Goal: Task Accomplishment & Management: Use online tool/utility

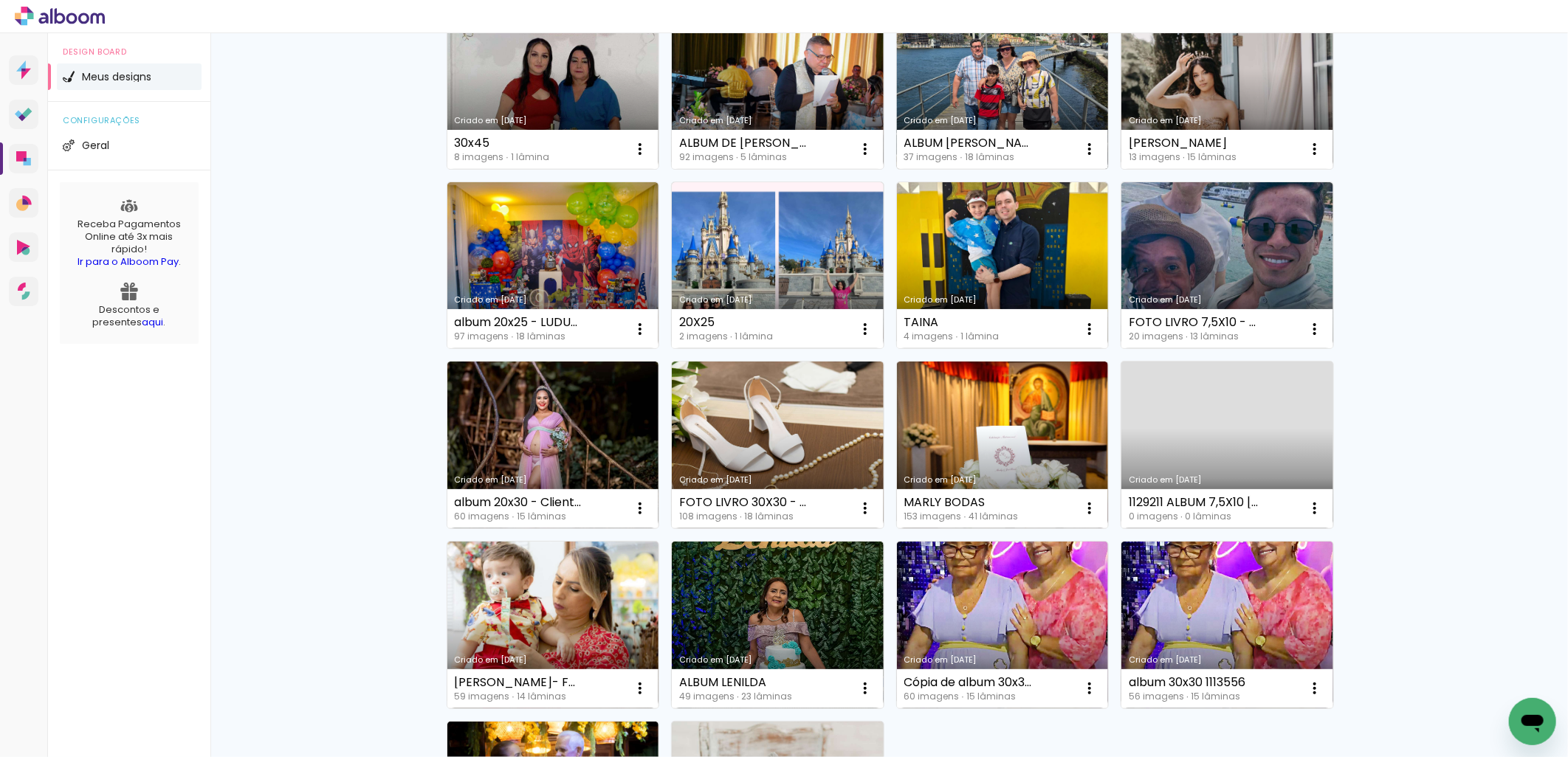
scroll to position [547, 0]
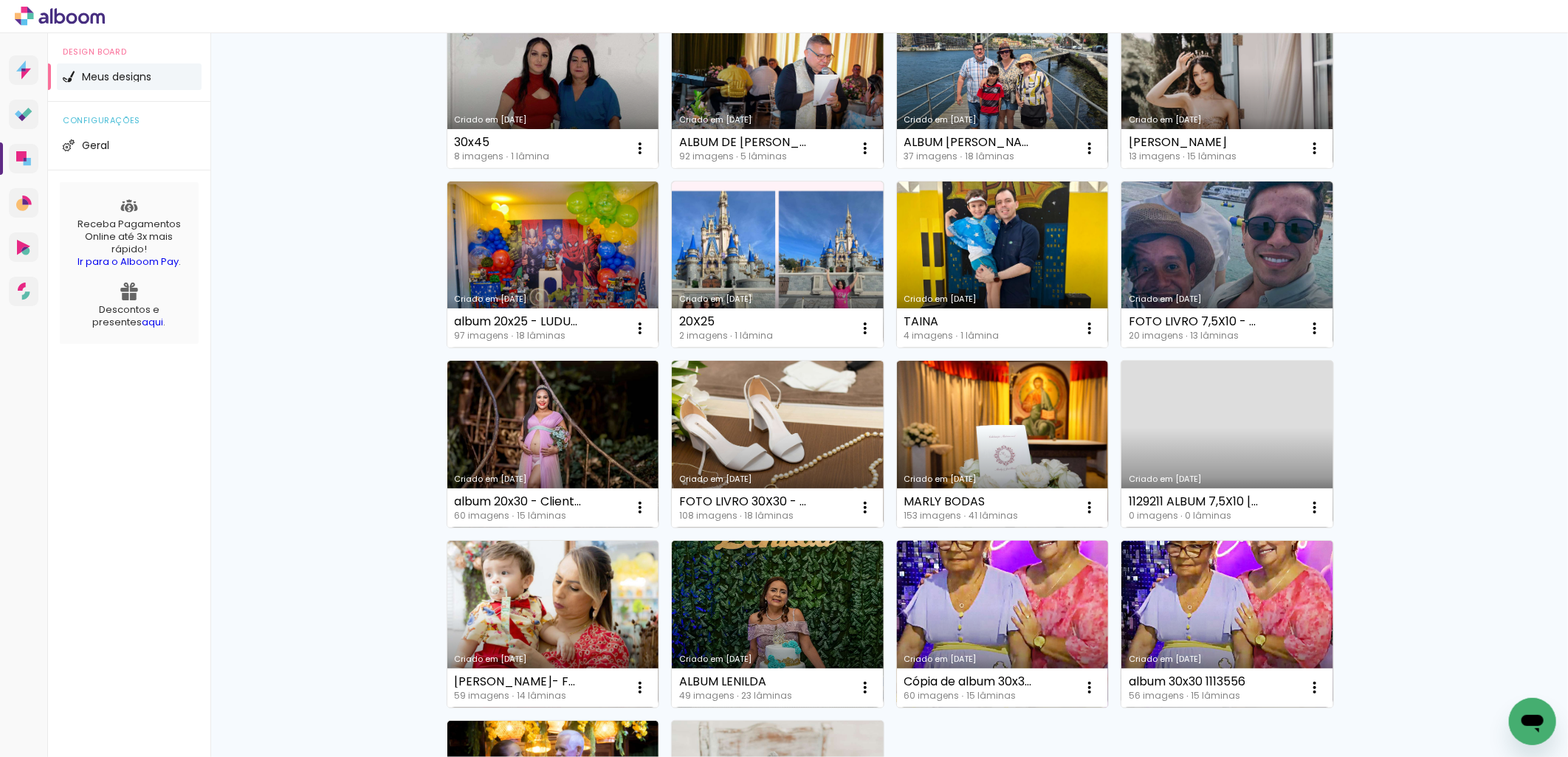
click at [981, 595] on link "Criado em [DATE]" at bounding box center [1003, 624] width 212 height 167
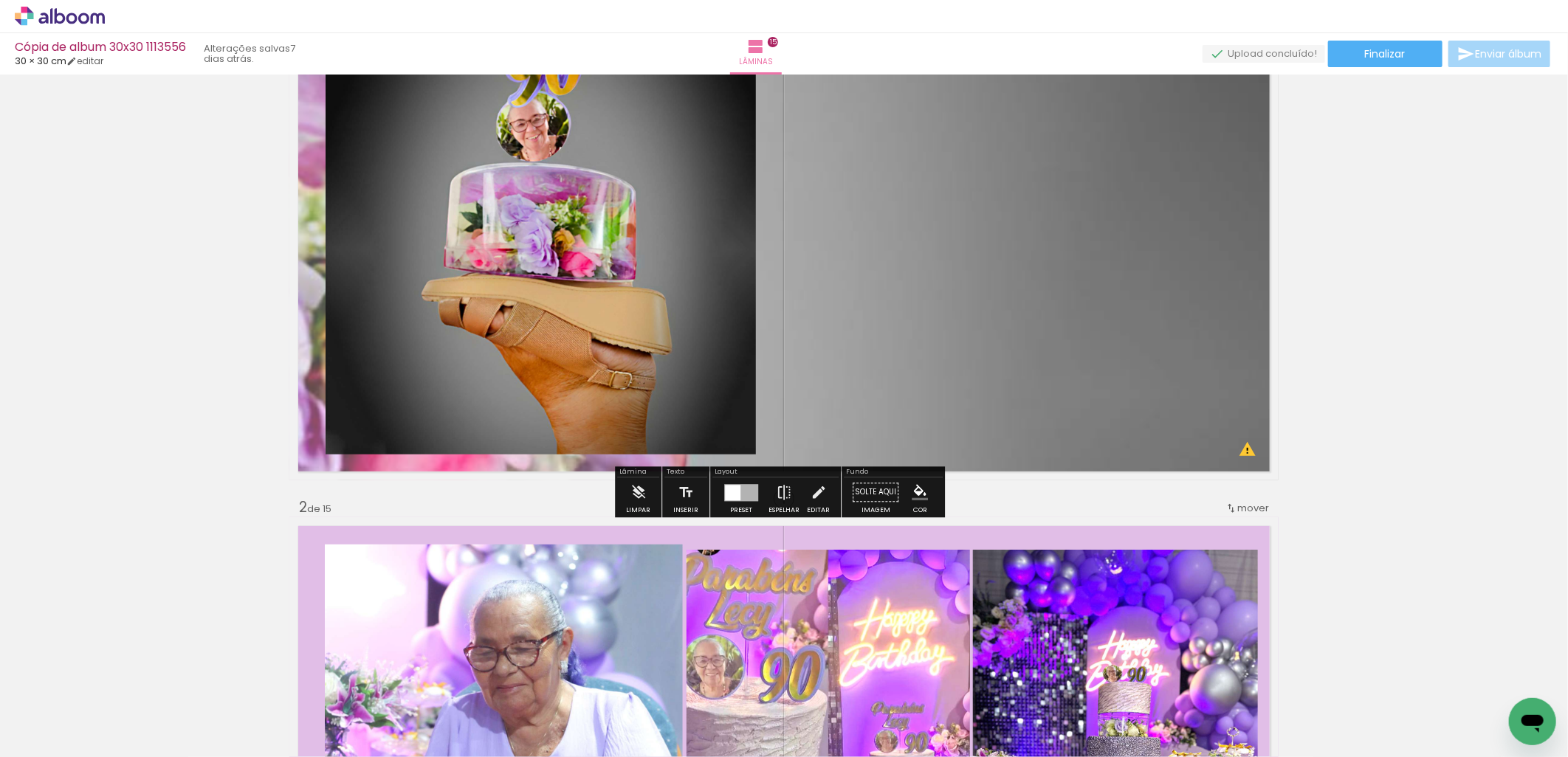
scroll to position [273, 0]
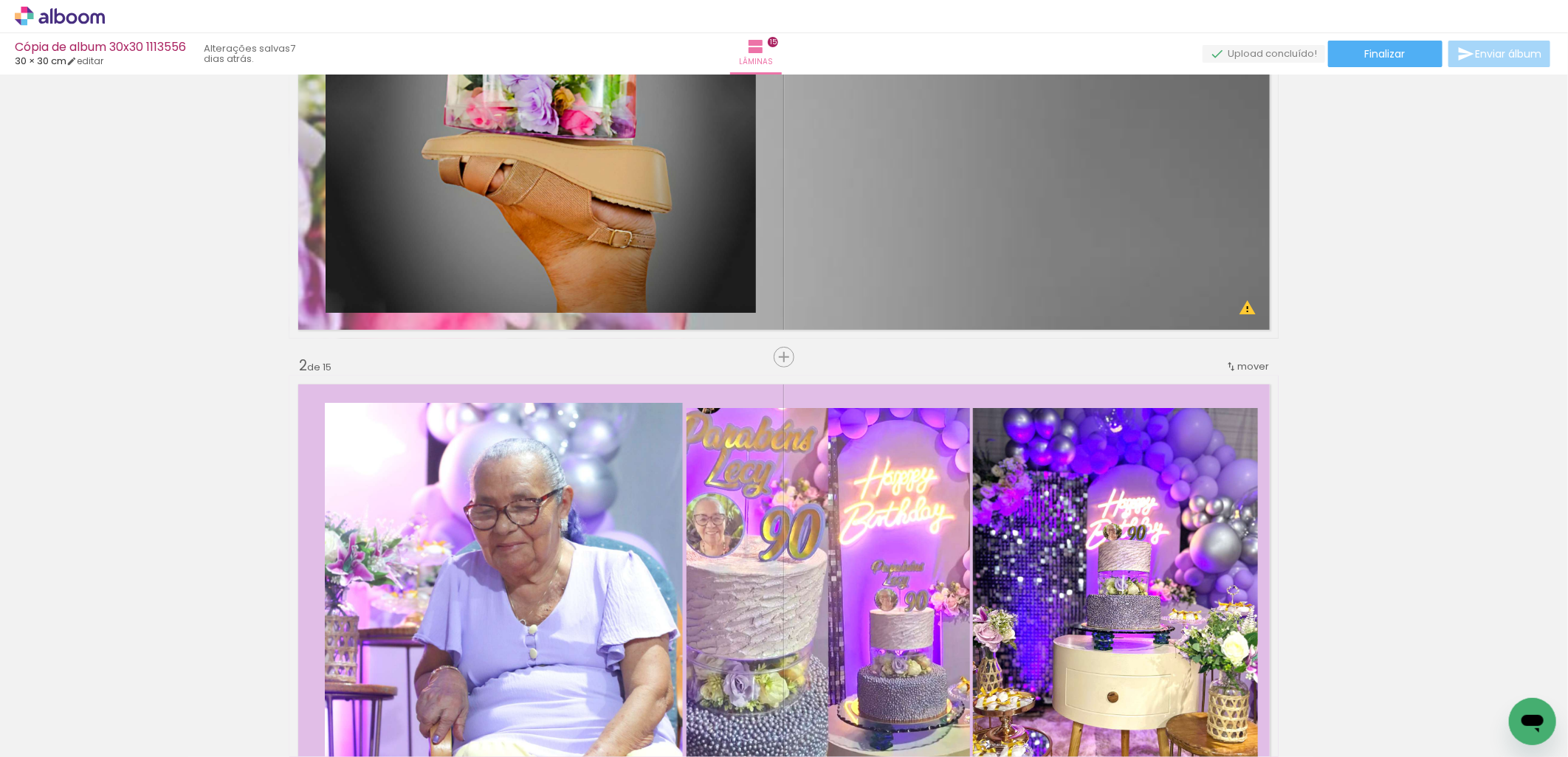
click at [123, 681] on iron-icon at bounding box center [116, 678] width 16 height 16
click at [123, 680] on iron-icon at bounding box center [116, 678] width 16 height 16
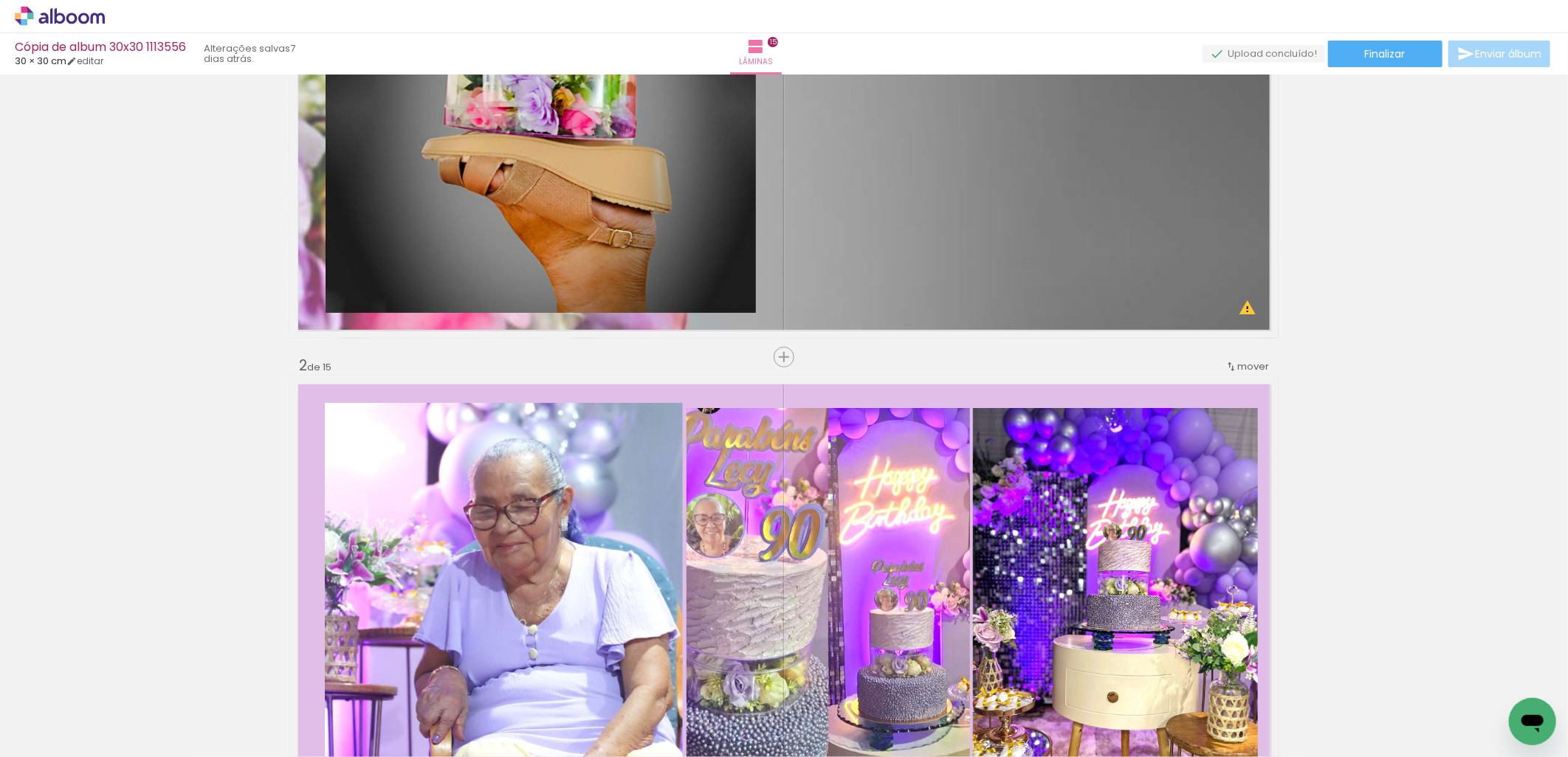
drag, startPoint x: 761, startPoint y: 756, endPoint x: 3, endPoint y: 31, distance: 1048.9
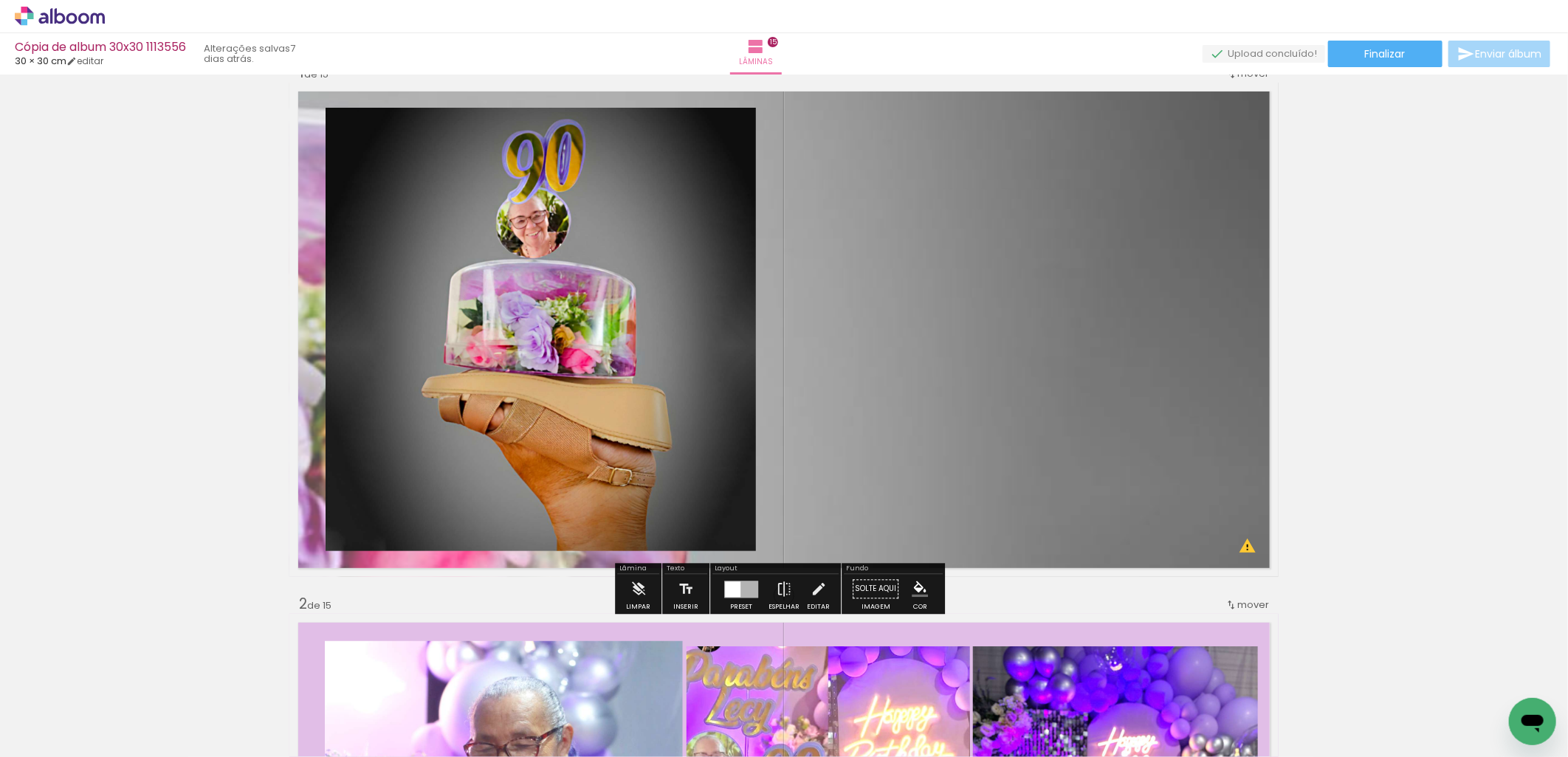
scroll to position [0, 0]
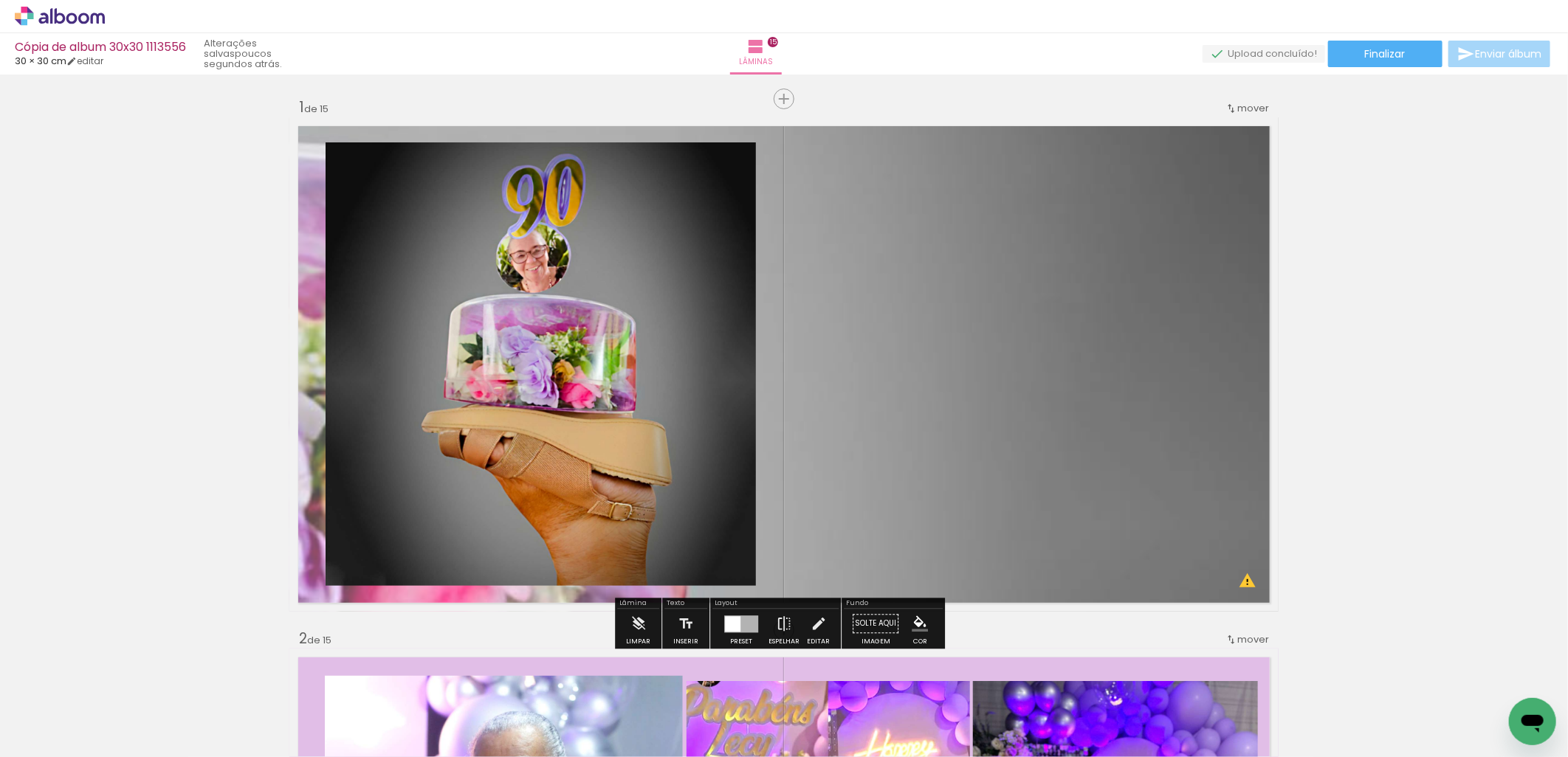
scroll to position [0, 3187]
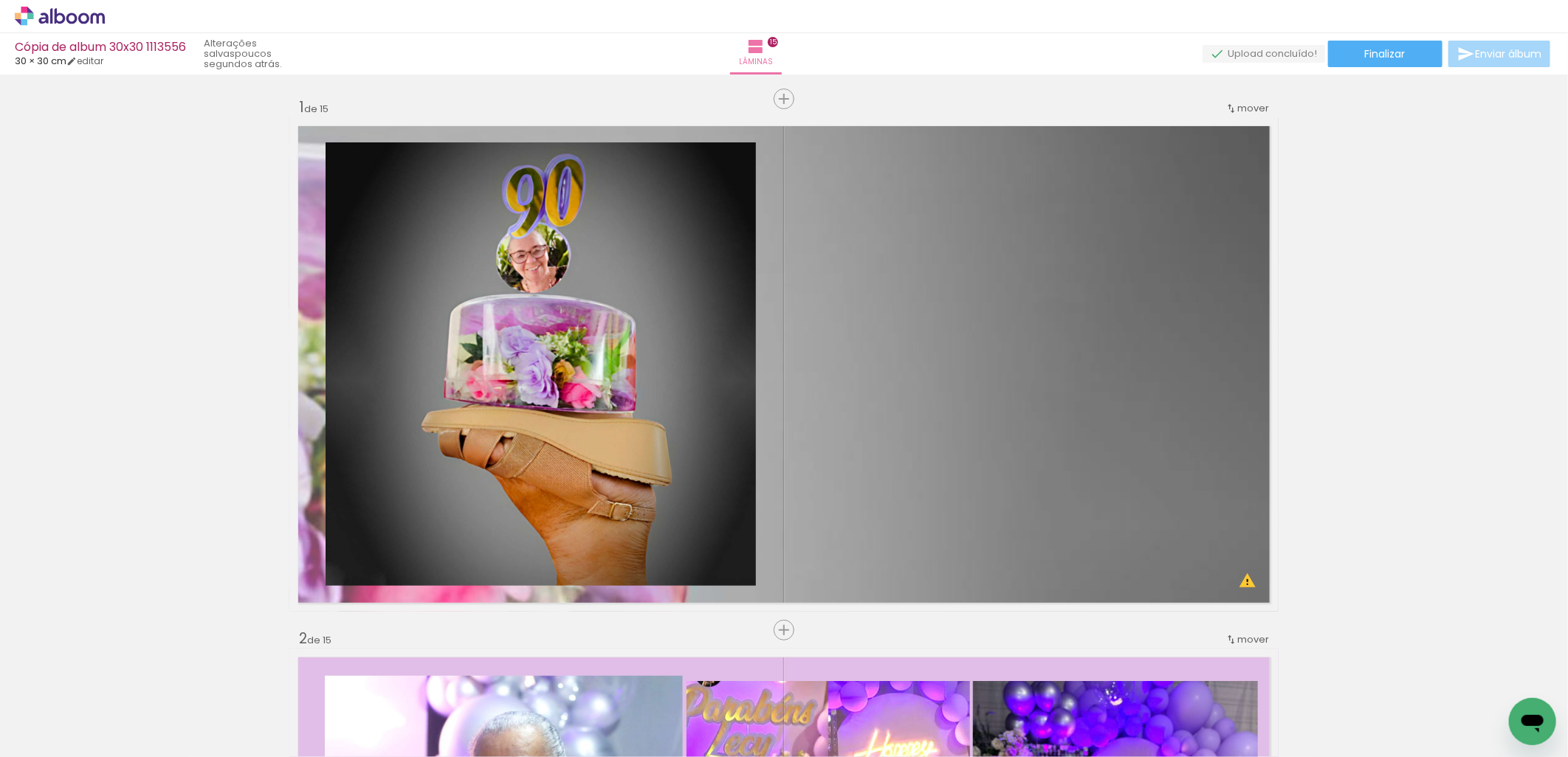
click at [26, 738] on iron-icon at bounding box center [21, 737] width 18 height 18
click at [0, 0] on input "file" at bounding box center [0, 0] width 0 height 0
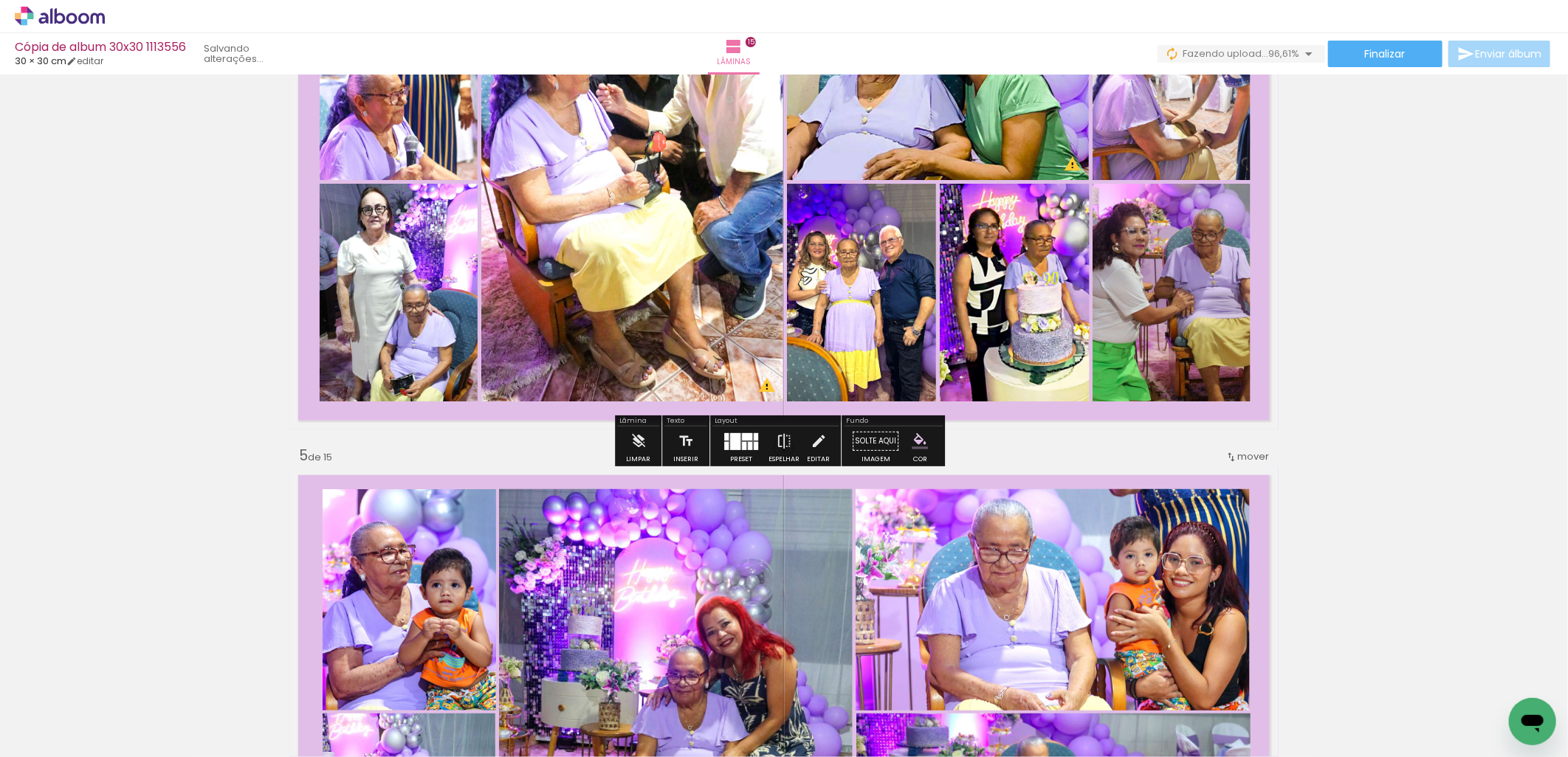
scroll to position [2187, 0]
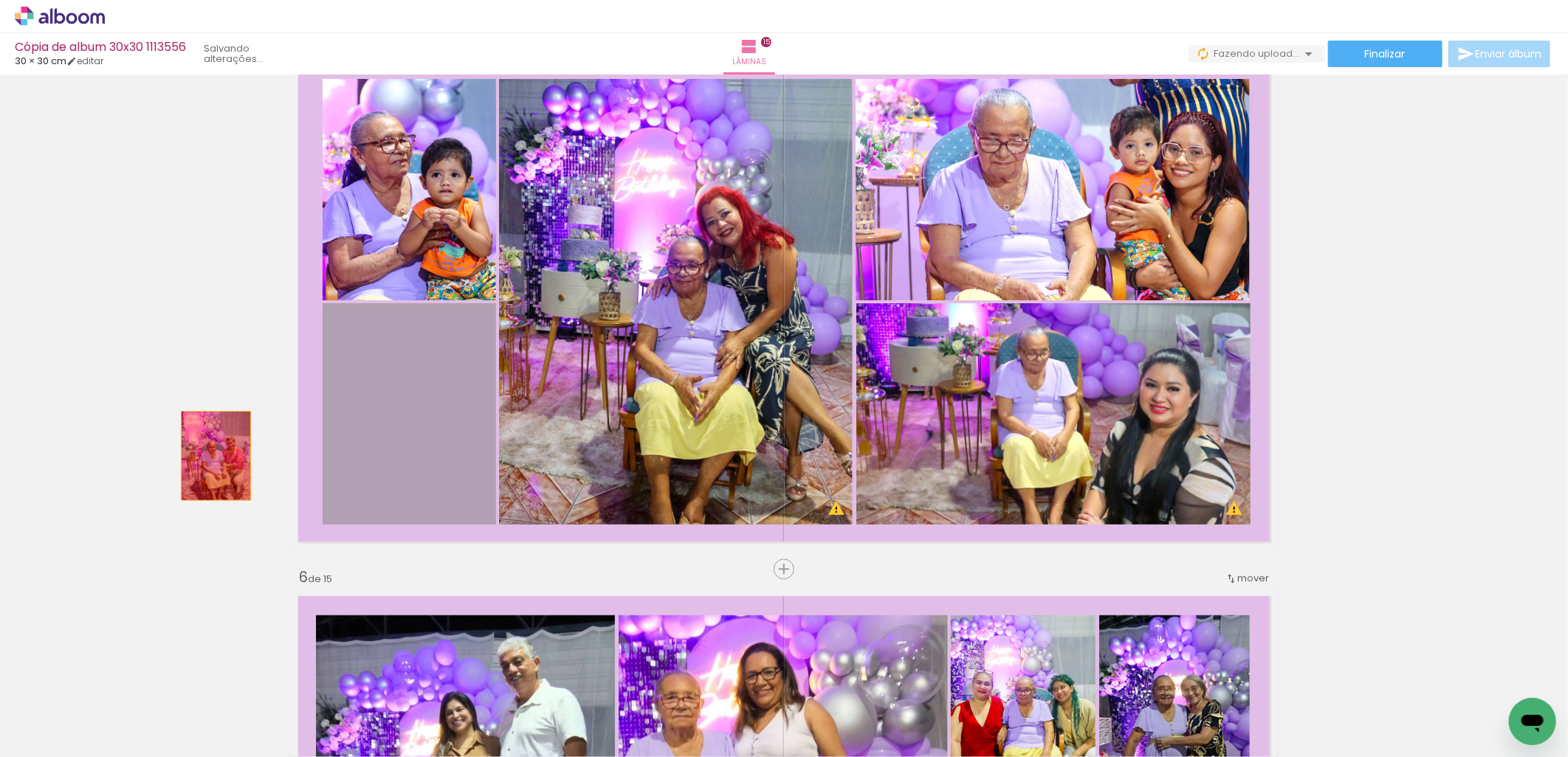
drag, startPoint x: 437, startPoint y: 430, endPoint x: 211, endPoint y: 456, distance: 227.5
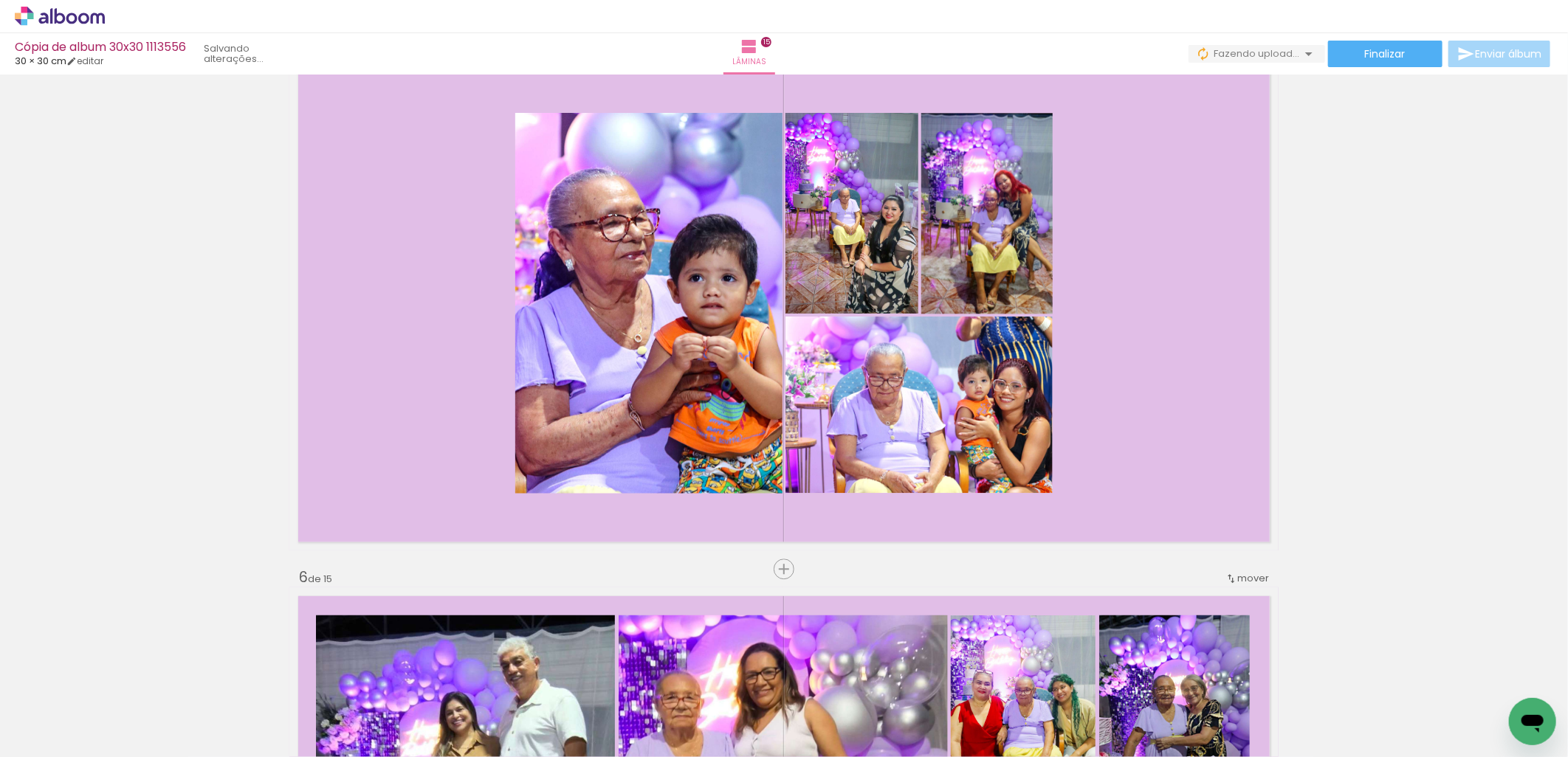
scroll to position [0, 3435]
click at [945, 704] on div at bounding box center [929, 708] width 30 height 66
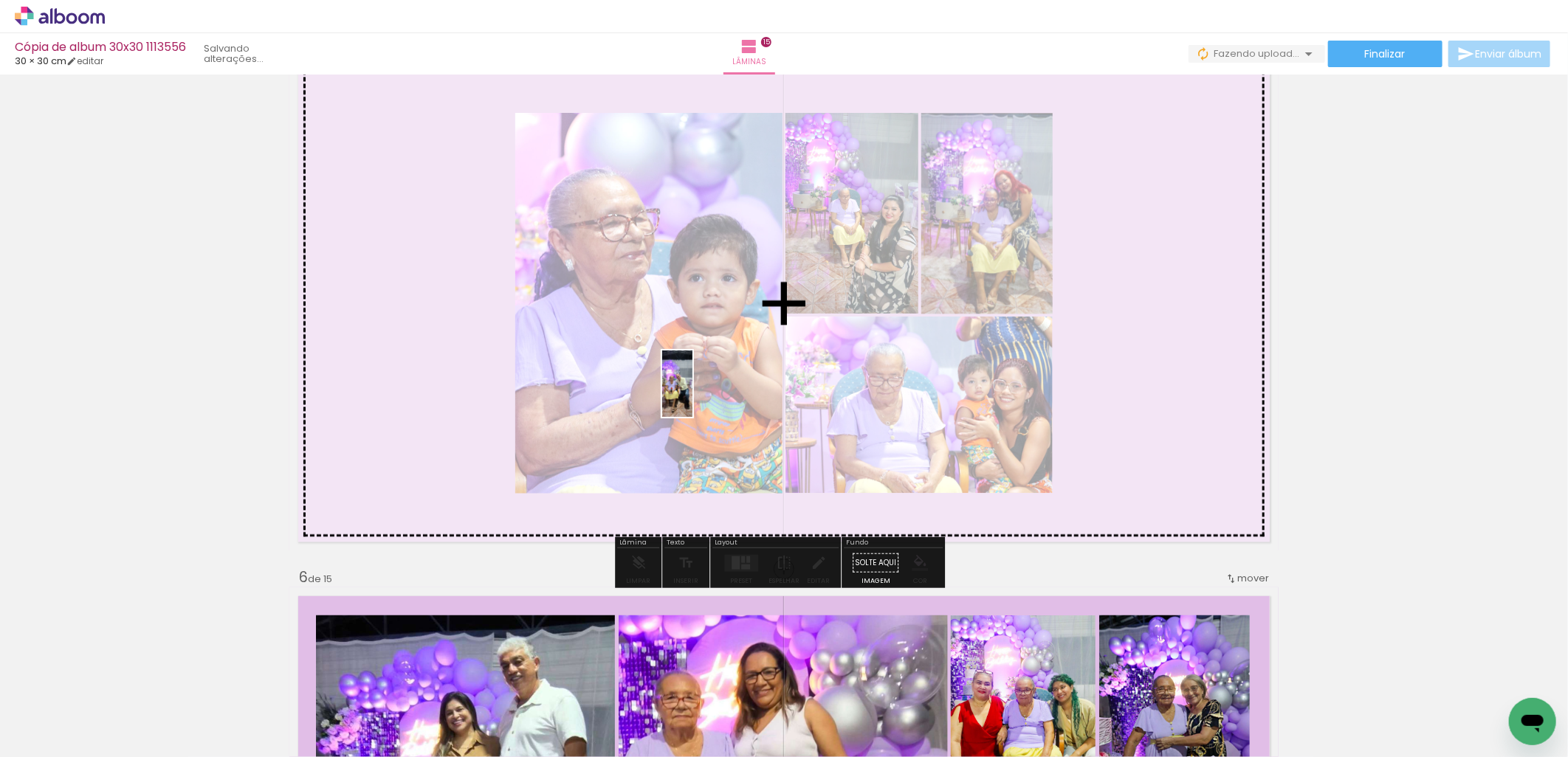
drag, startPoint x: 1331, startPoint y: 709, endPoint x: 706, endPoint y: 394, distance: 699.9
click at [706, 394] on quentale-workspace at bounding box center [784, 378] width 1568 height 757
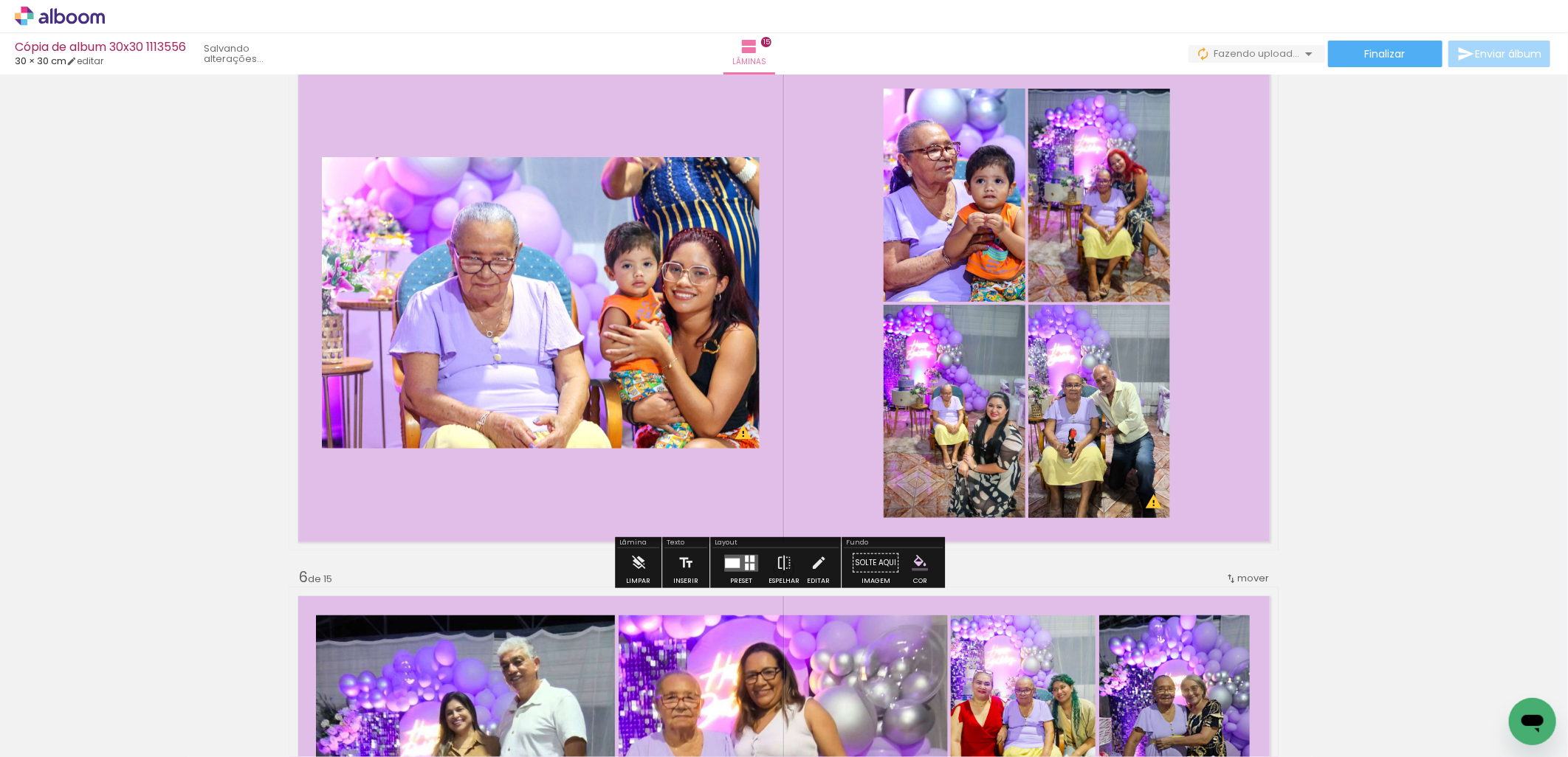
click at [739, 569] on quentale-layouter at bounding box center [741, 563] width 34 height 17
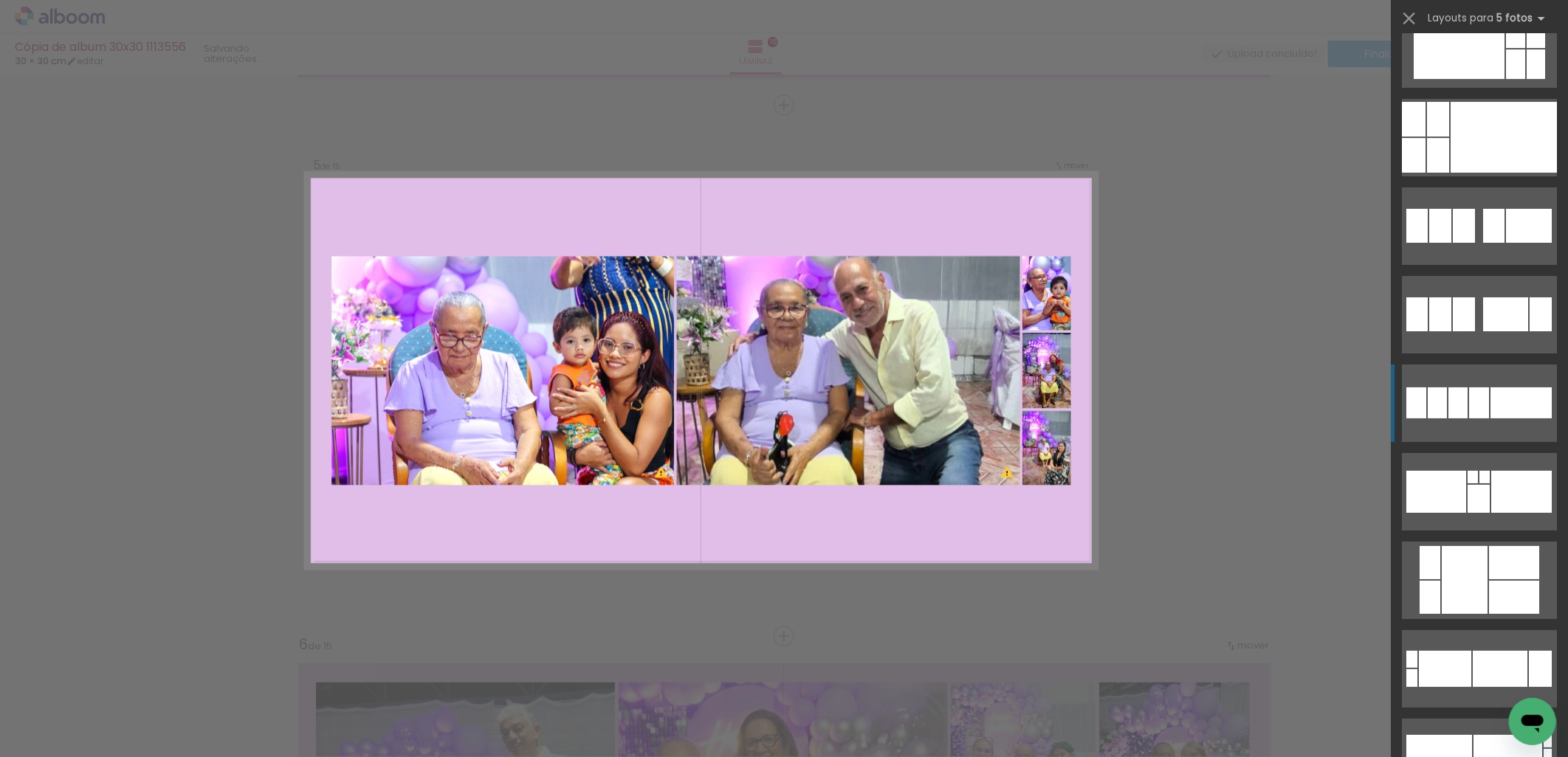
scroll to position [3554, 0]
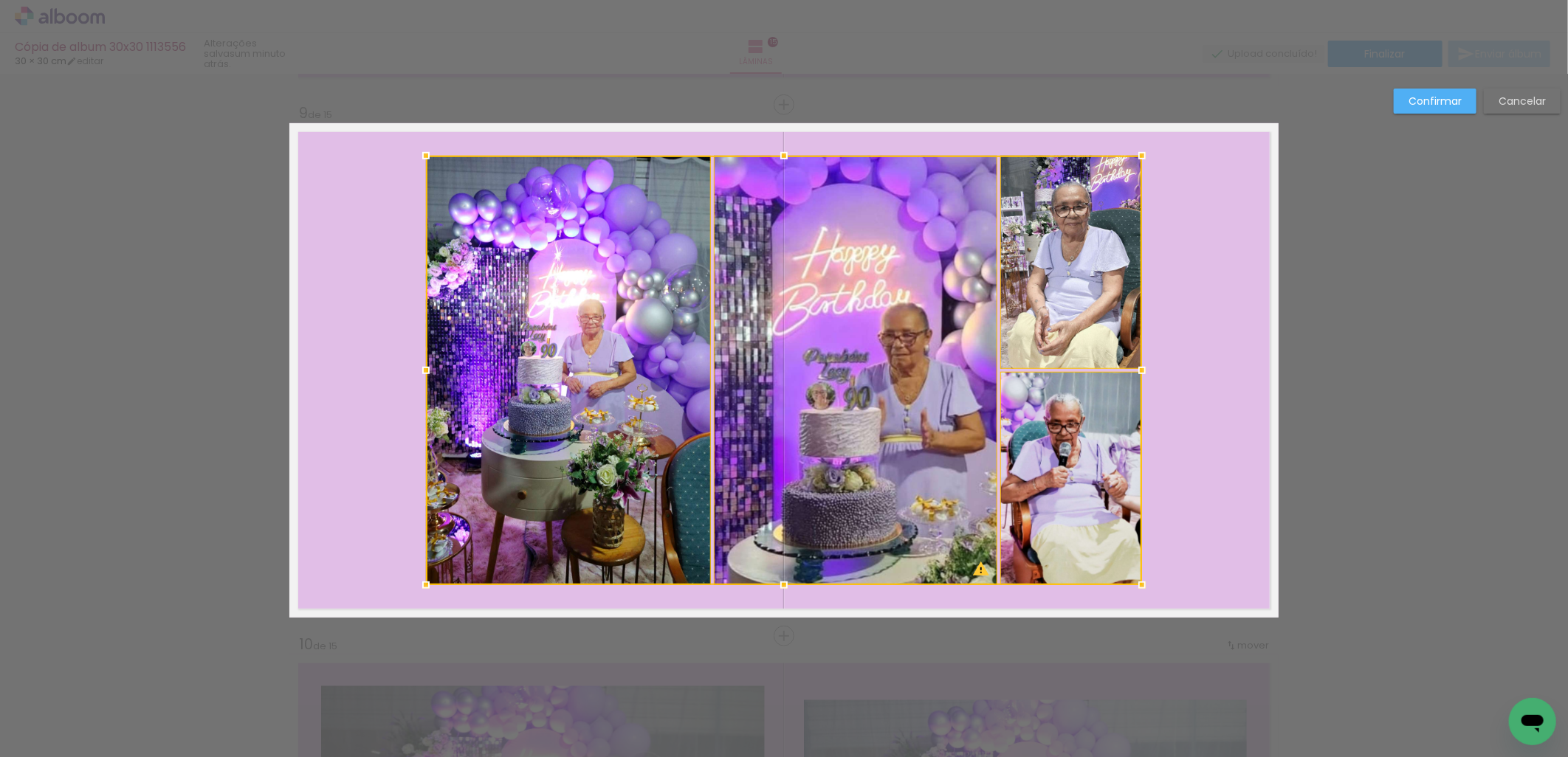
scroll to position [0, 3435]
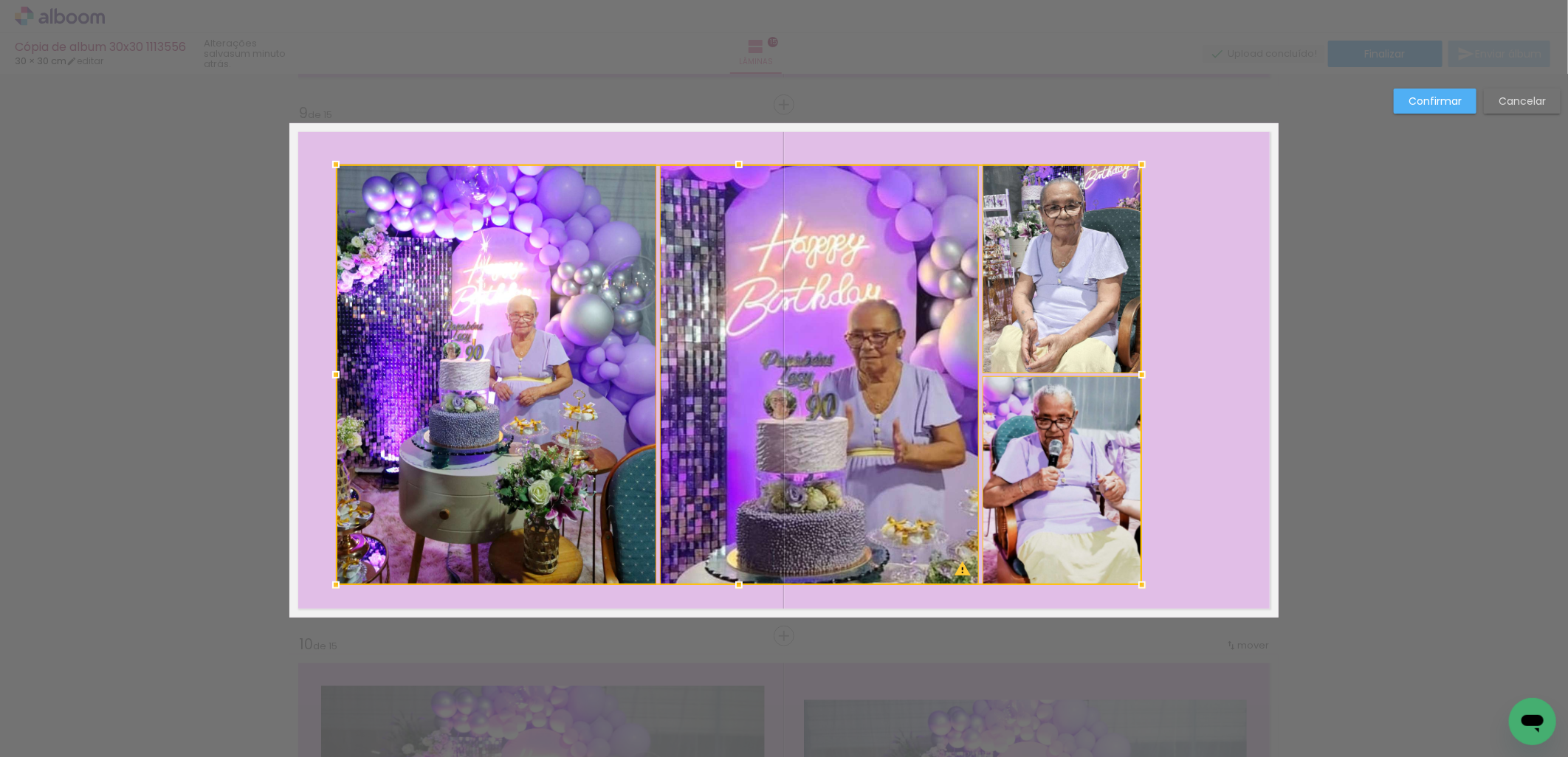
drag, startPoint x: 414, startPoint y: 156, endPoint x: 365, endPoint y: 246, distance: 102.5
click at [324, 170] on div at bounding box center [336, 165] width 29 height 29
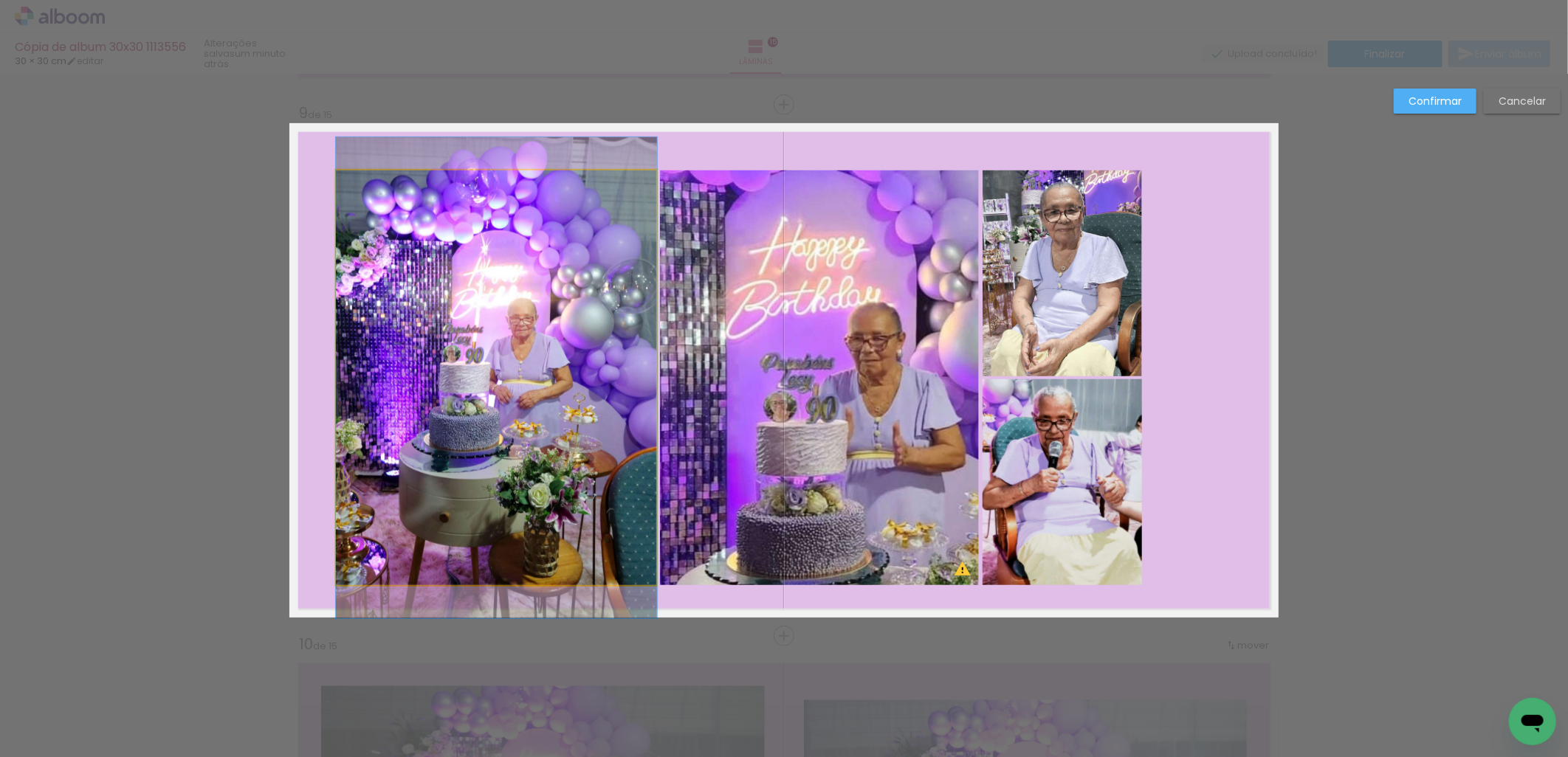
click at [464, 370] on quentale-photo at bounding box center [496, 378] width 321 height 415
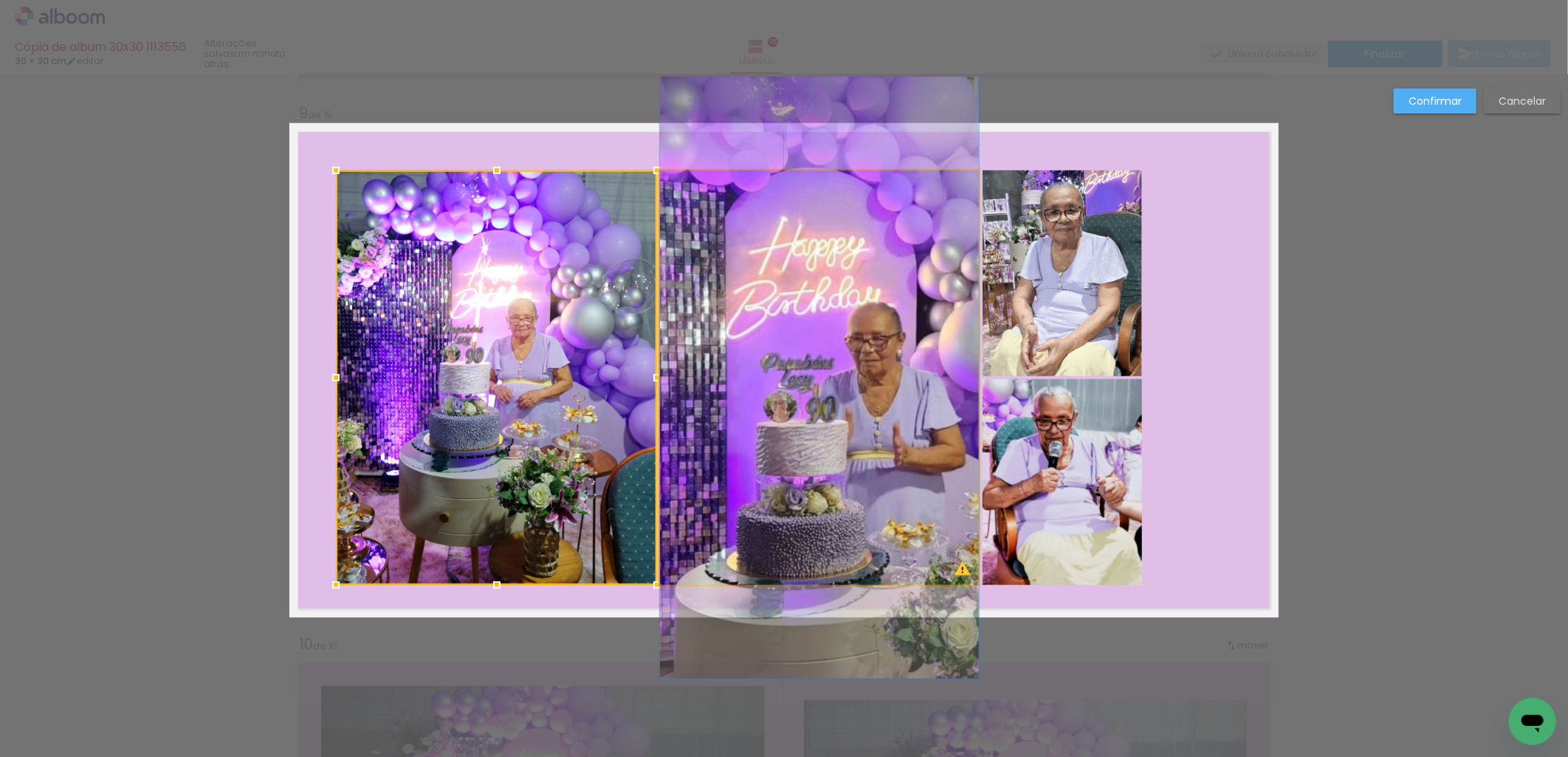
click at [843, 380] on quentale-photo at bounding box center [819, 378] width 319 height 415
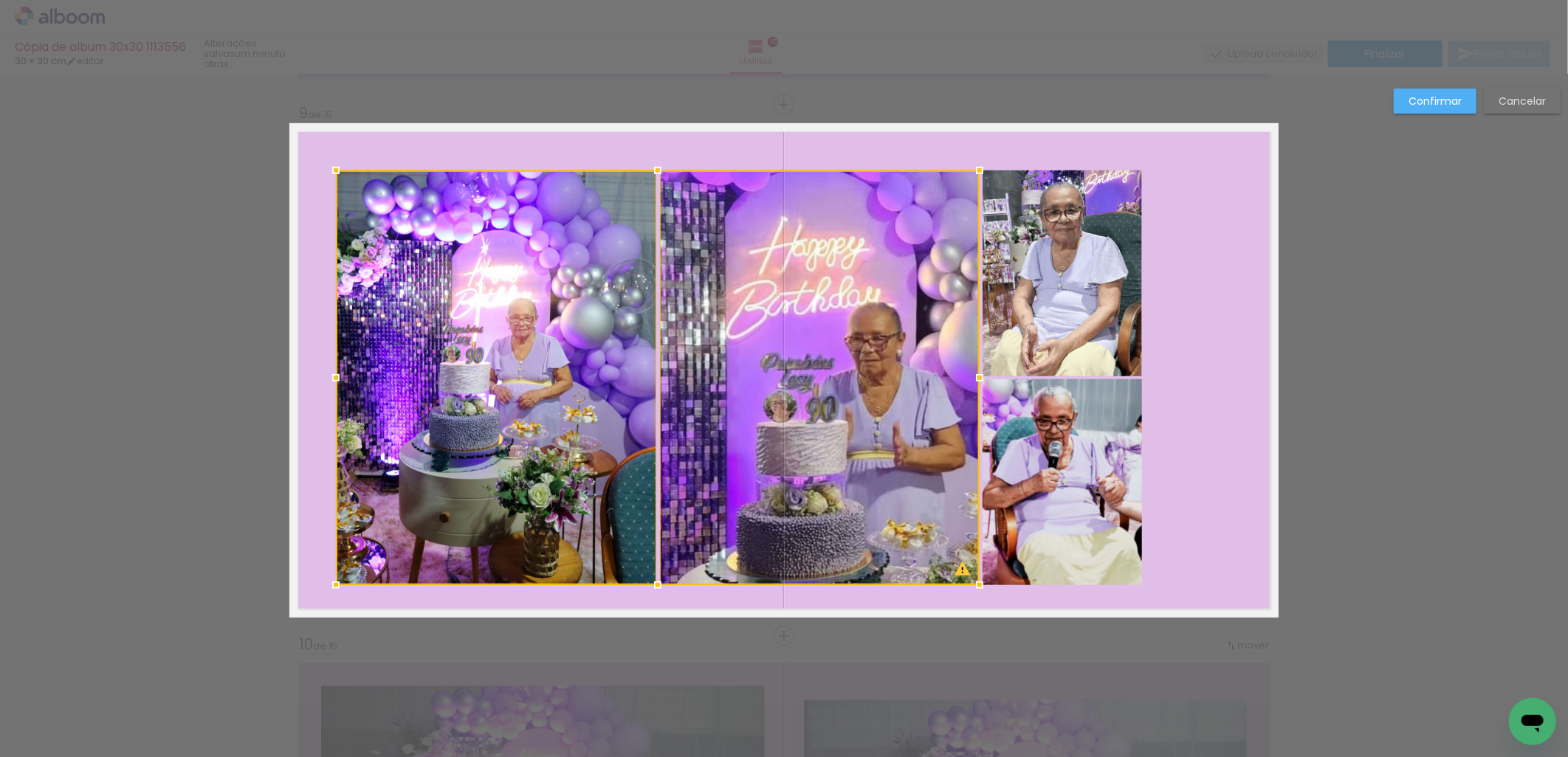
click at [1072, 353] on quentale-photo at bounding box center [1062, 273] width 160 height 206
click at [1086, 448] on div at bounding box center [739, 378] width 806 height 415
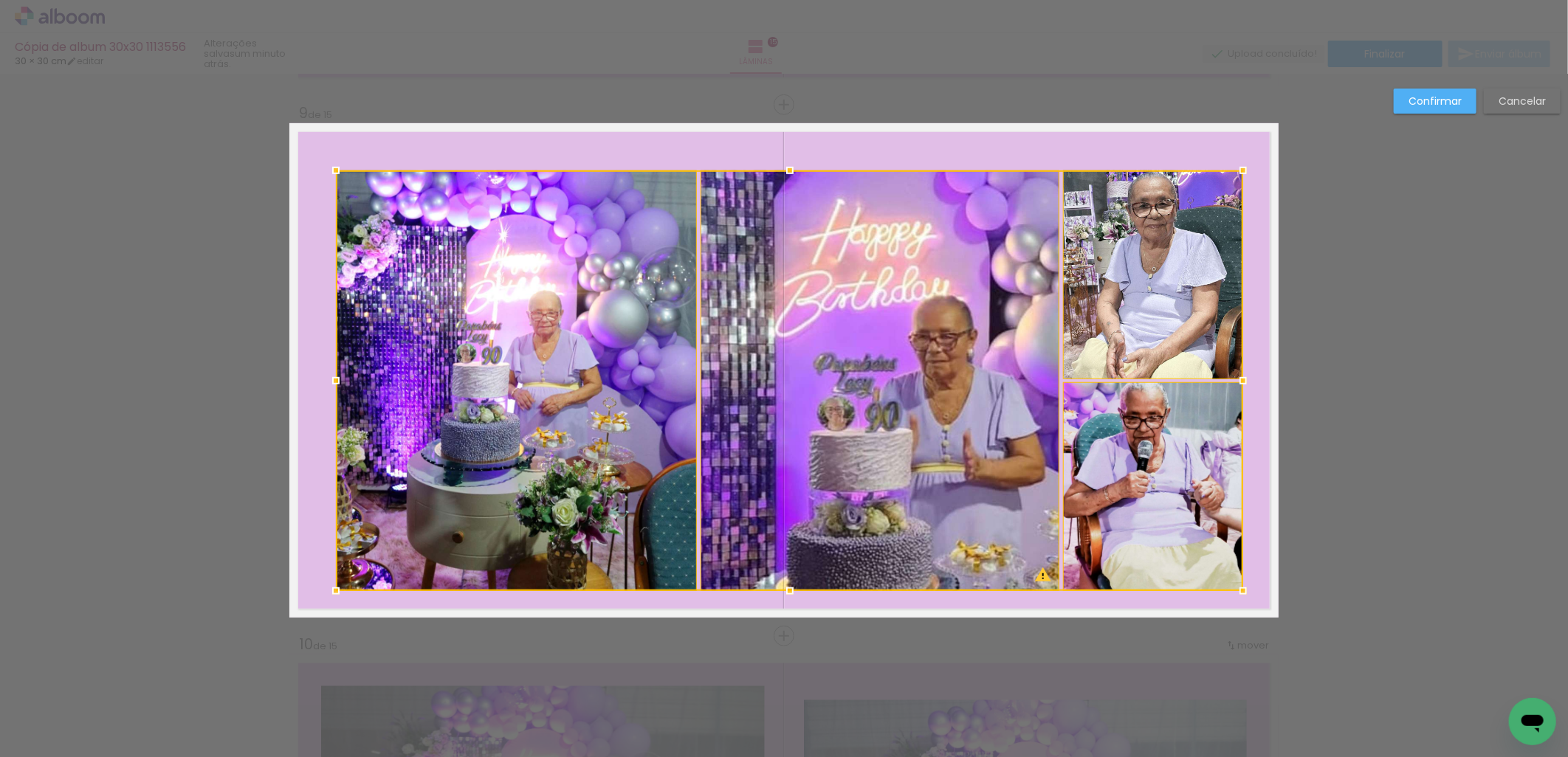
drag, startPoint x: 1142, startPoint y: 586, endPoint x: 1243, endPoint y: 592, distance: 101.2
click at [1243, 592] on div at bounding box center [1243, 592] width 29 height 29
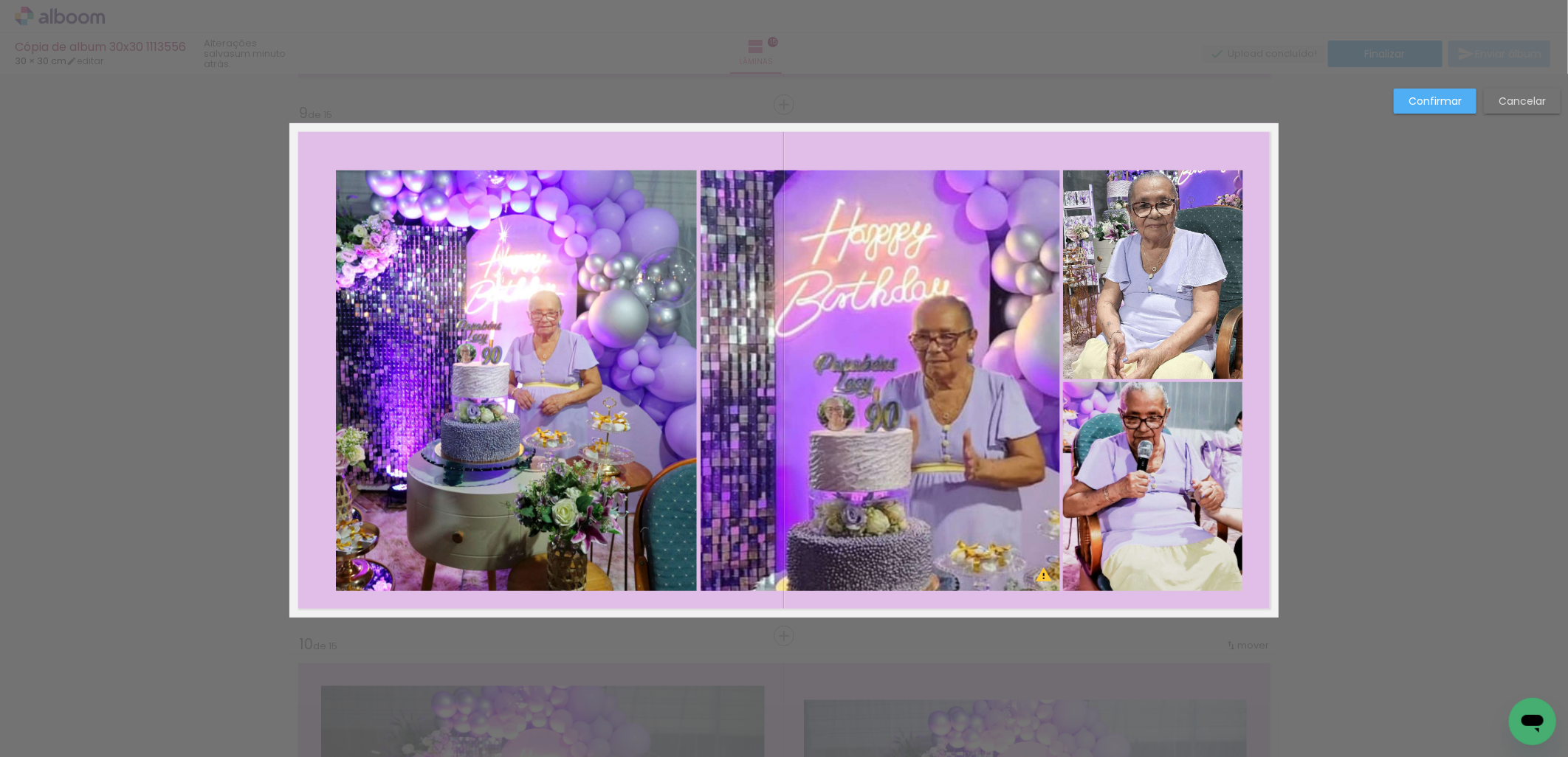
click at [1175, 301] on quentale-photo at bounding box center [1153, 274] width 180 height 209
click at [1180, 459] on quentale-photo at bounding box center [1153, 487] width 179 height 209
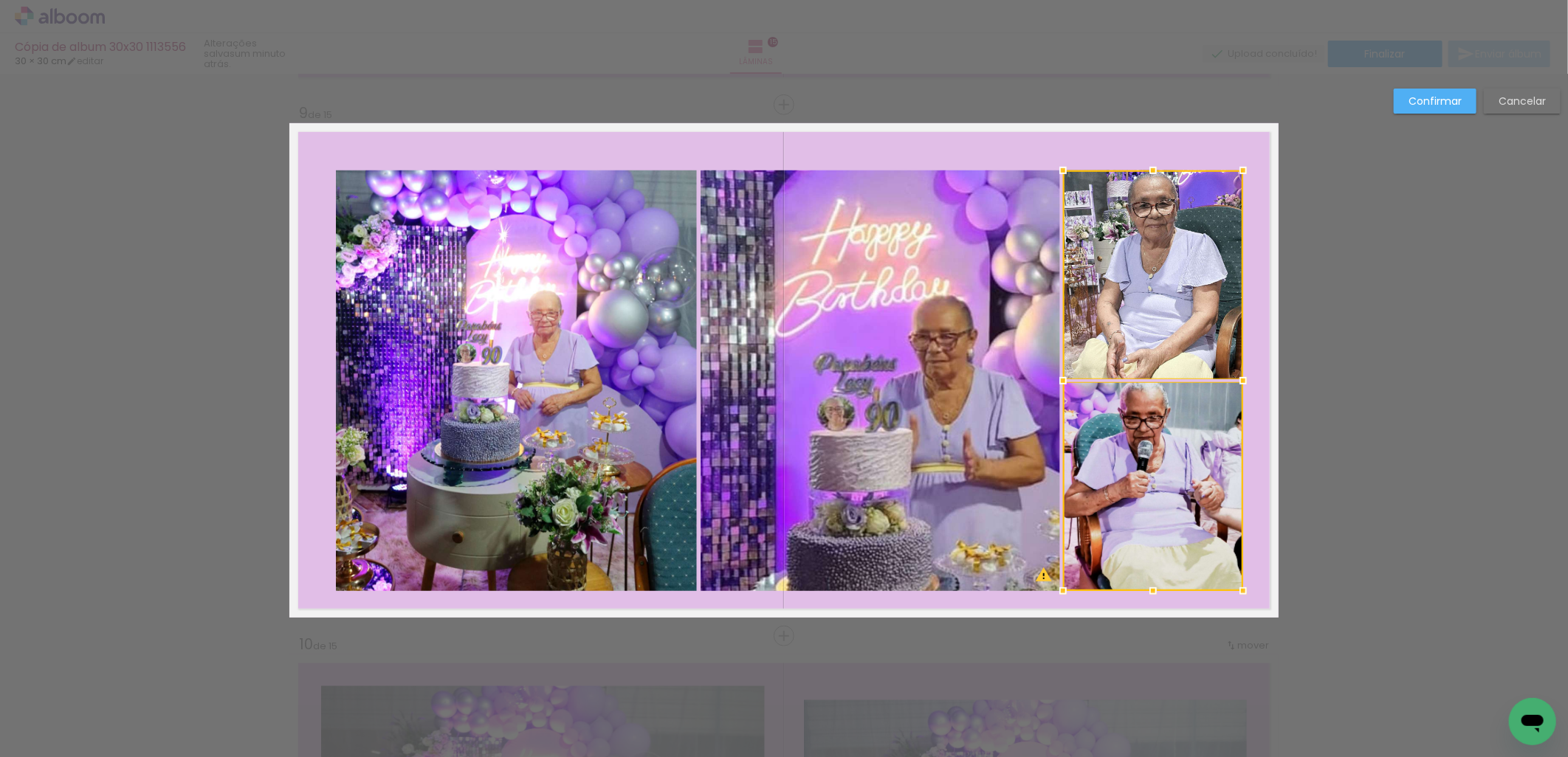
click at [961, 433] on quentale-photo at bounding box center [880, 381] width 360 height 421
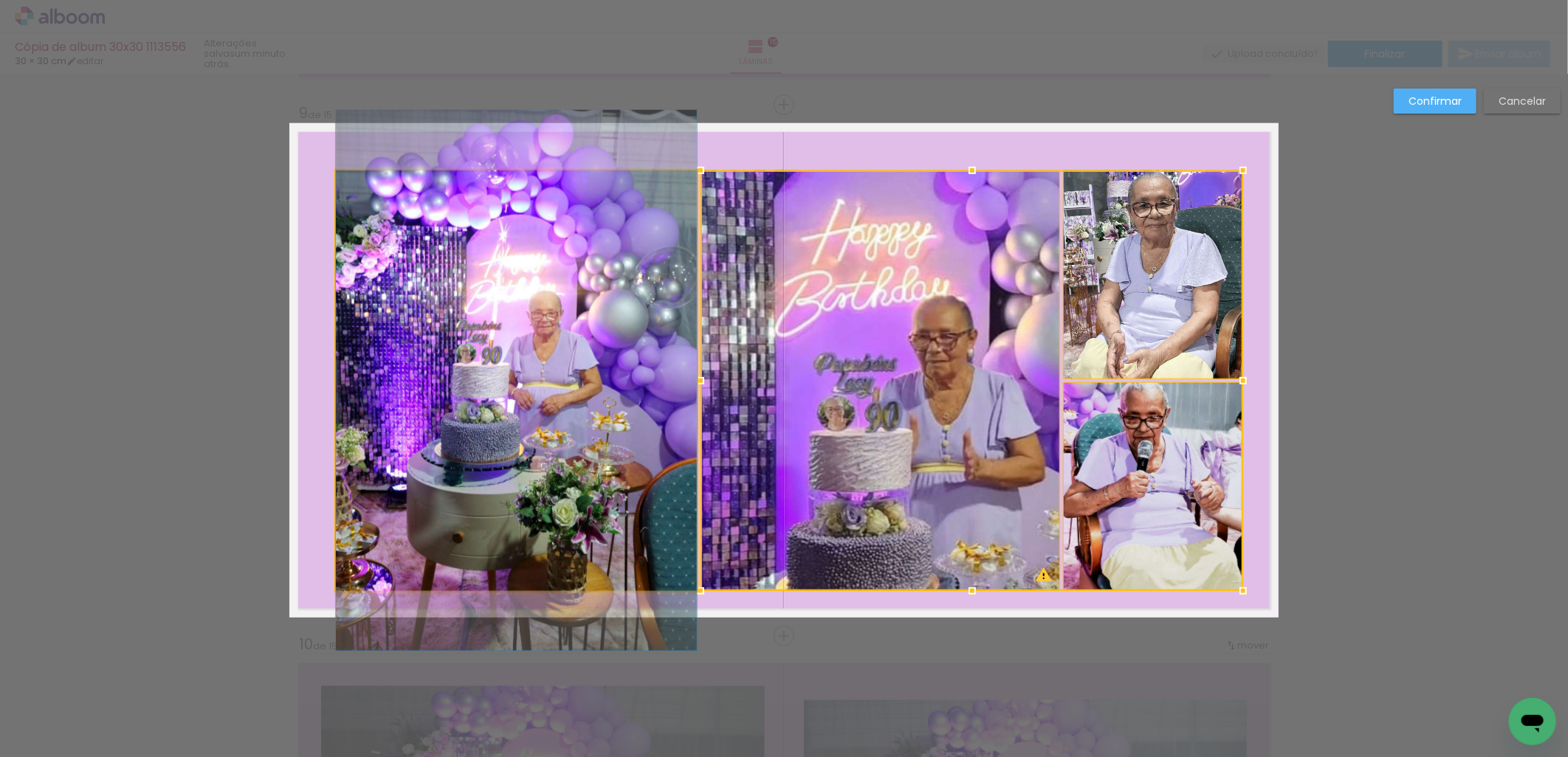
click at [605, 392] on quentale-photo at bounding box center [516, 381] width 361 height 421
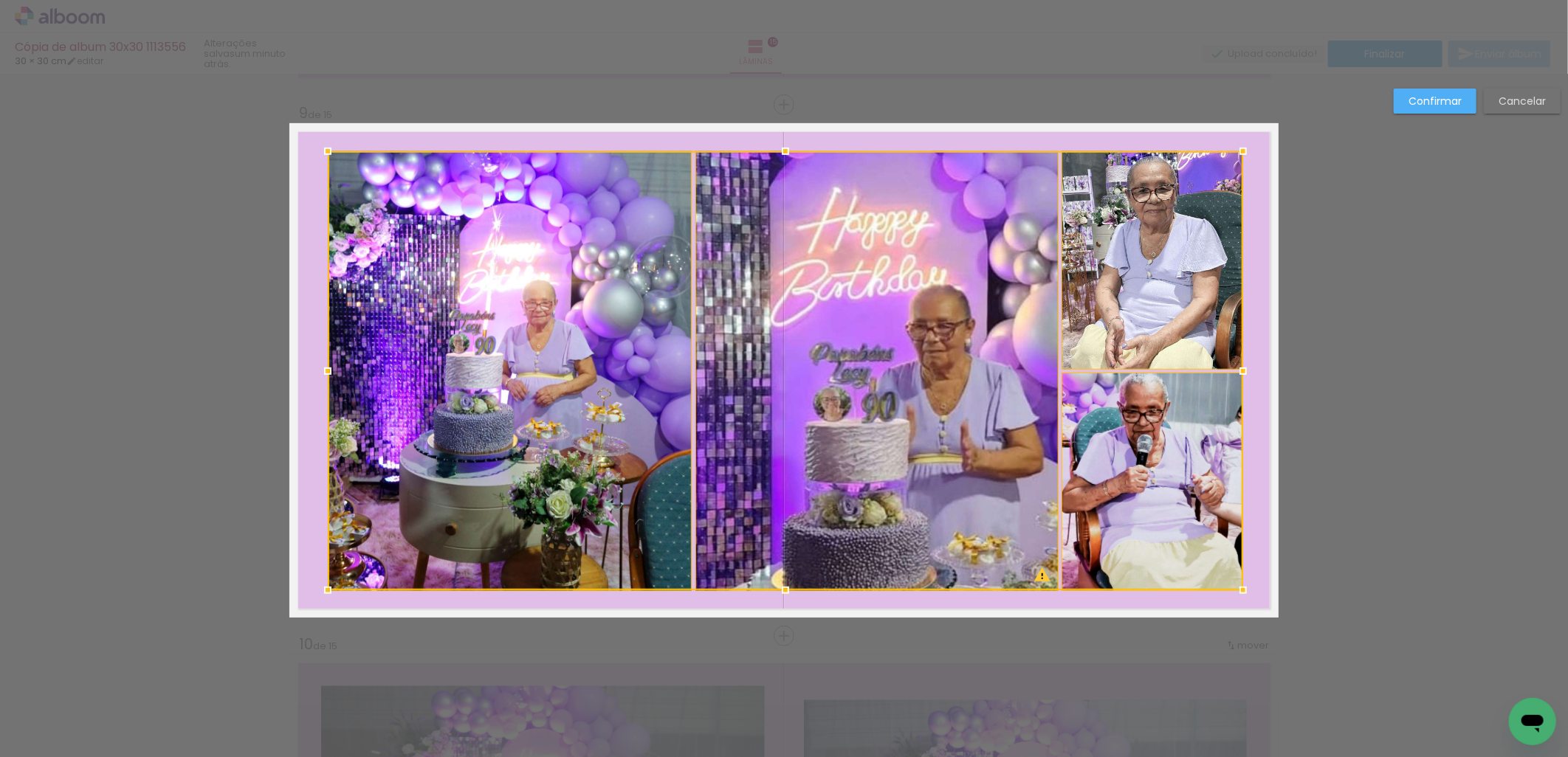
drag, startPoint x: 329, startPoint y: 165, endPoint x: 320, endPoint y: 146, distance: 21.0
click at [320, 146] on div at bounding box center [328, 152] width 29 height 29
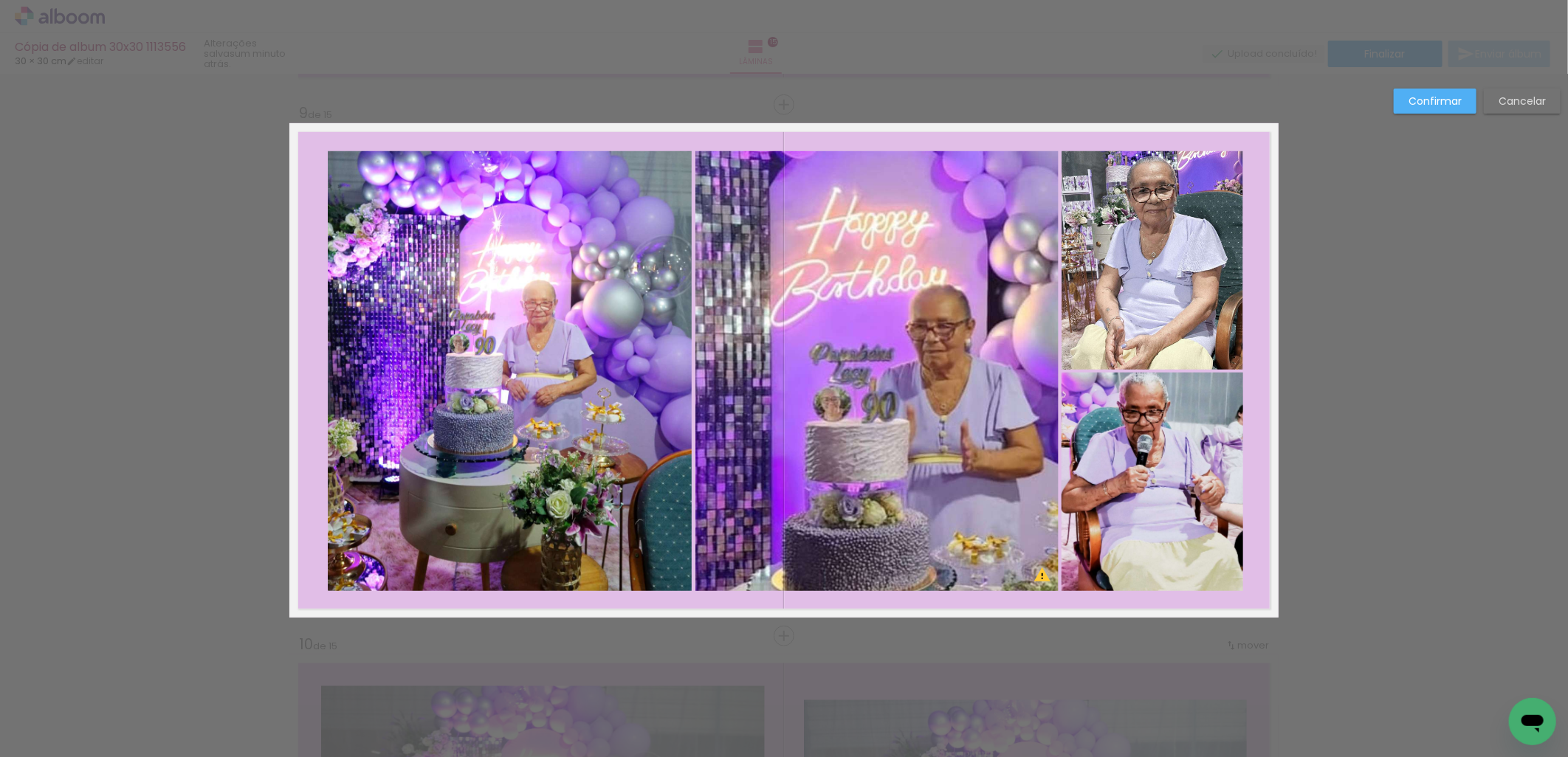
click at [1433, 89] on paper-button "Confirmar" at bounding box center [1434, 101] width 83 height 25
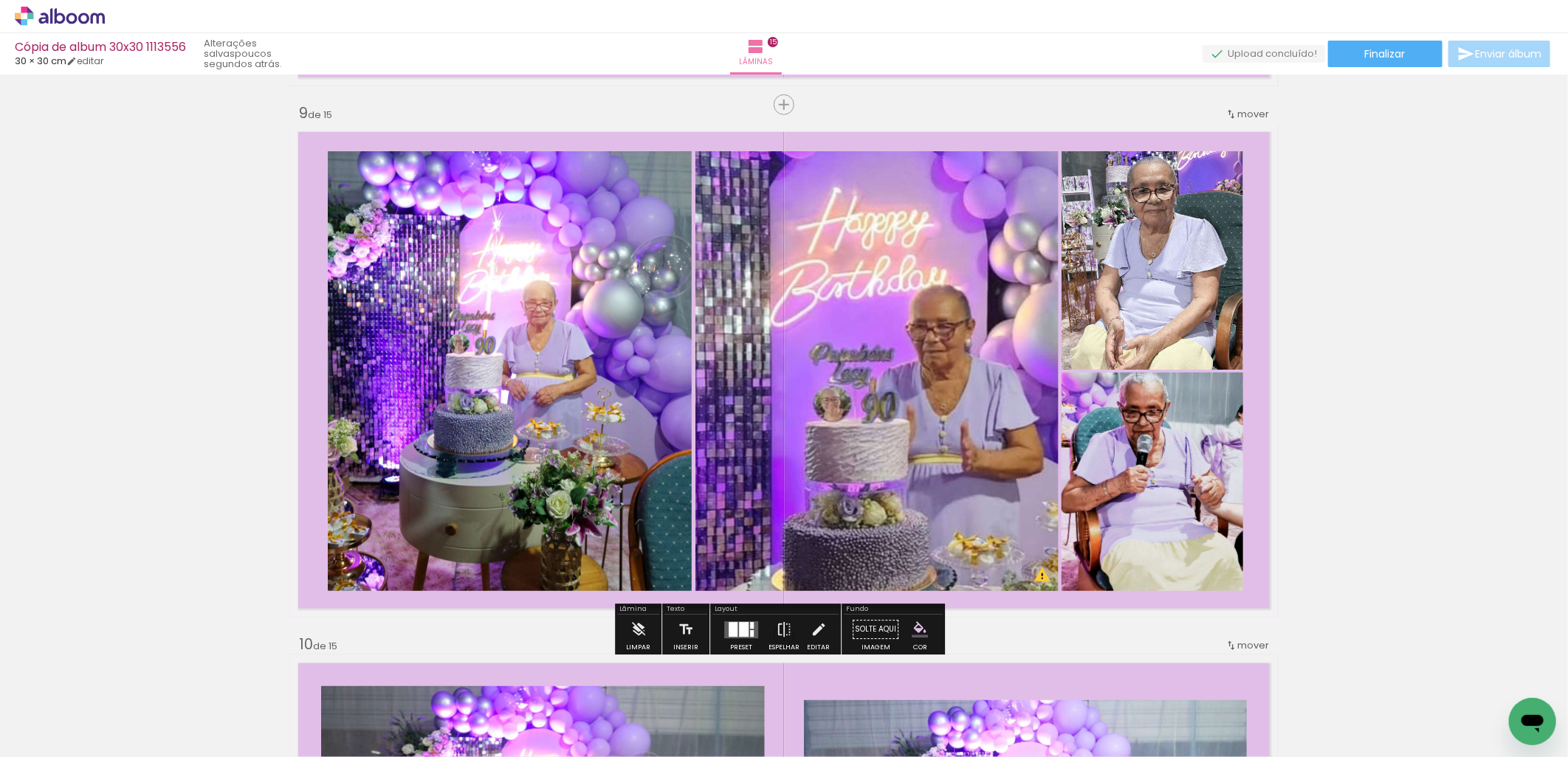
click at [1407, 345] on div "Inserir lâmina 1 de 15 Inserir lâmina 2 de 15 Inserir lâmina 3 de 15 Inserir lâ…" at bounding box center [784, 85] width 1568 height 8505
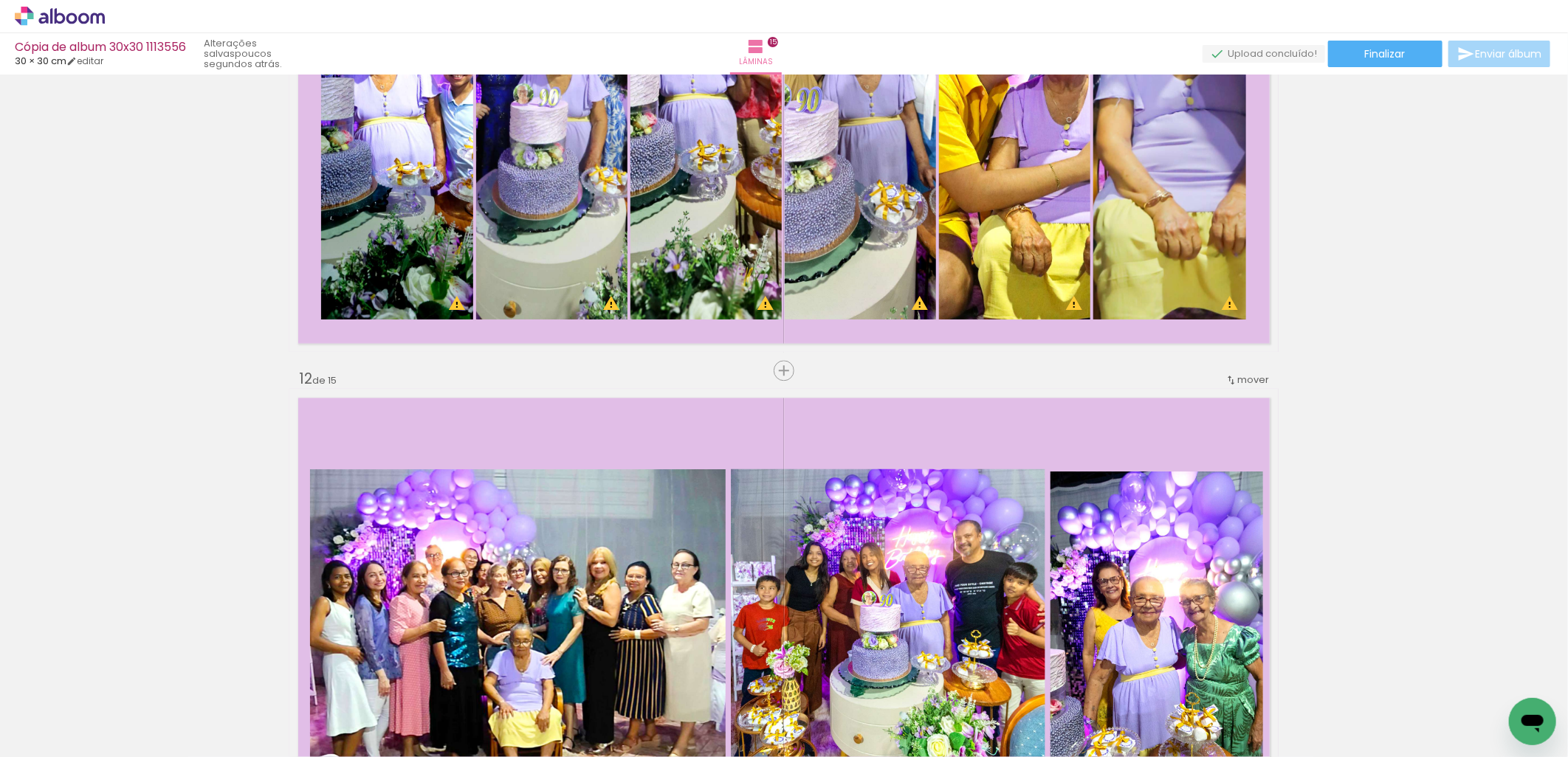
scroll to position [5340, 0]
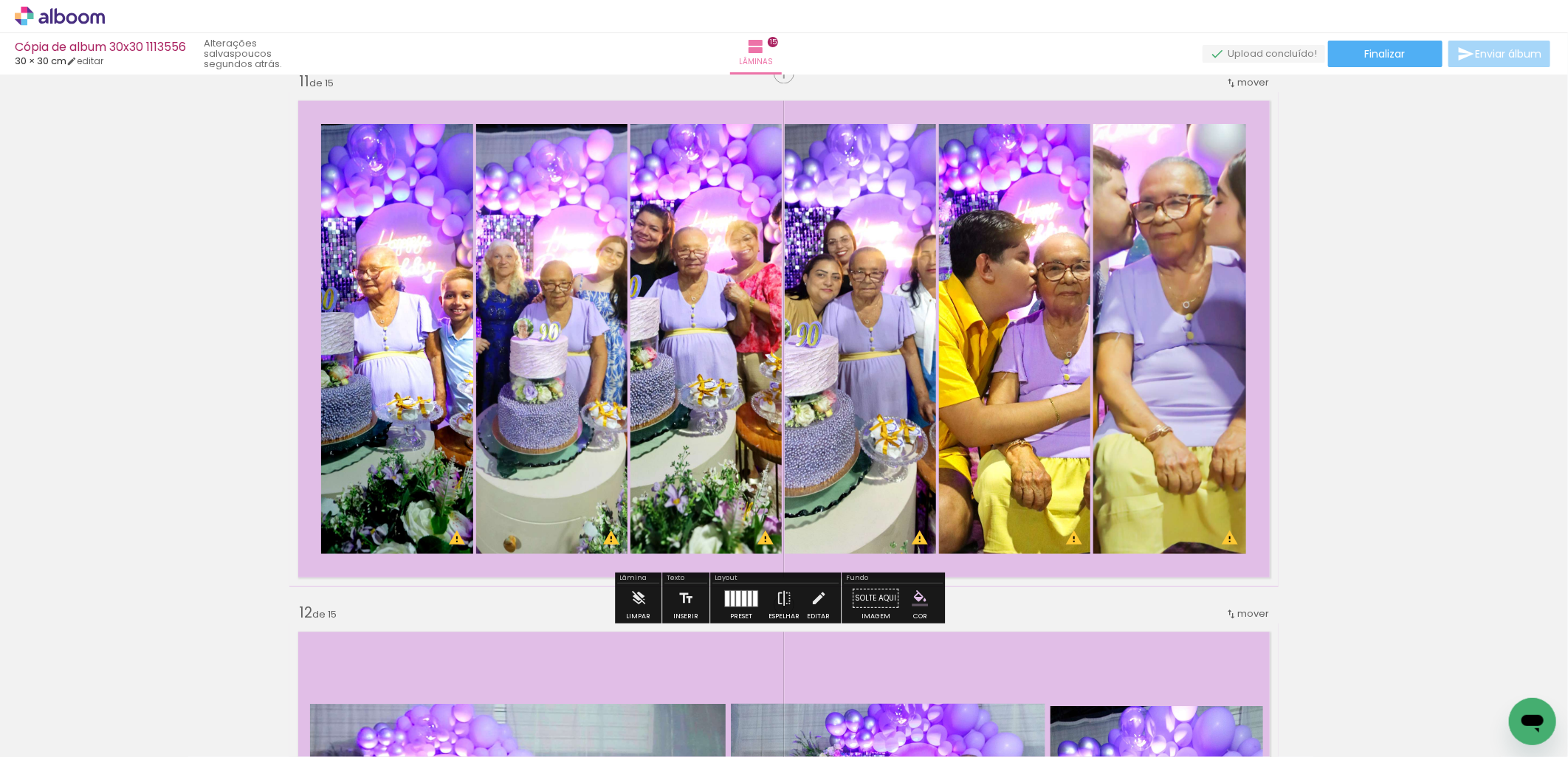
drag, startPoint x: 750, startPoint y: 602, endPoint x: 751, endPoint y: 611, distance: 9.1
click at [753, 602] on div at bounding box center [755, 599] width 4 height 16
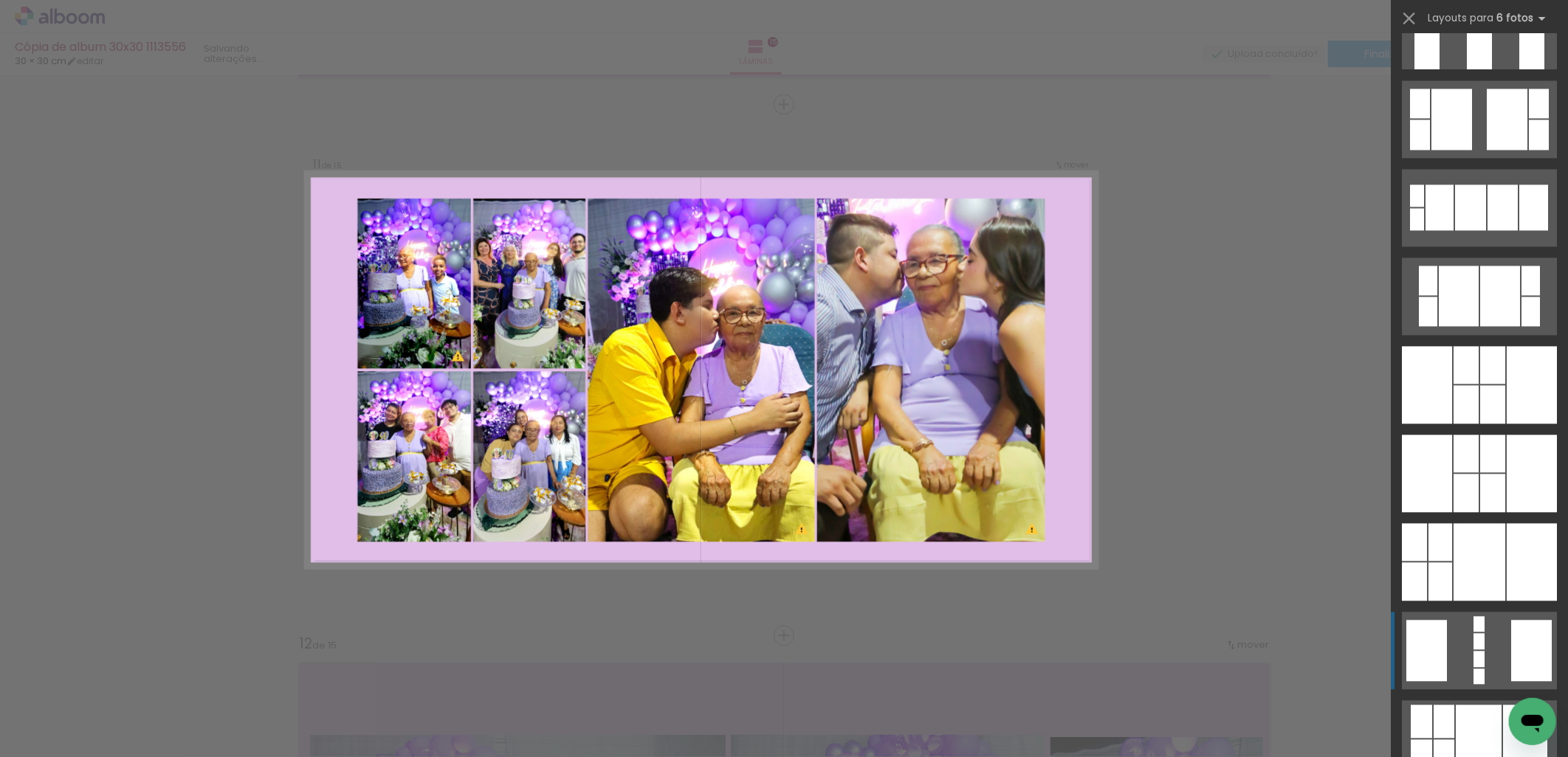
scroll to position [2187, 0]
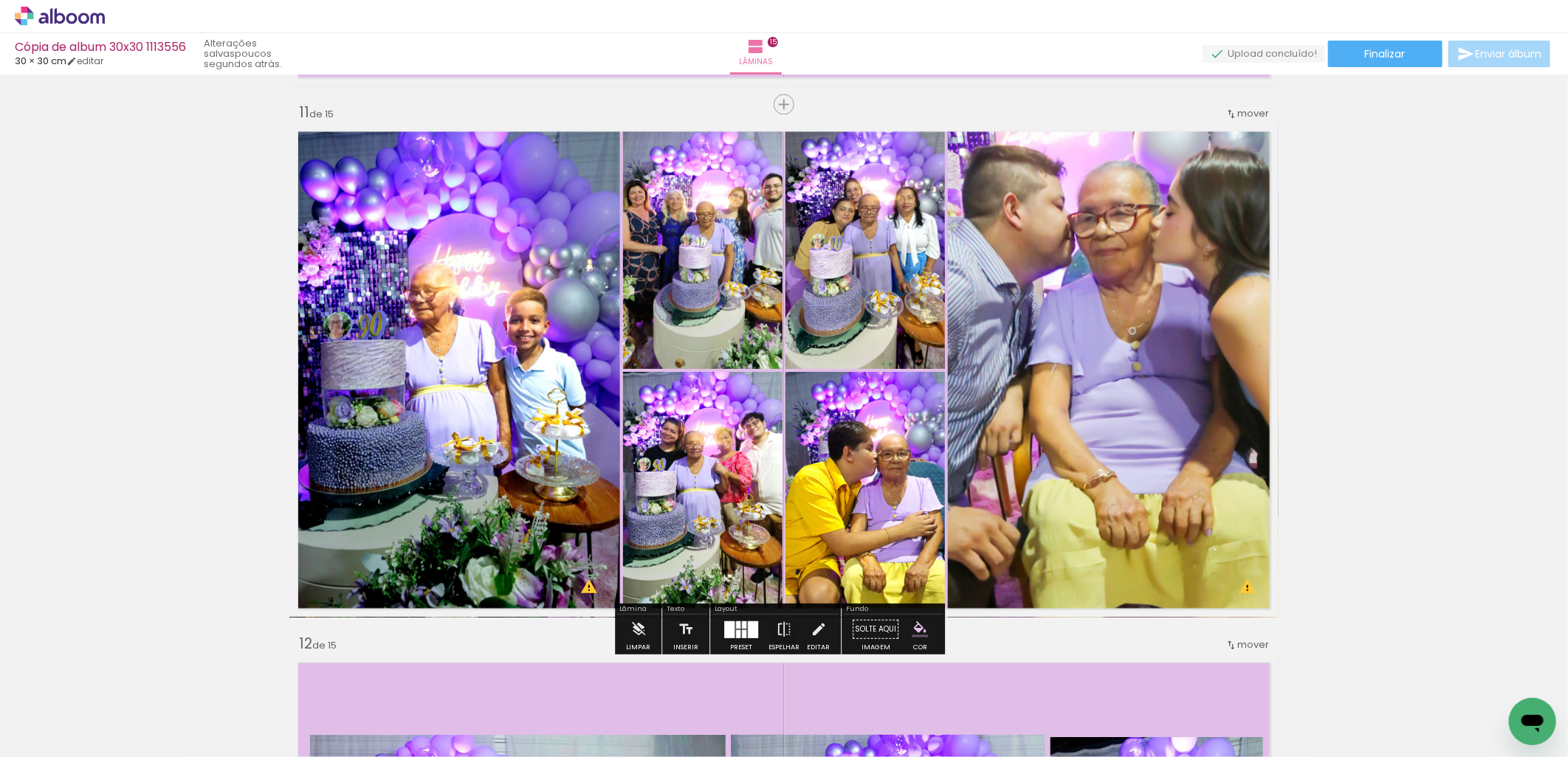
drag, startPoint x: 812, startPoint y: 629, endPoint x: 834, endPoint y: 629, distance: 22.0
click at [813, 629] on iron-icon at bounding box center [818, 630] width 16 height 29
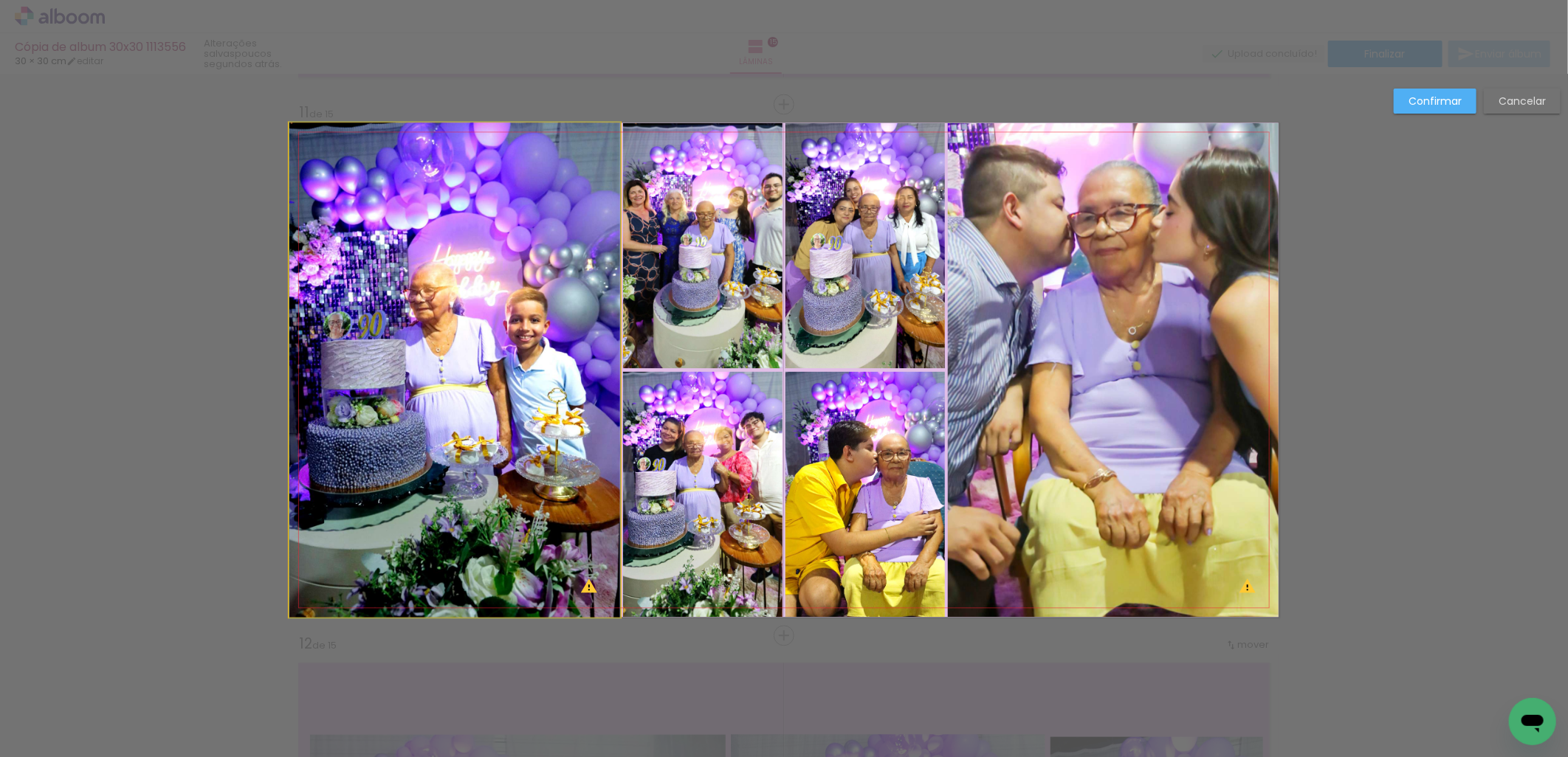
click at [593, 482] on quentale-photo at bounding box center [455, 370] width 331 height 495
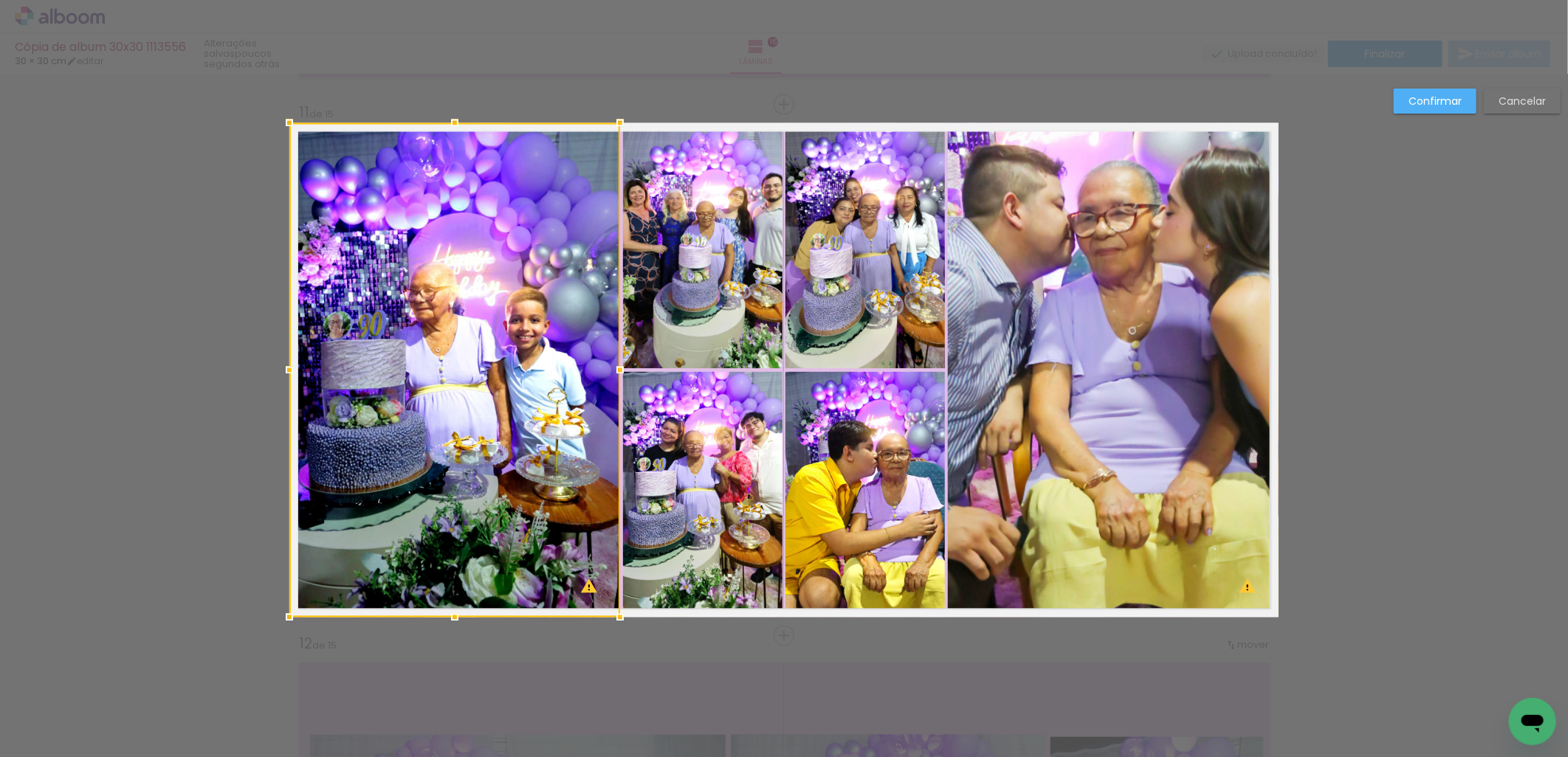
click at [705, 233] on quentale-photo at bounding box center [702, 246] width 160 height 246
drag, startPoint x: 712, startPoint y: 282, endPoint x: 522, endPoint y: 345, distance: 200.2
click at [522, 345] on div at bounding box center [536, 370] width 493 height 495
click at [0, 0] on slot "Cancelar" at bounding box center [0, 0] width 0 height 0
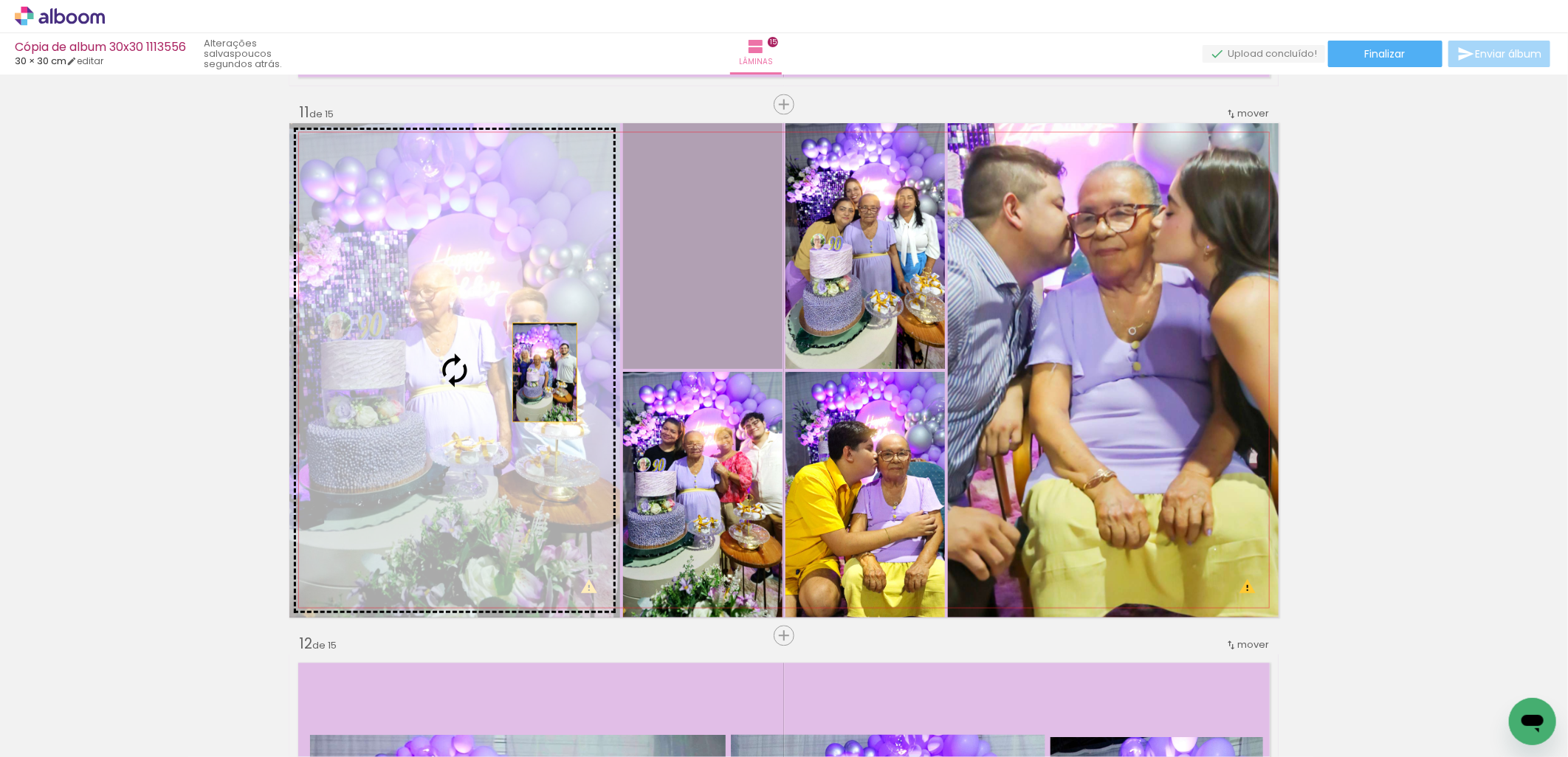
drag, startPoint x: 748, startPoint y: 275, endPoint x: 539, endPoint y: 373, distance: 230.8
click at [0, 0] on slot at bounding box center [0, 0] width 0 height 0
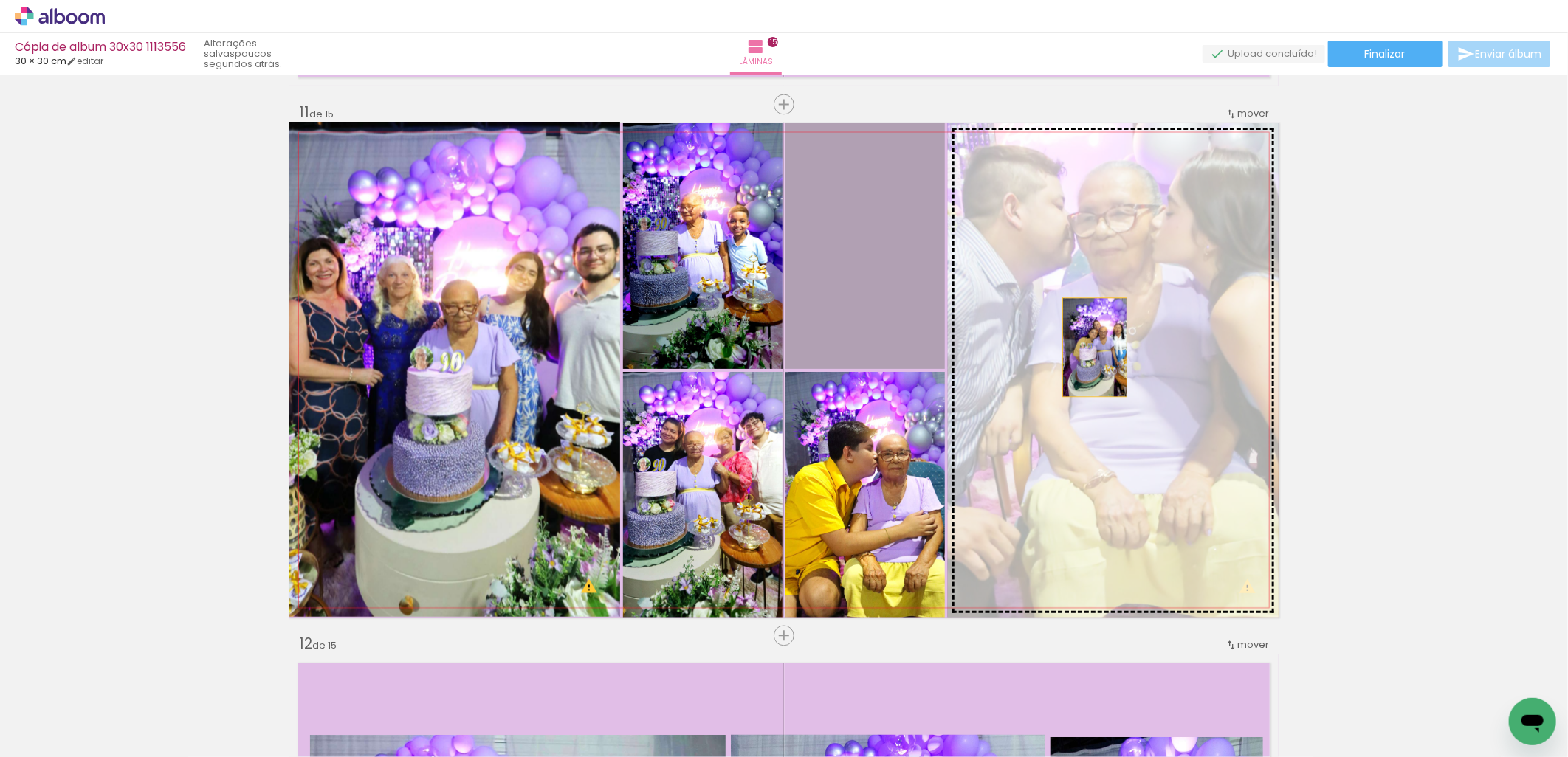
drag, startPoint x: 868, startPoint y: 278, endPoint x: 1089, endPoint y: 347, distance: 231.5
click at [0, 0] on slot at bounding box center [0, 0] width 0 height 0
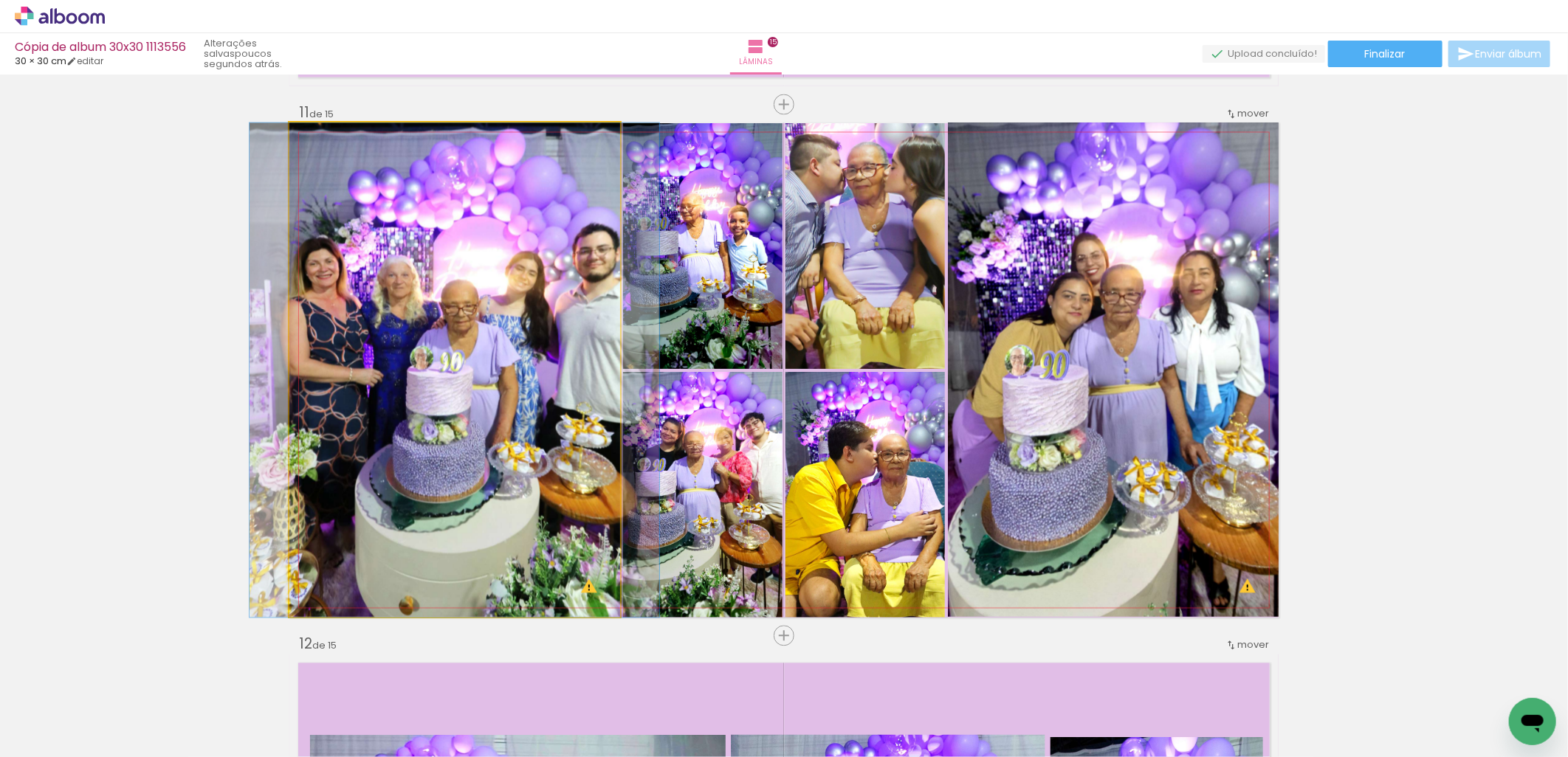
click at [563, 347] on quentale-photo at bounding box center [455, 370] width 331 height 495
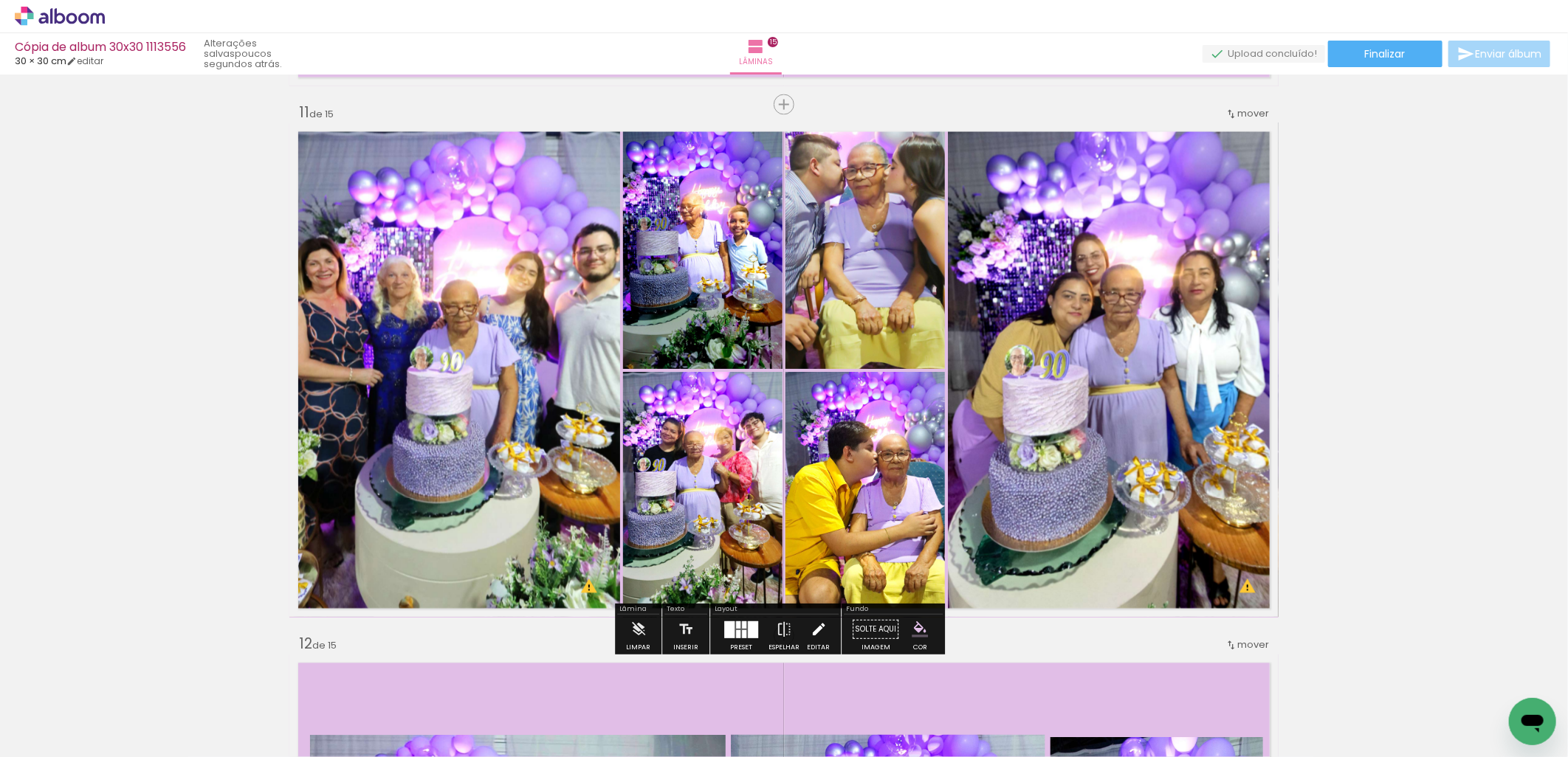
click at [810, 637] on iron-icon at bounding box center [818, 630] width 16 height 29
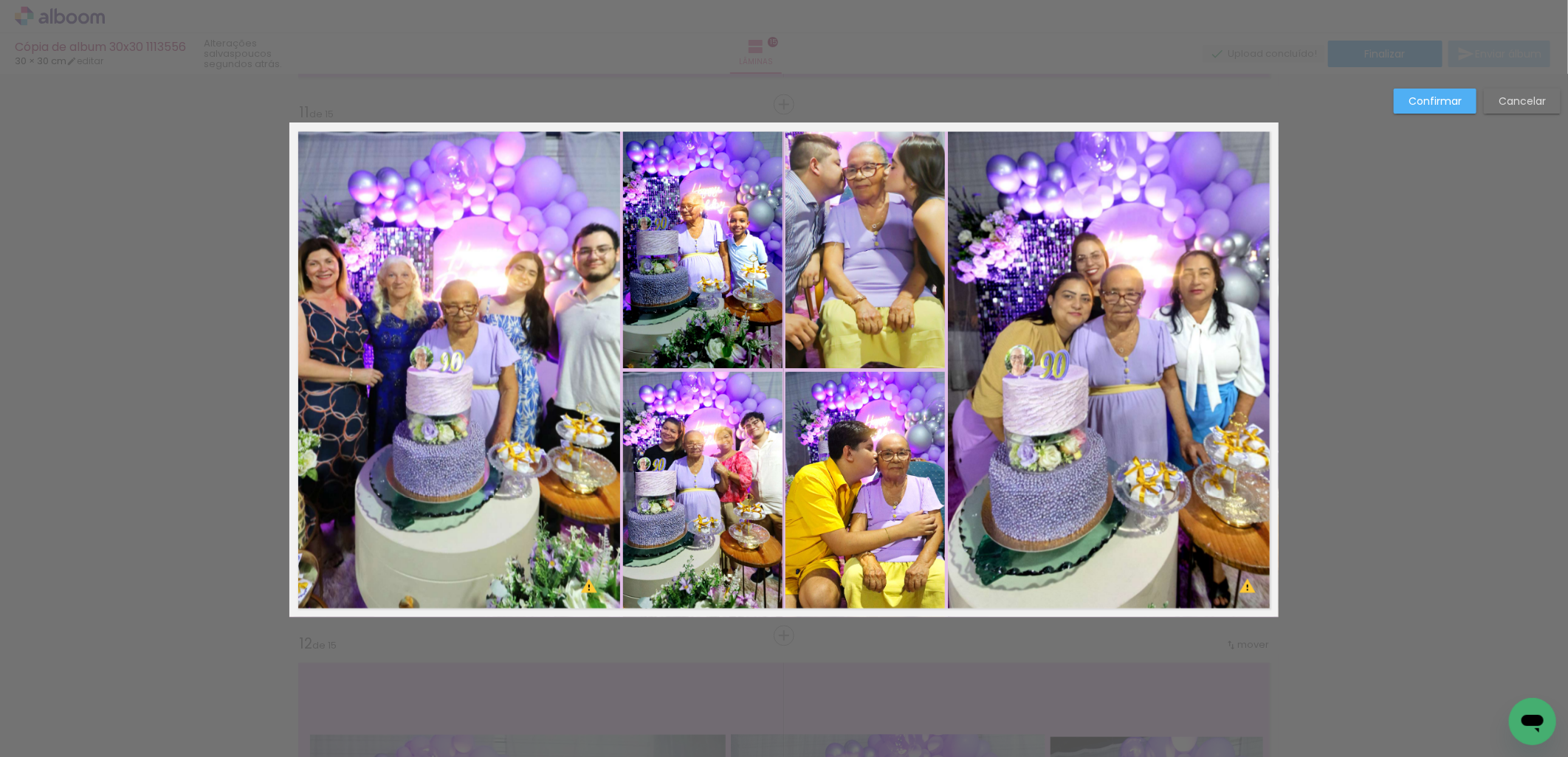
click at [410, 340] on quentale-photo at bounding box center [455, 370] width 331 height 495
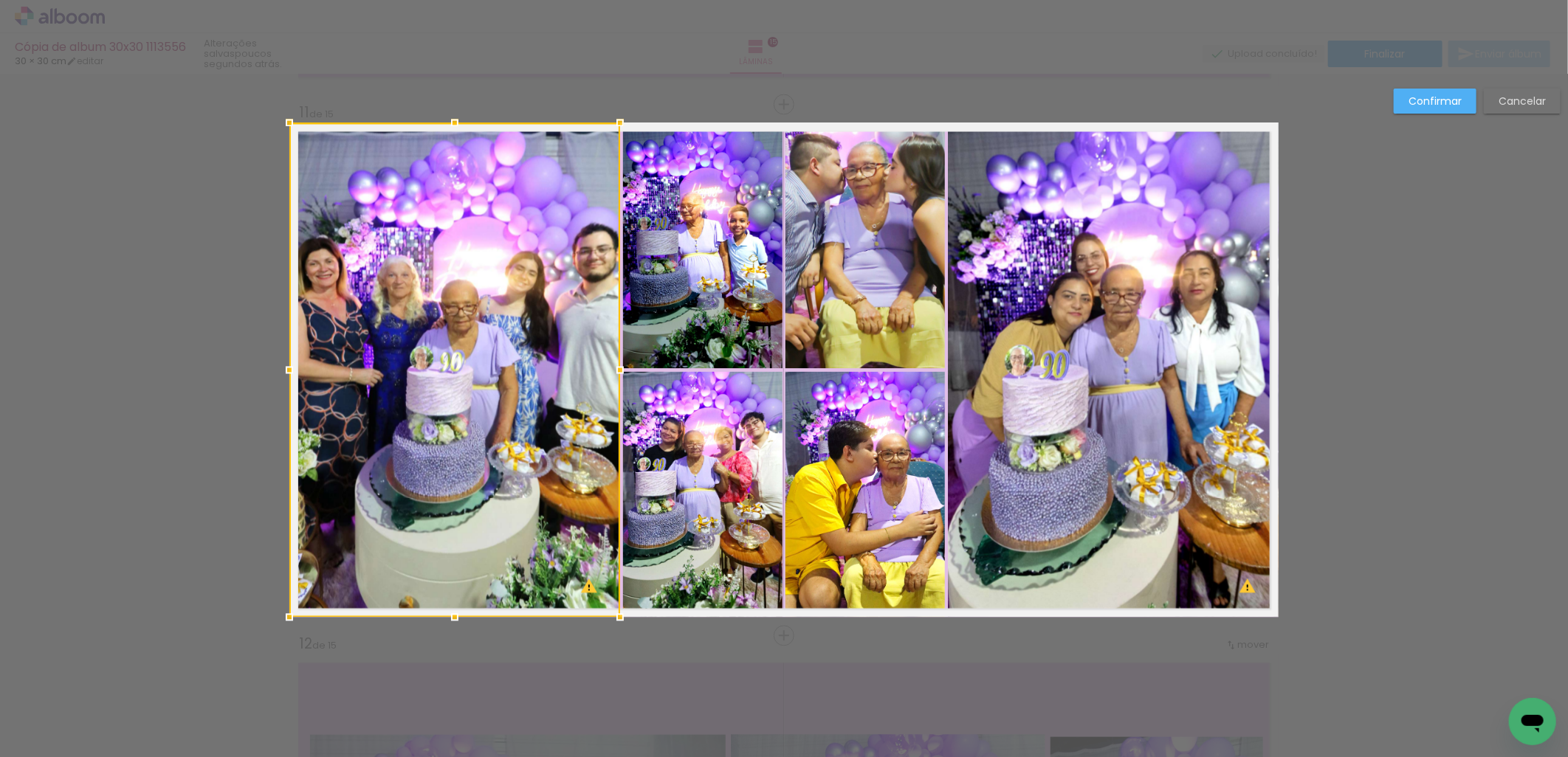
click at [664, 230] on quentale-photo at bounding box center [702, 246] width 160 height 246
click at [869, 233] on quentale-photo at bounding box center [865, 246] width 160 height 246
click at [1034, 374] on quentale-photo at bounding box center [1113, 370] width 331 height 495
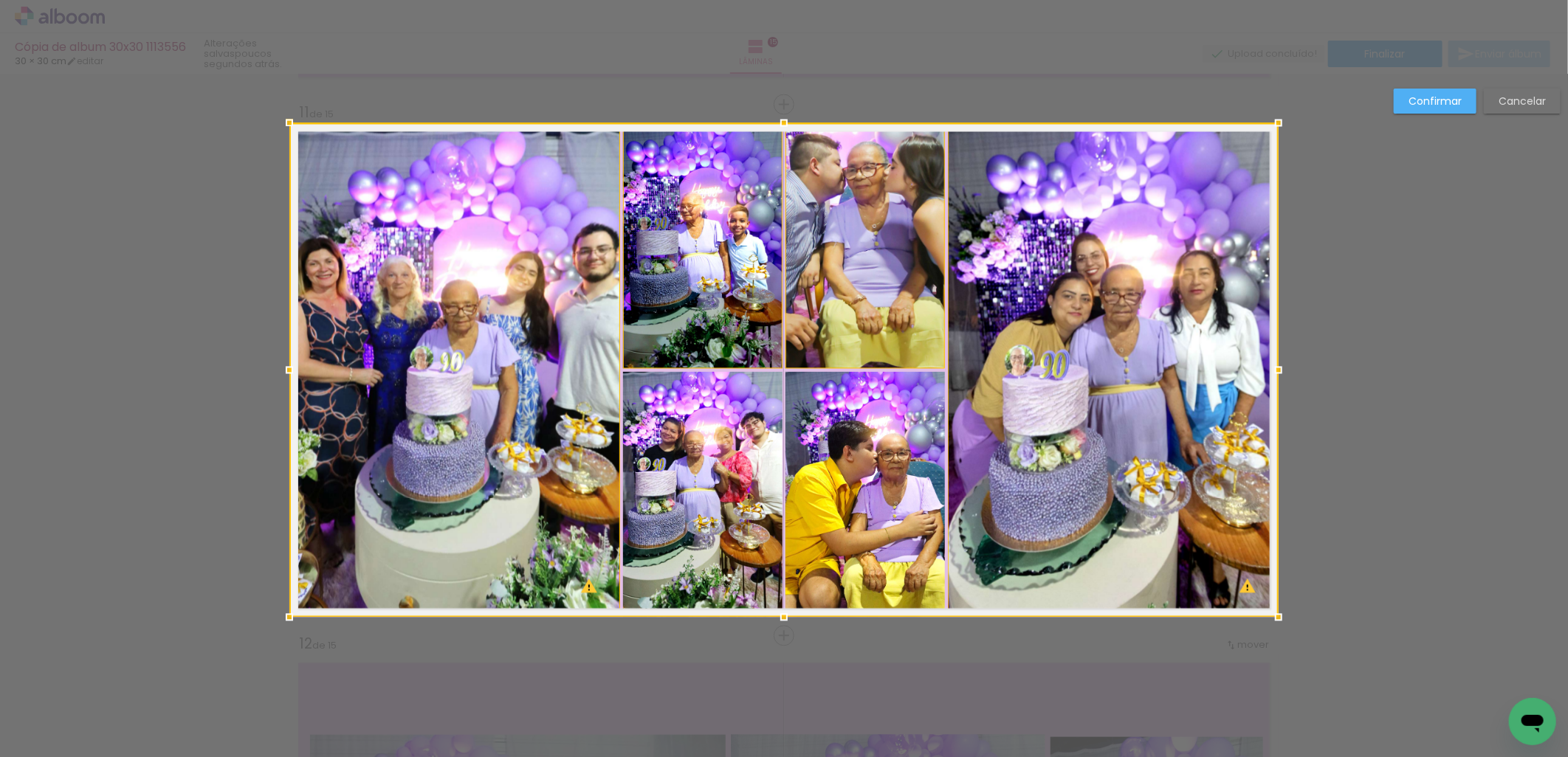
click at [831, 548] on div at bounding box center [783, 370] width 989 height 495
click at [716, 550] on div at bounding box center [783, 370] width 989 height 495
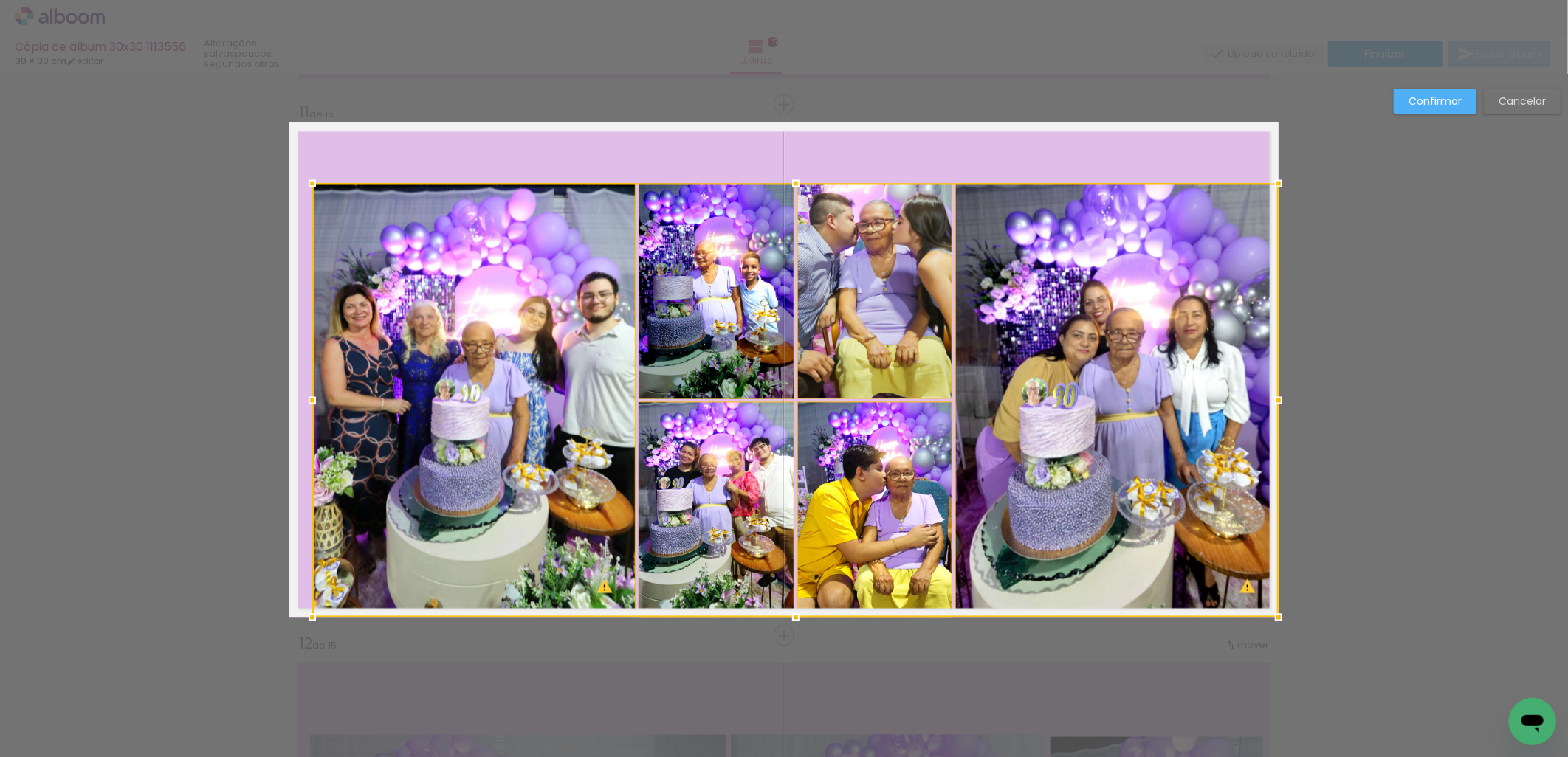
drag, startPoint x: 280, startPoint y: 125, endPoint x: 492, endPoint y: 101, distance: 213.4
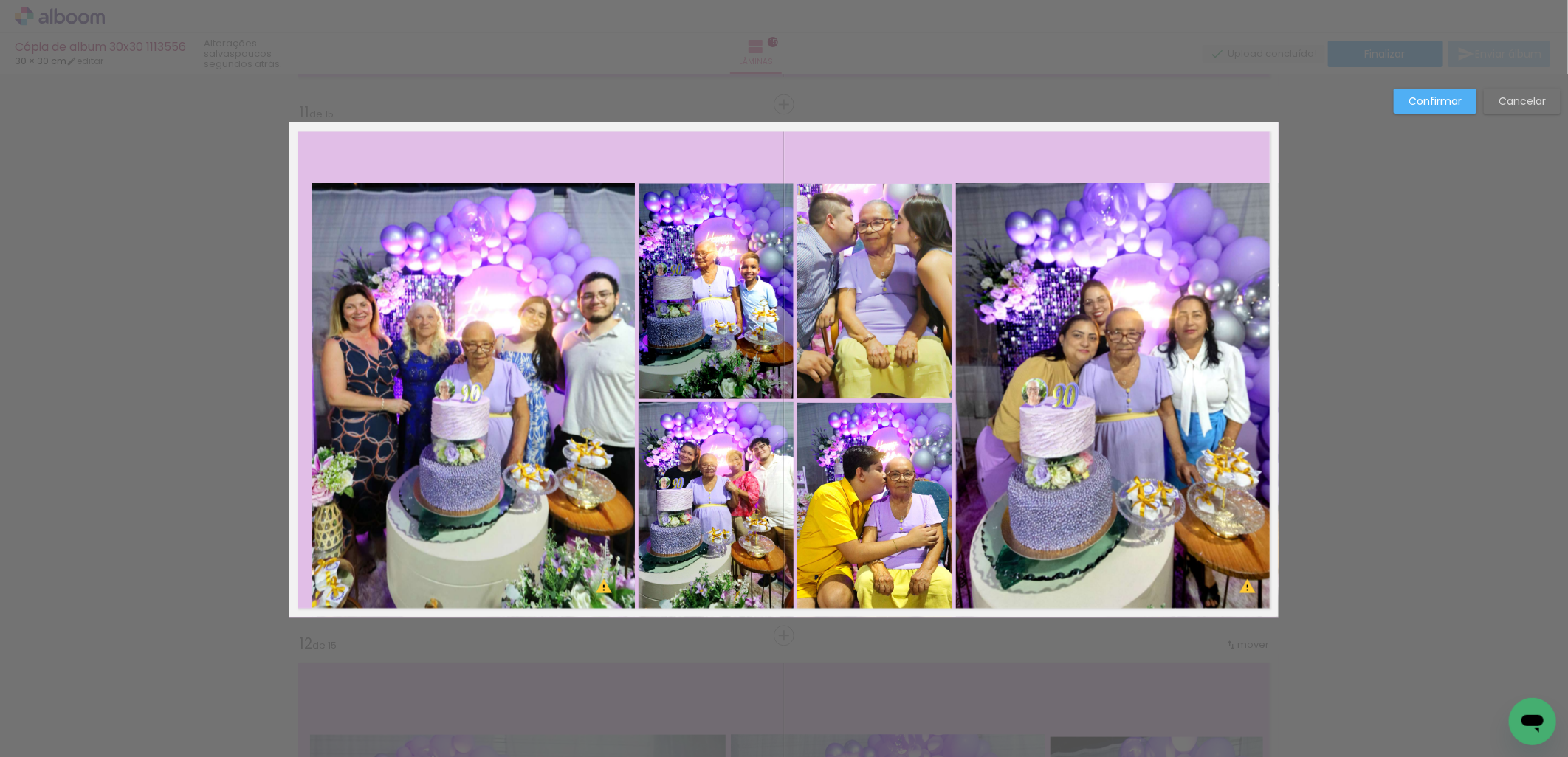
click at [511, 294] on quentale-photo at bounding box center [474, 401] width 323 height 434
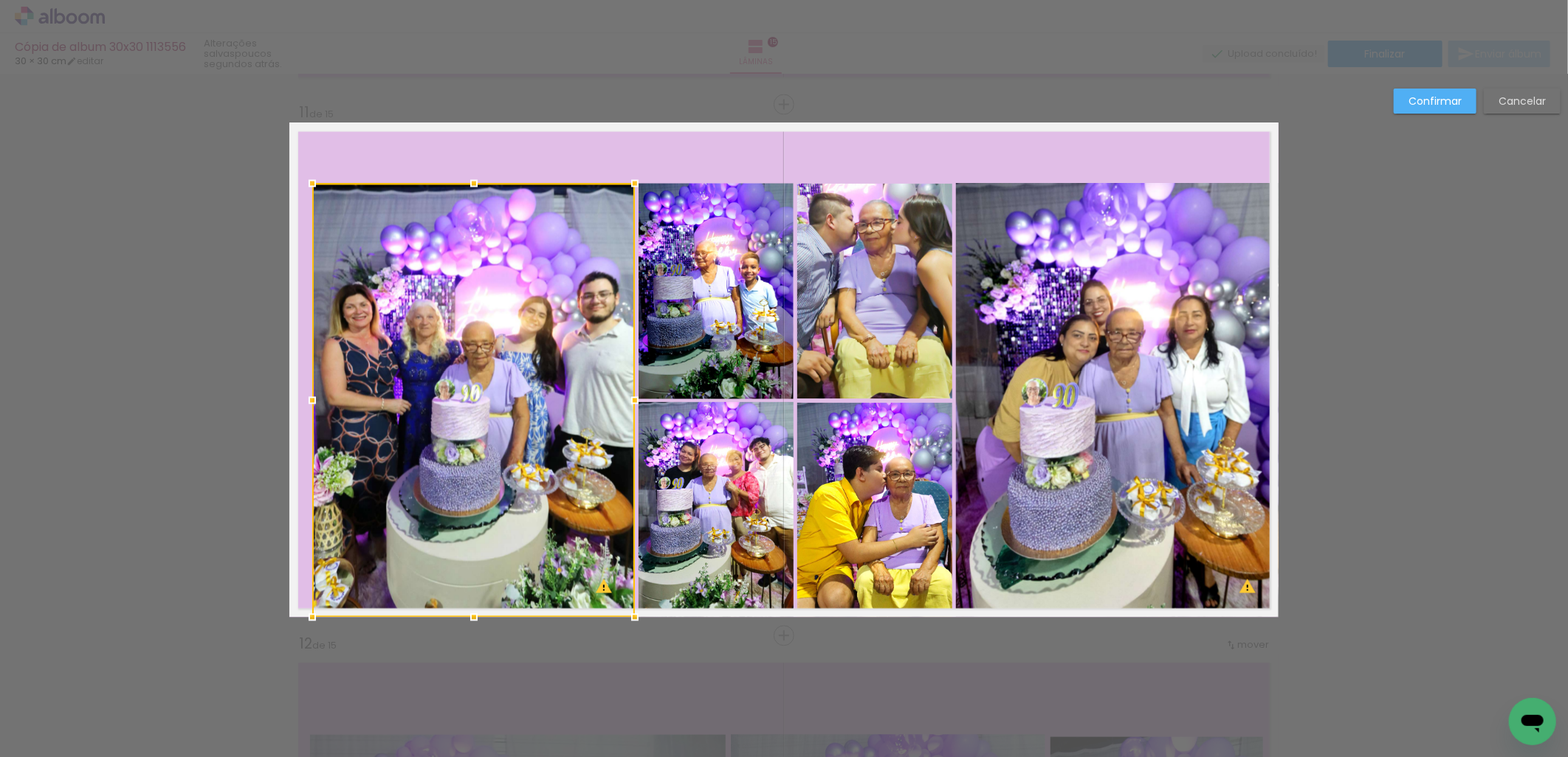
click at [732, 478] on quentale-photo at bounding box center [716, 510] width 156 height 215
click at [732, 352] on div at bounding box center [552, 401] width 481 height 434
click at [866, 323] on quentale-photo at bounding box center [874, 291] width 155 height 215
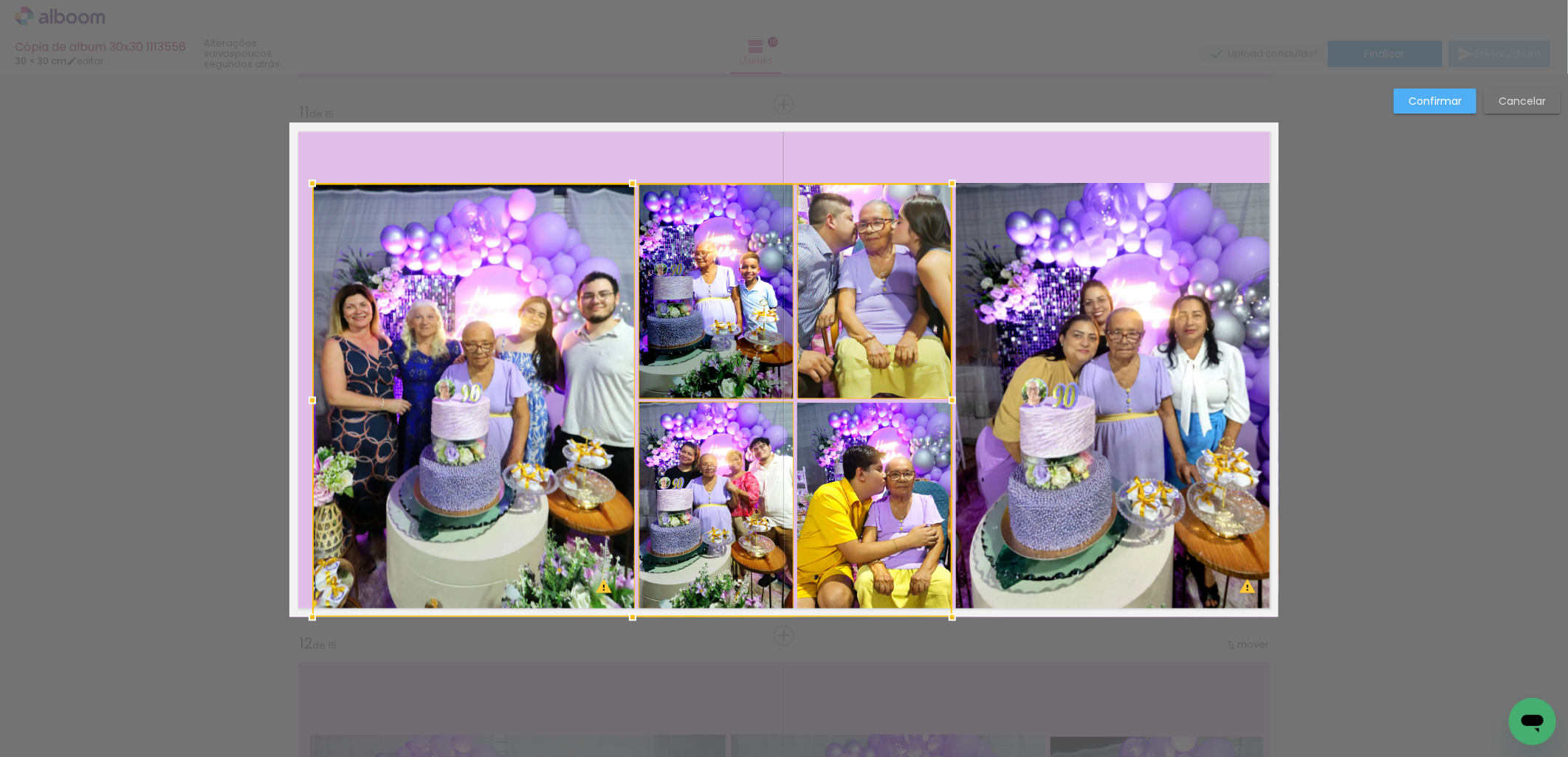
click at [874, 471] on div at bounding box center [632, 401] width 640 height 434
click at [1033, 444] on quentale-photo at bounding box center [1117, 401] width 323 height 434
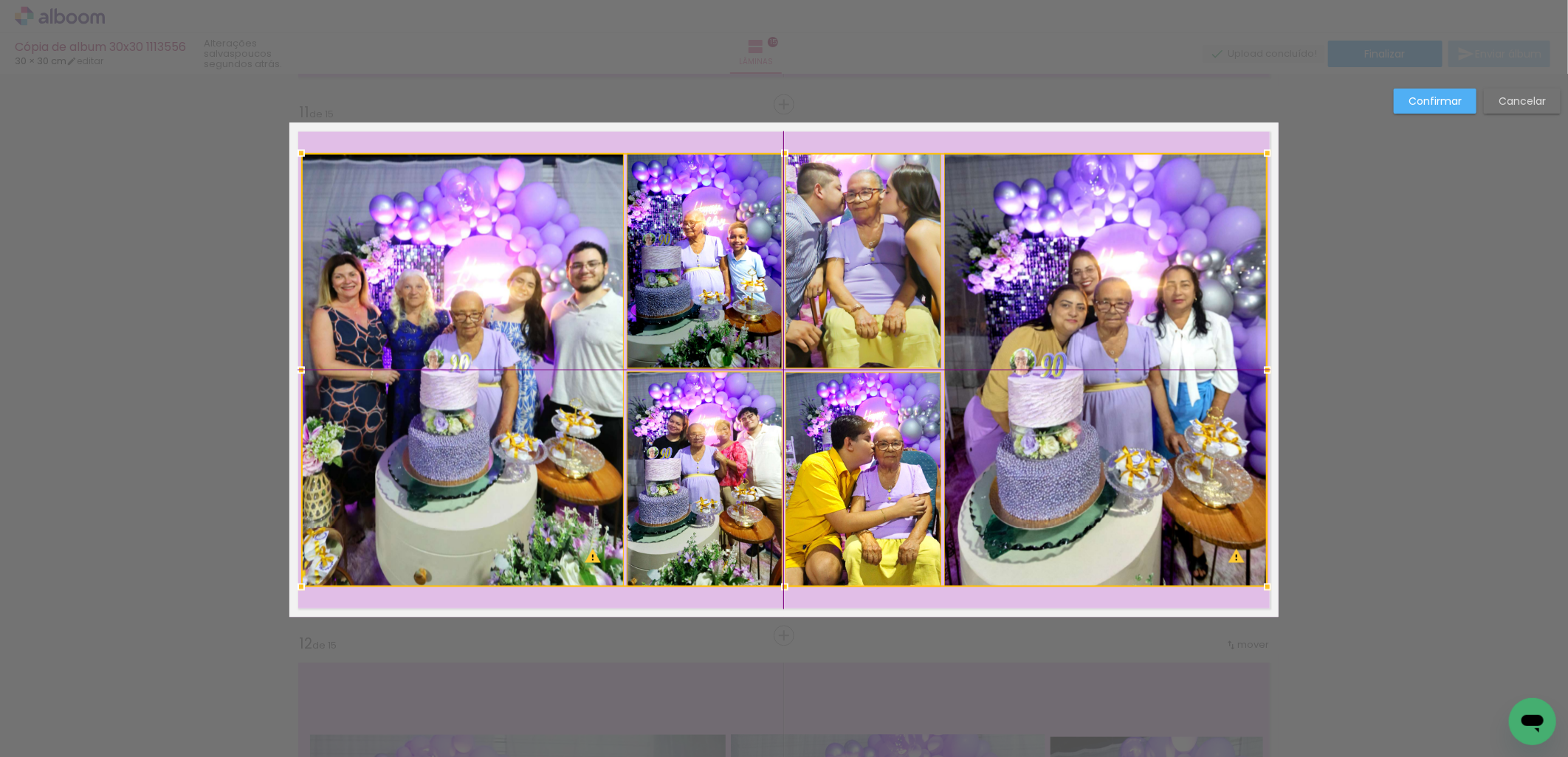
drag, startPoint x: 908, startPoint y: 310, endPoint x: 908, endPoint y: 292, distance: 18.0
click at [908, 292] on div at bounding box center [784, 370] width 966 height 434
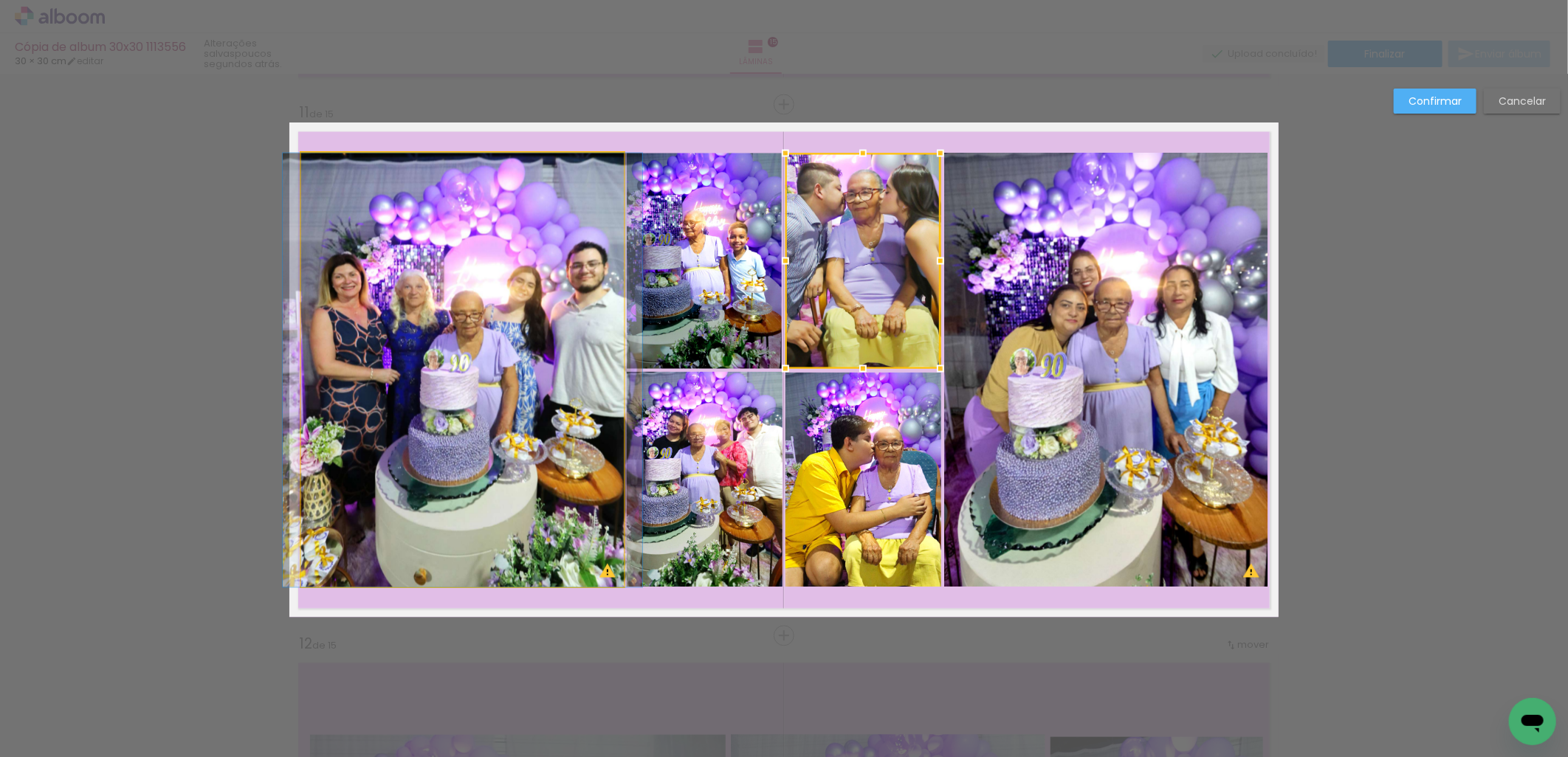
click at [468, 422] on quentale-photo at bounding box center [463, 370] width 323 height 434
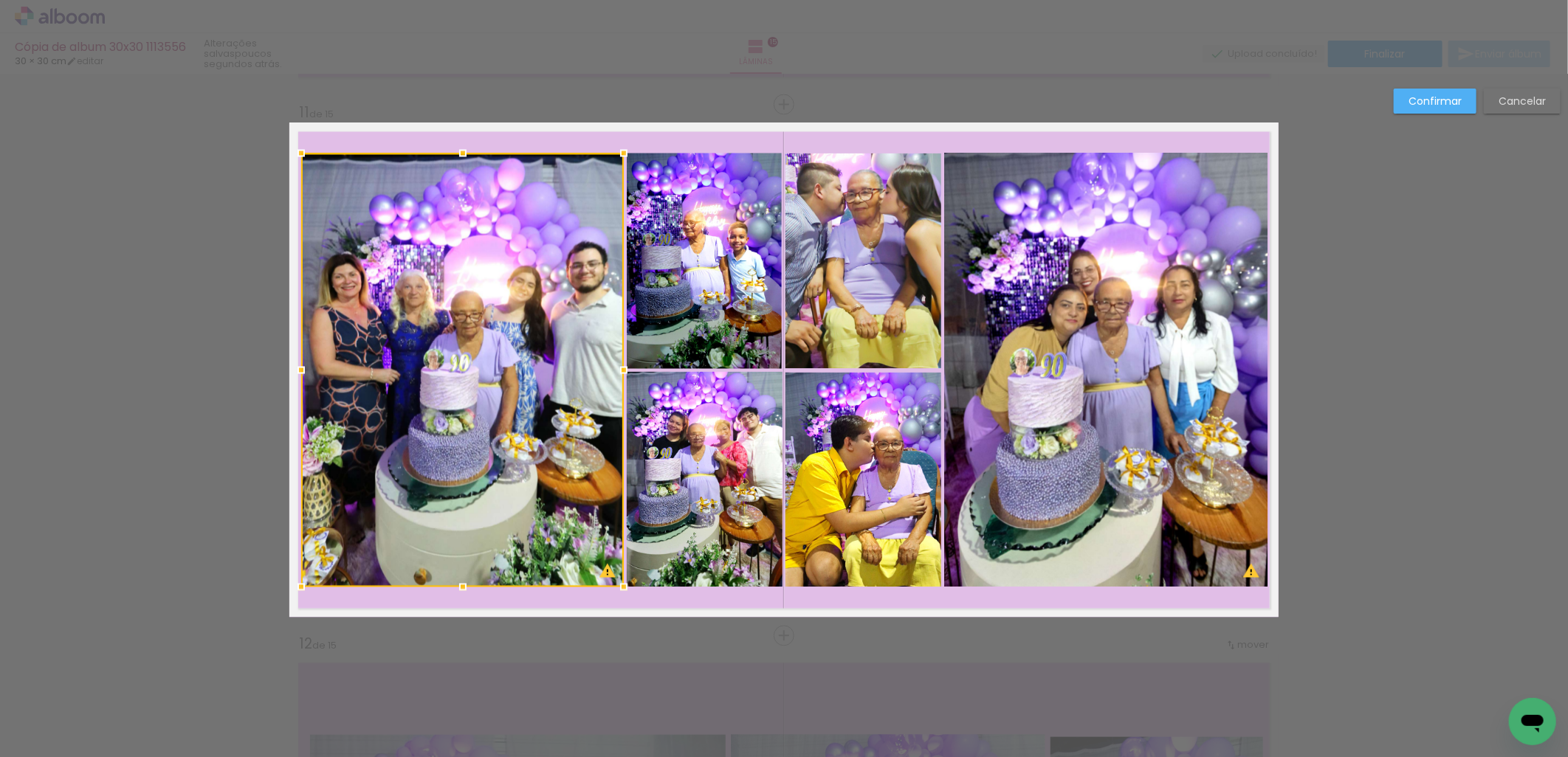
click at [672, 338] on quentale-photo at bounding box center [704, 261] width 155 height 215
click at [712, 474] on div at bounding box center [542, 370] width 481 height 434
click at [856, 333] on div at bounding box center [621, 370] width 640 height 434
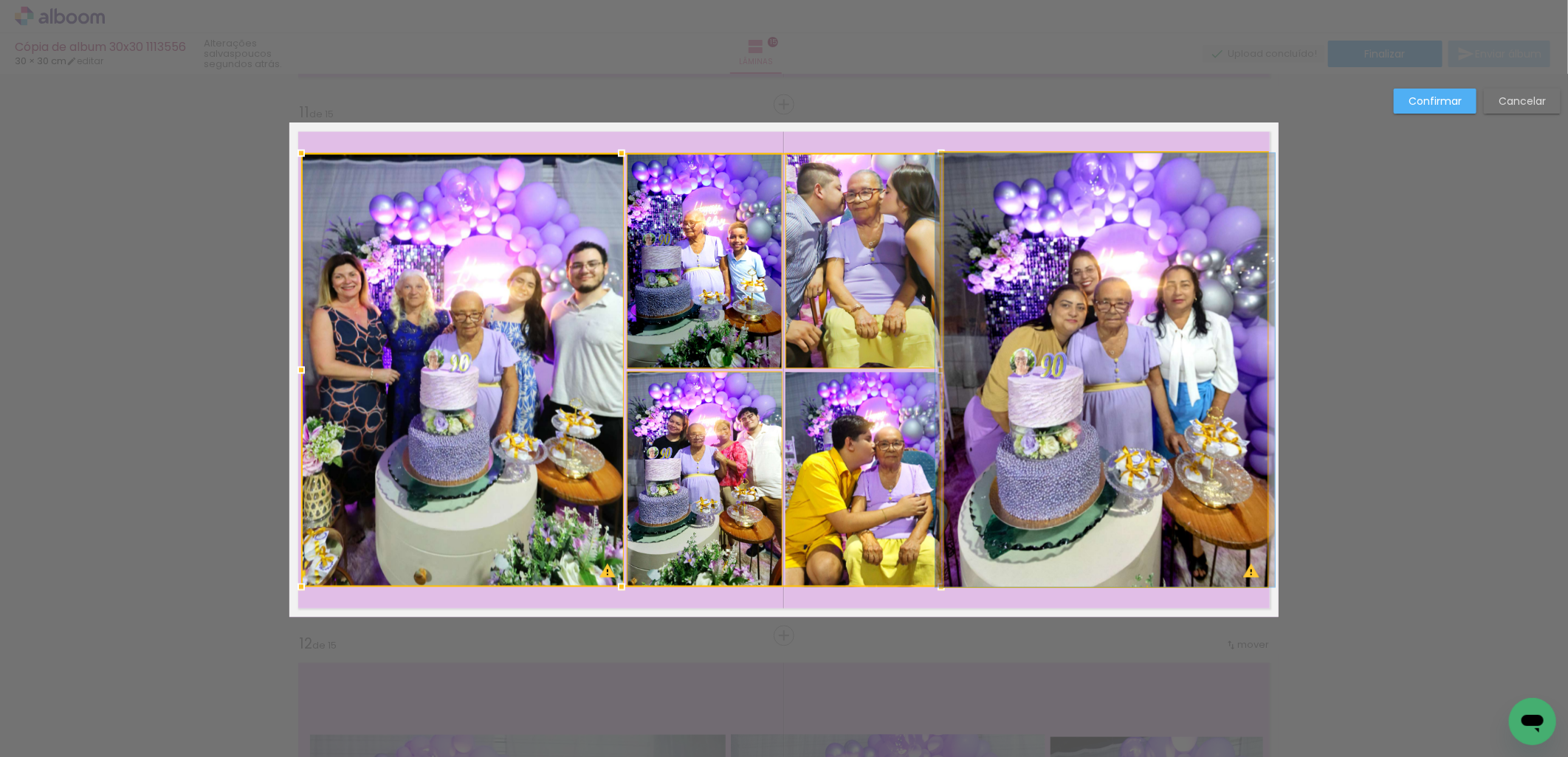
click at [1075, 358] on quentale-photo at bounding box center [1105, 370] width 323 height 434
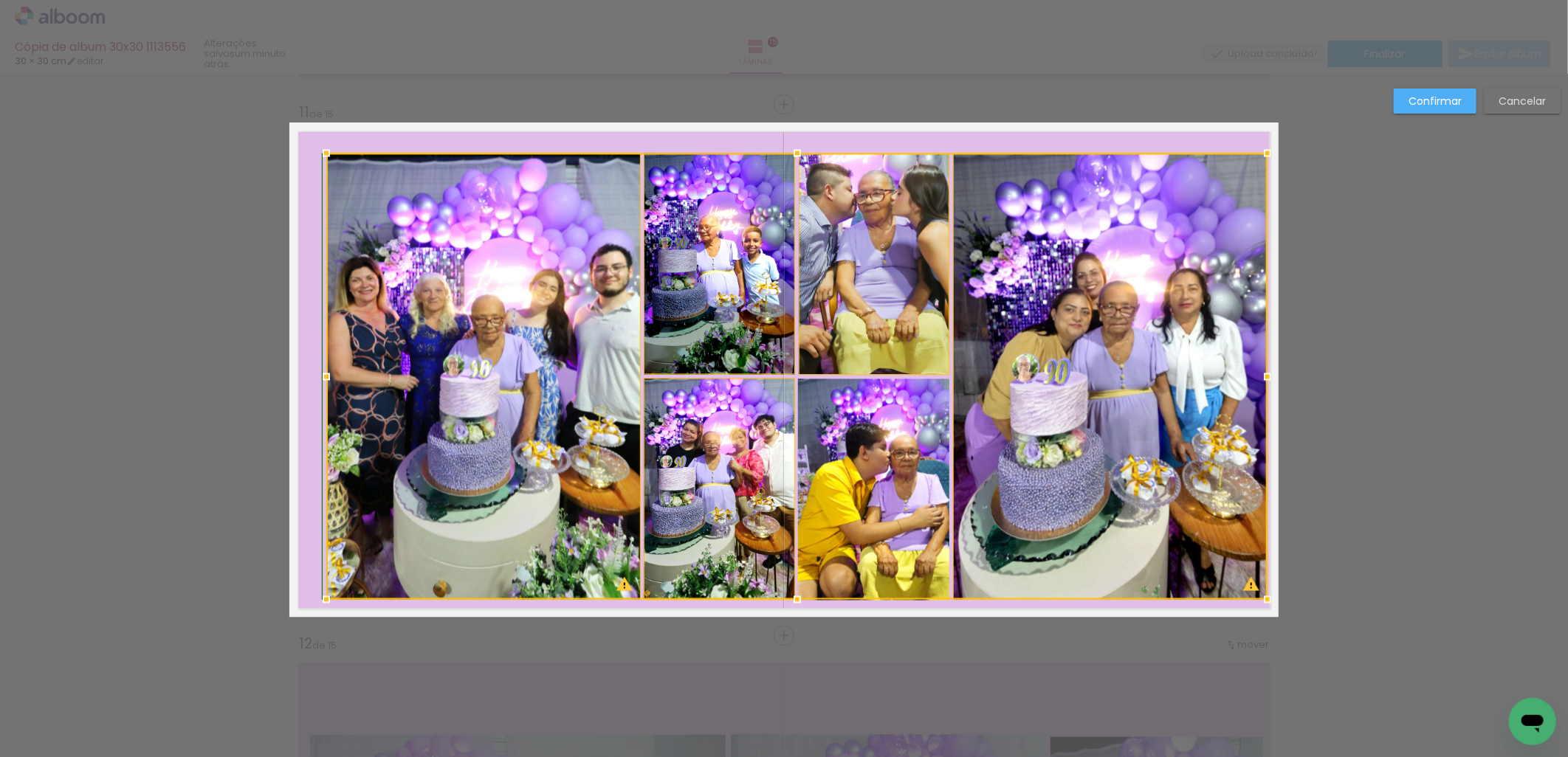
drag, startPoint x: 296, startPoint y: 593, endPoint x: 310, endPoint y: 595, distance: 14.1
click at [311, 595] on div at bounding box center [326, 601] width 29 height 29
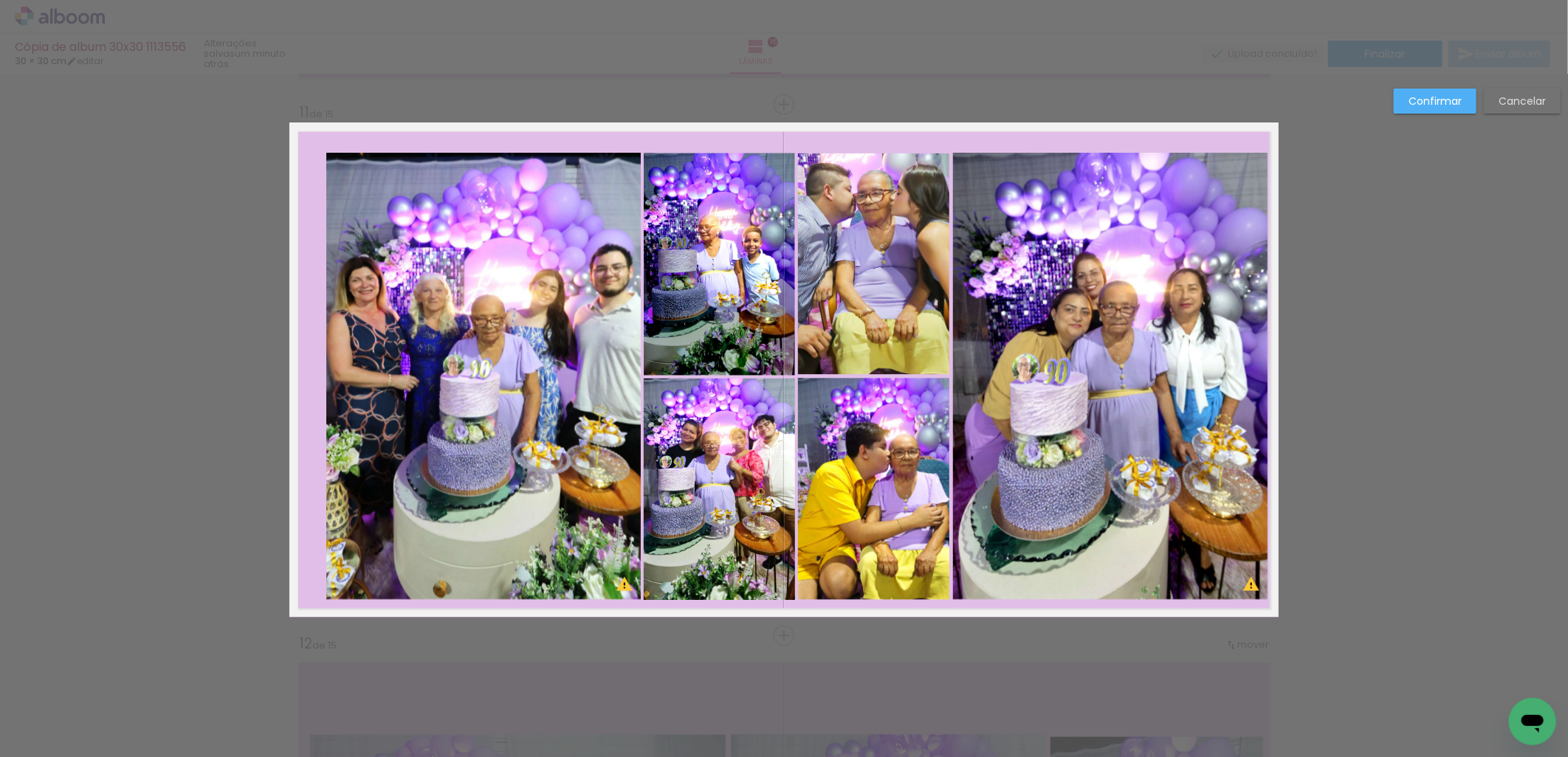
click at [1009, 452] on quentale-photo at bounding box center [1110, 376] width 315 height 446
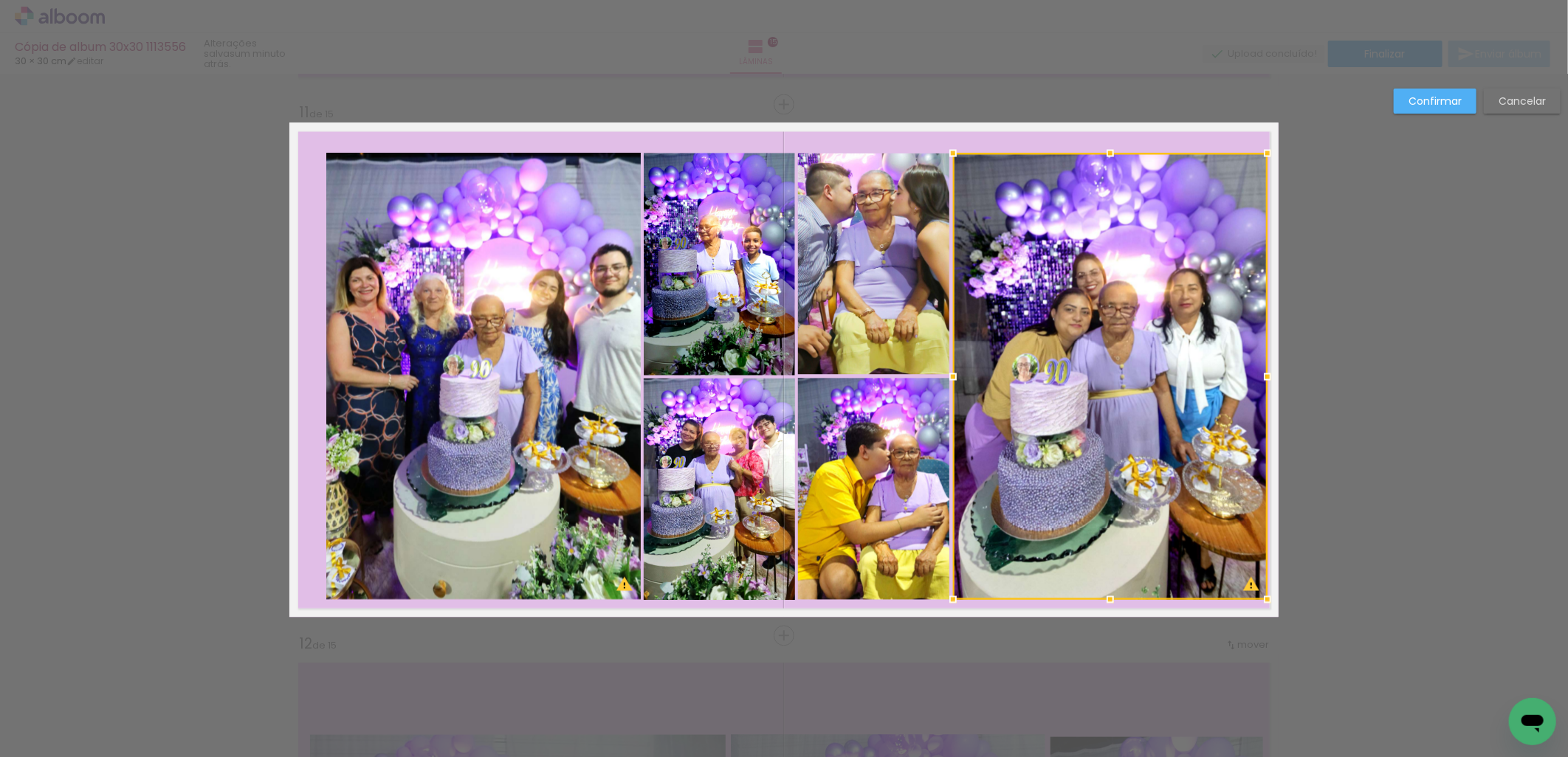
click at [926, 302] on quentale-photo at bounding box center [873, 264] width 152 height 221
click at [906, 459] on div at bounding box center [1032, 376] width 469 height 446
click at [727, 535] on quentale-photo at bounding box center [719, 489] width 152 height 222
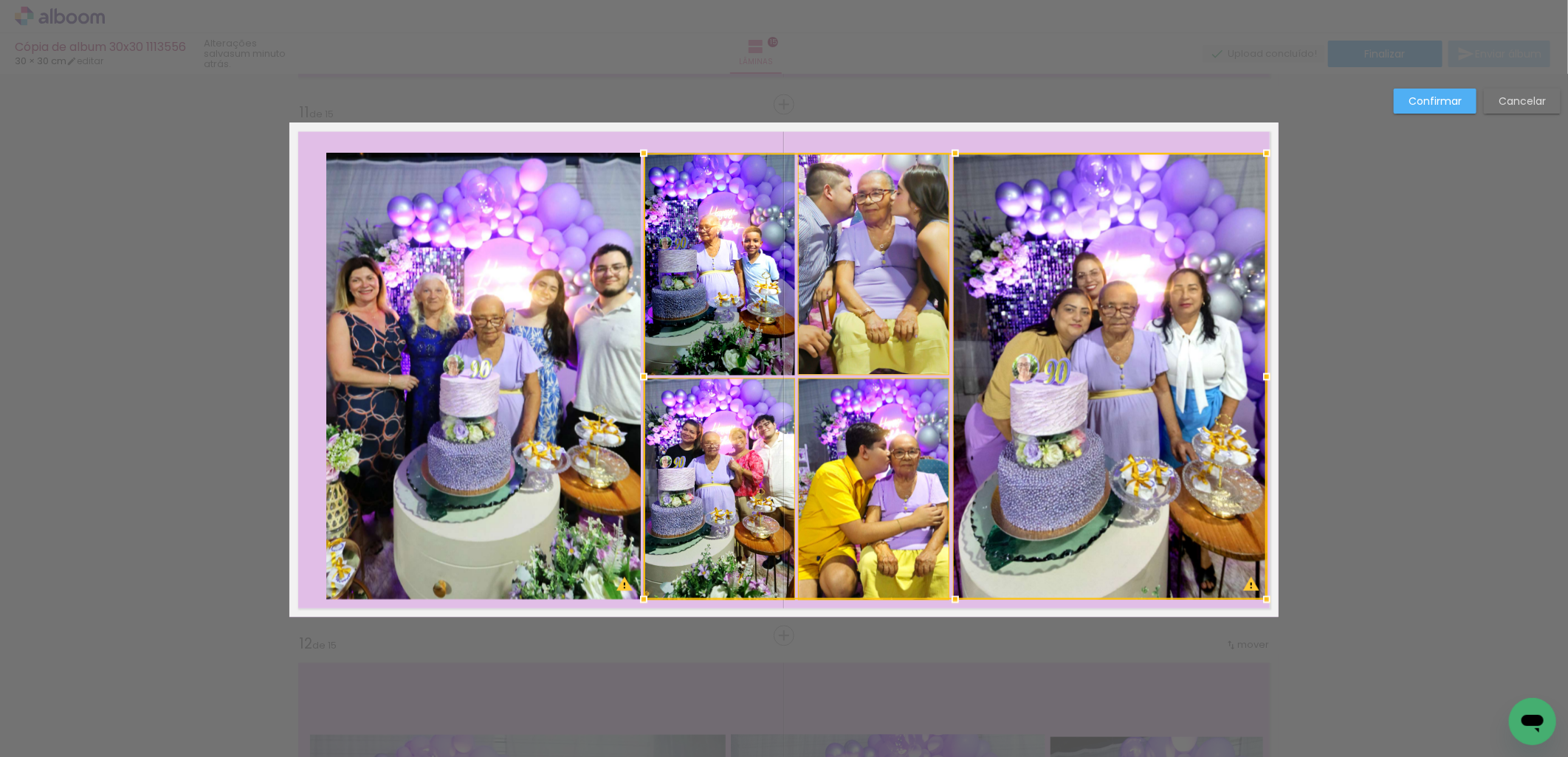
click at [541, 485] on quentale-photo at bounding box center [483, 376] width 315 height 446
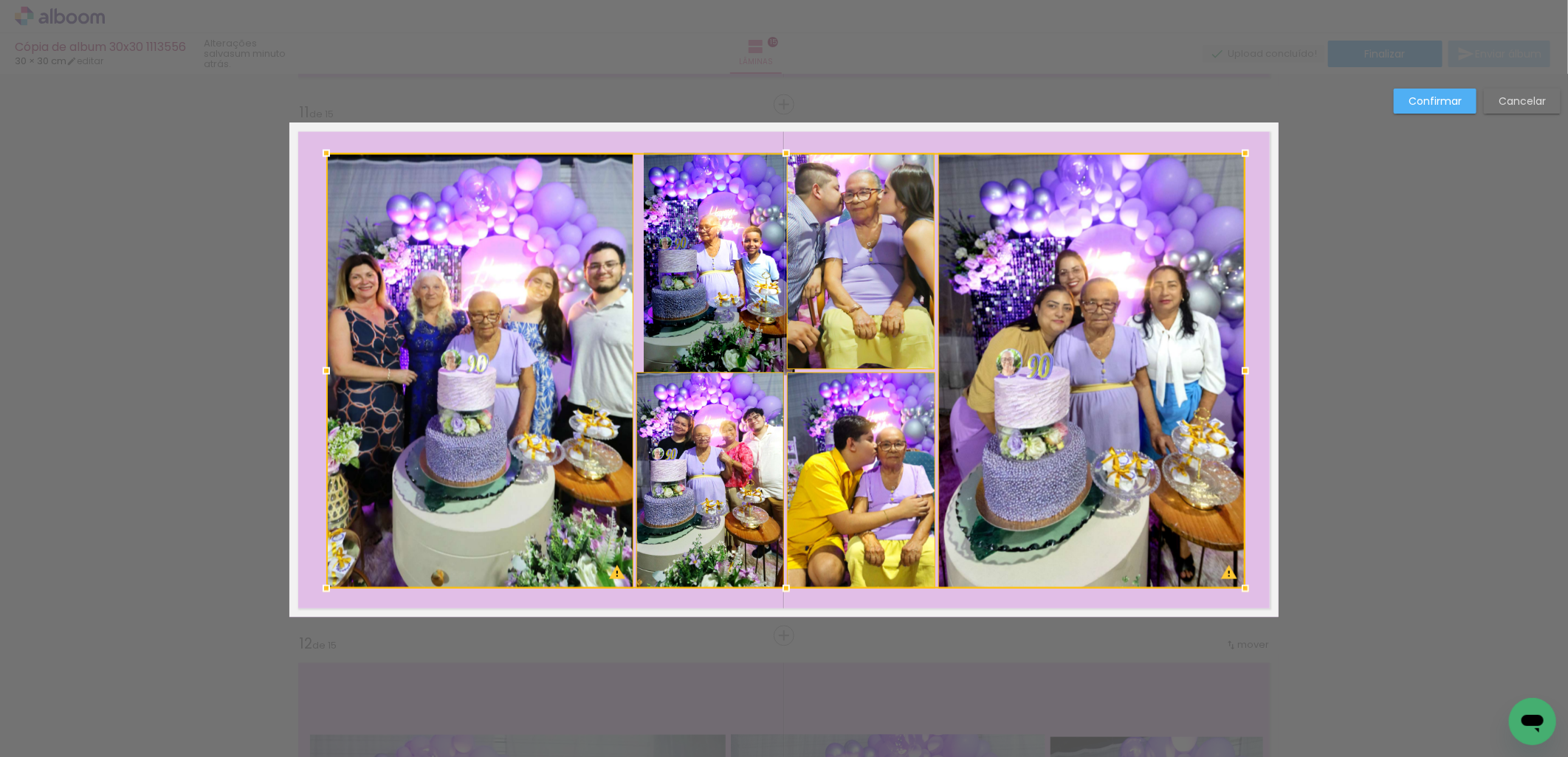
drag, startPoint x: 1263, startPoint y: 600, endPoint x: 1241, endPoint y: 586, distance: 26.1
click at [1241, 586] on div at bounding box center [1245, 589] width 29 height 29
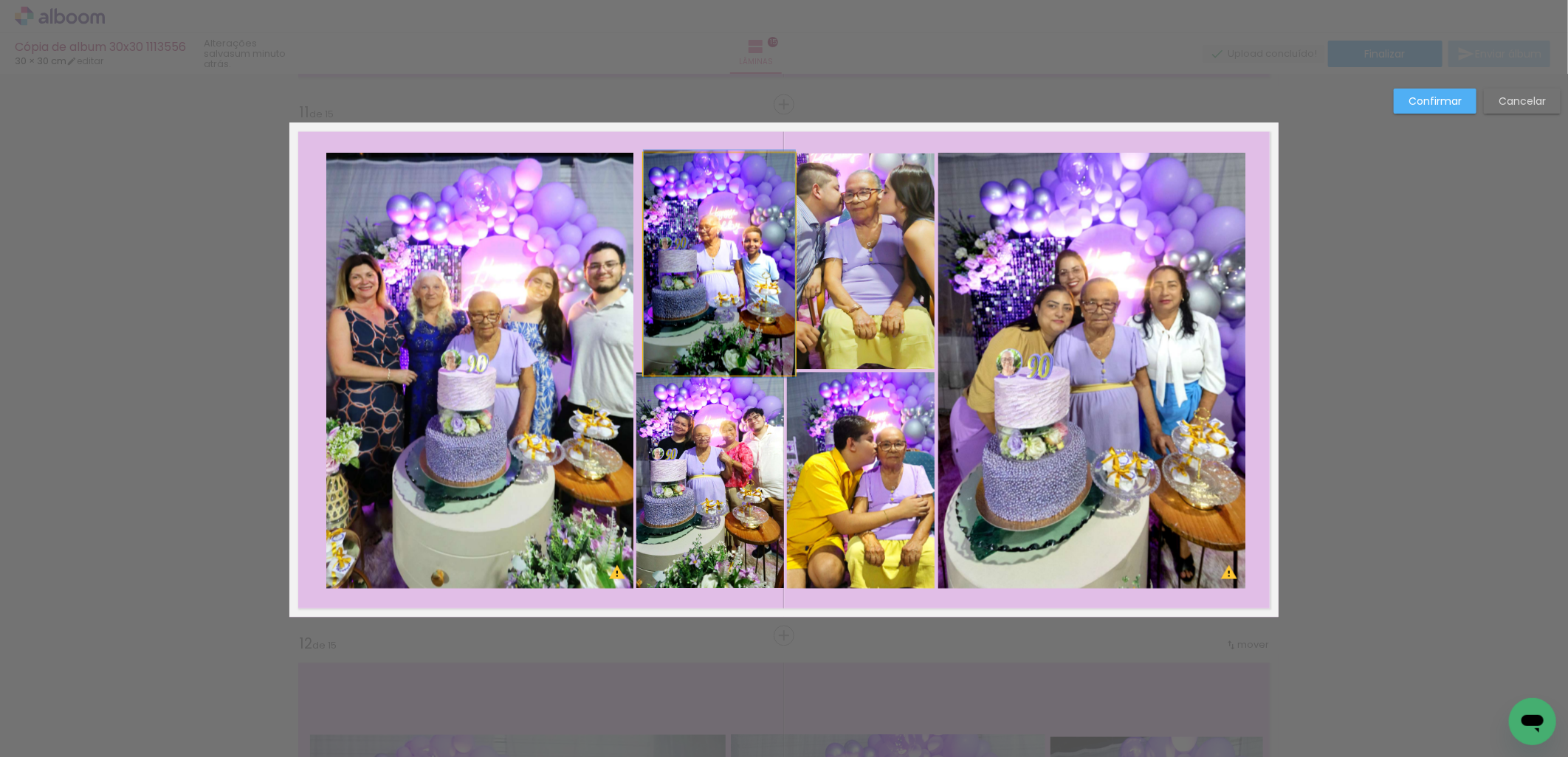
click at [731, 303] on quentale-photo at bounding box center [719, 264] width 152 height 222
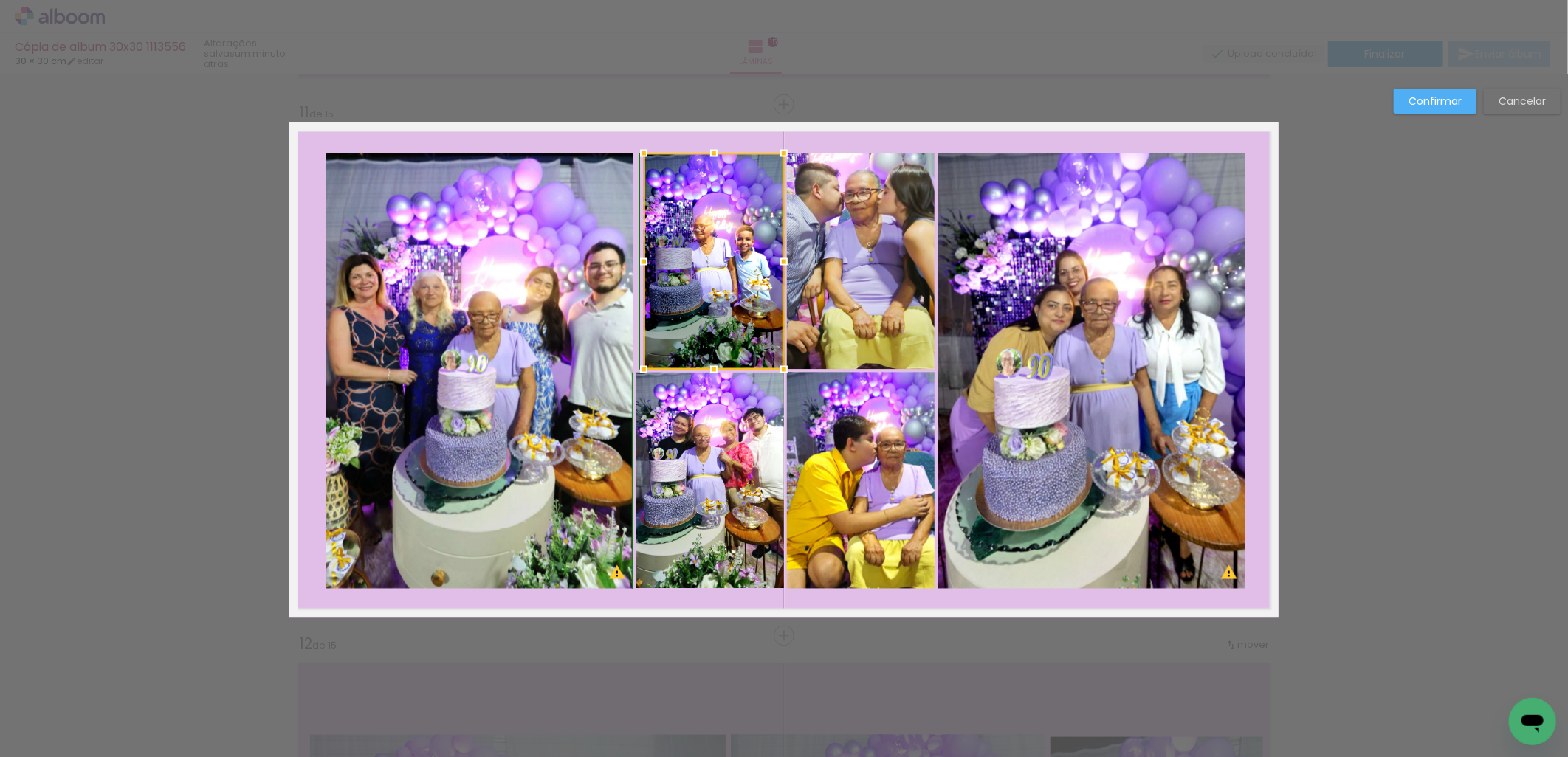
drag, startPoint x: 788, startPoint y: 378, endPoint x: 778, endPoint y: 372, distance: 11.7
click at [778, 372] on div at bounding box center [784, 369] width 29 height 29
click at [732, 327] on quentale-photo at bounding box center [714, 261] width 140 height 216
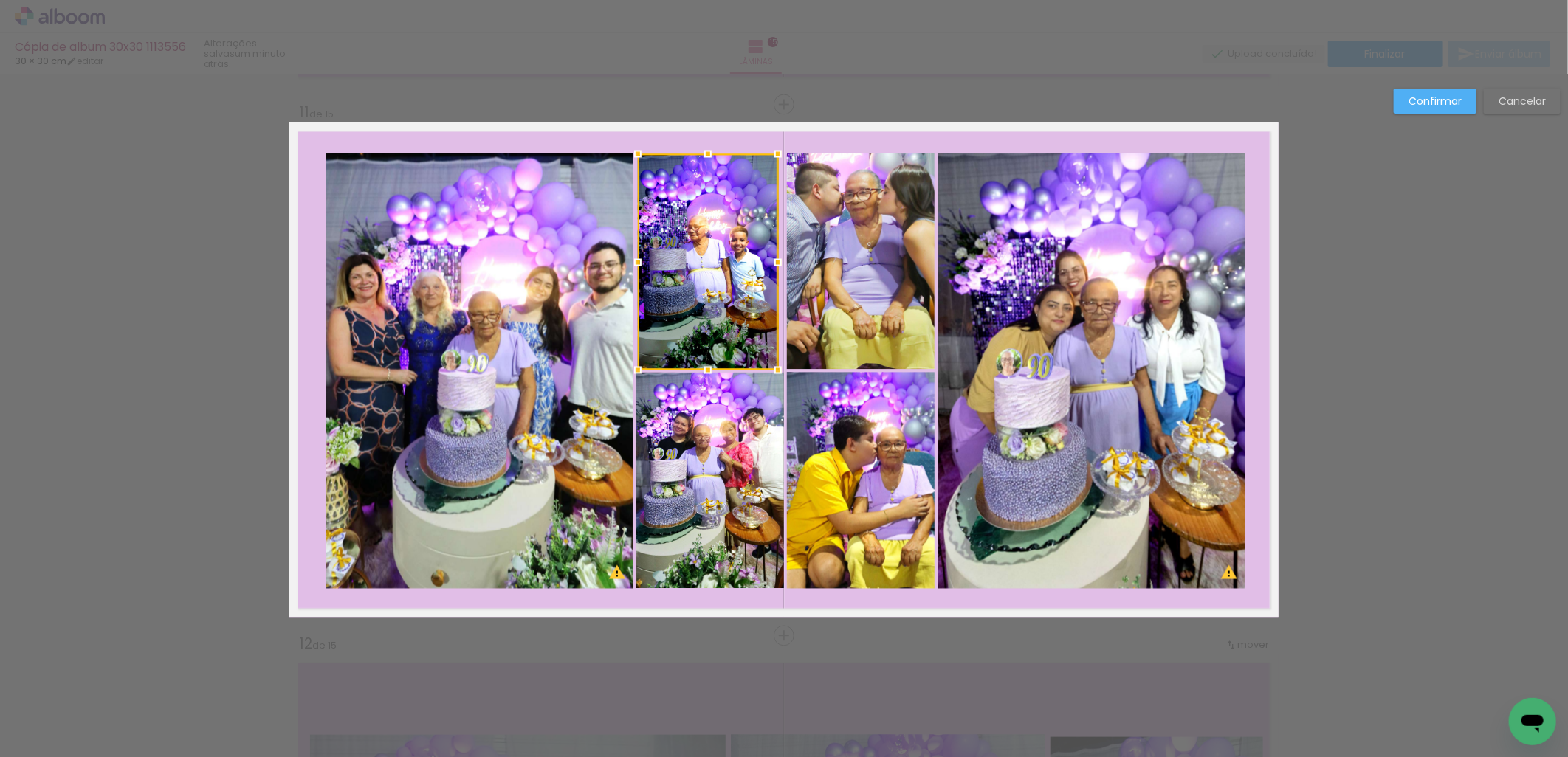
click at [727, 320] on div at bounding box center [708, 262] width 140 height 216
click at [782, 374] on div at bounding box center [782, 370] width 29 height 29
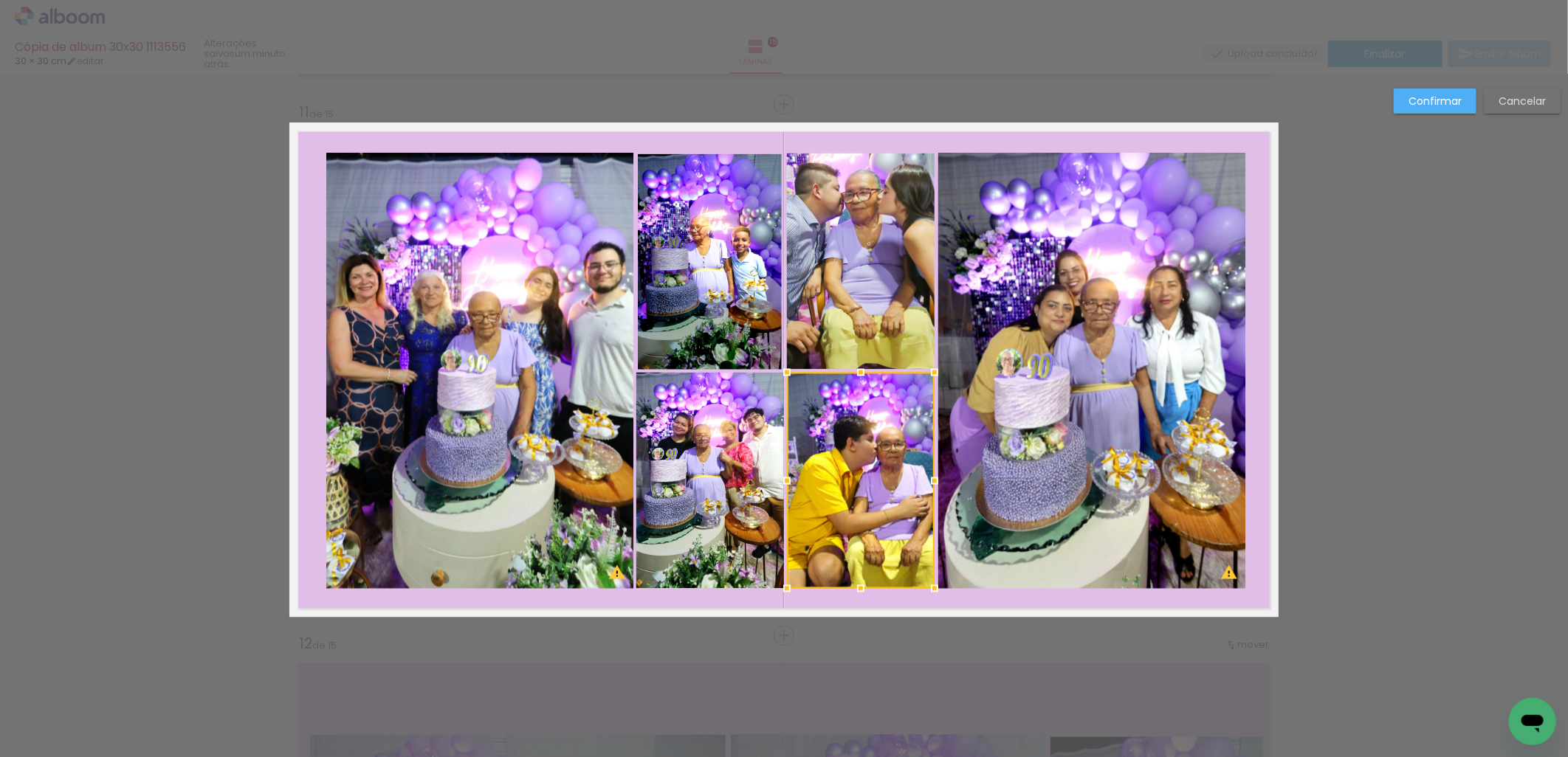
click at [783, 377] on div at bounding box center [789, 374] width 29 height 29
click at [1493, 111] on paper-button "Cancelar" at bounding box center [1522, 101] width 77 height 25
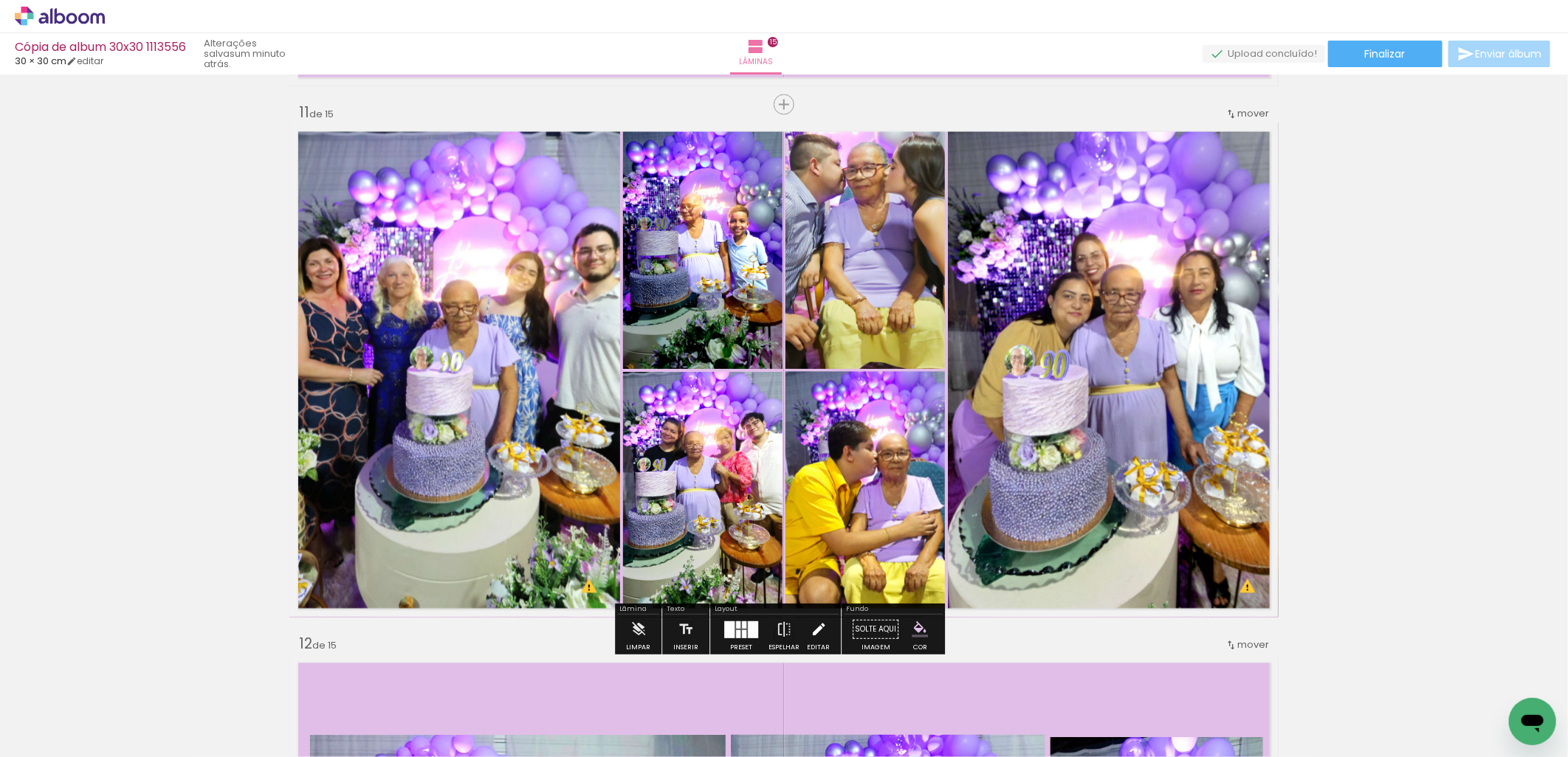
click at [813, 633] on iron-icon at bounding box center [818, 630] width 16 height 29
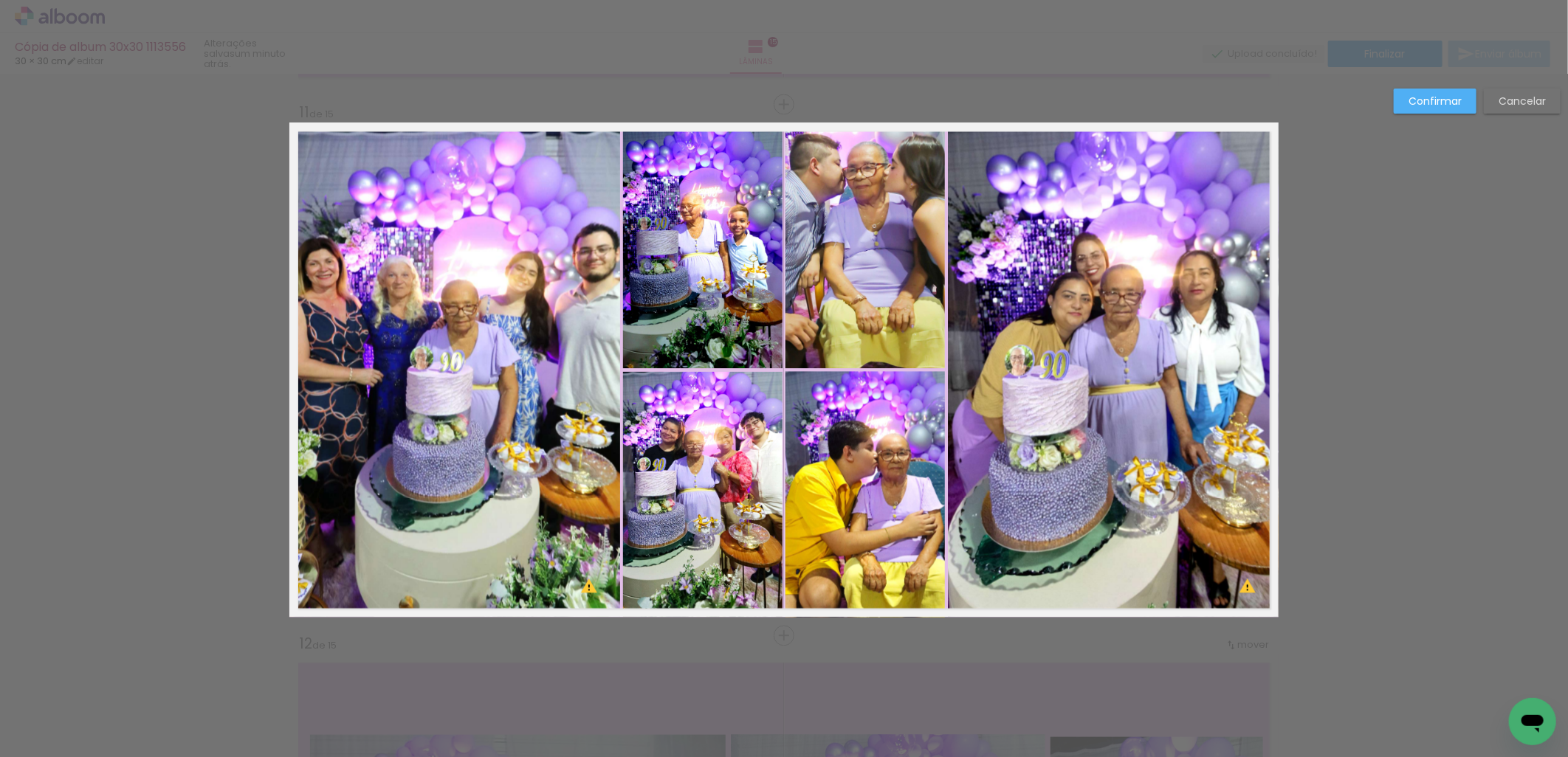
click at [502, 485] on quentale-photo at bounding box center [455, 370] width 331 height 495
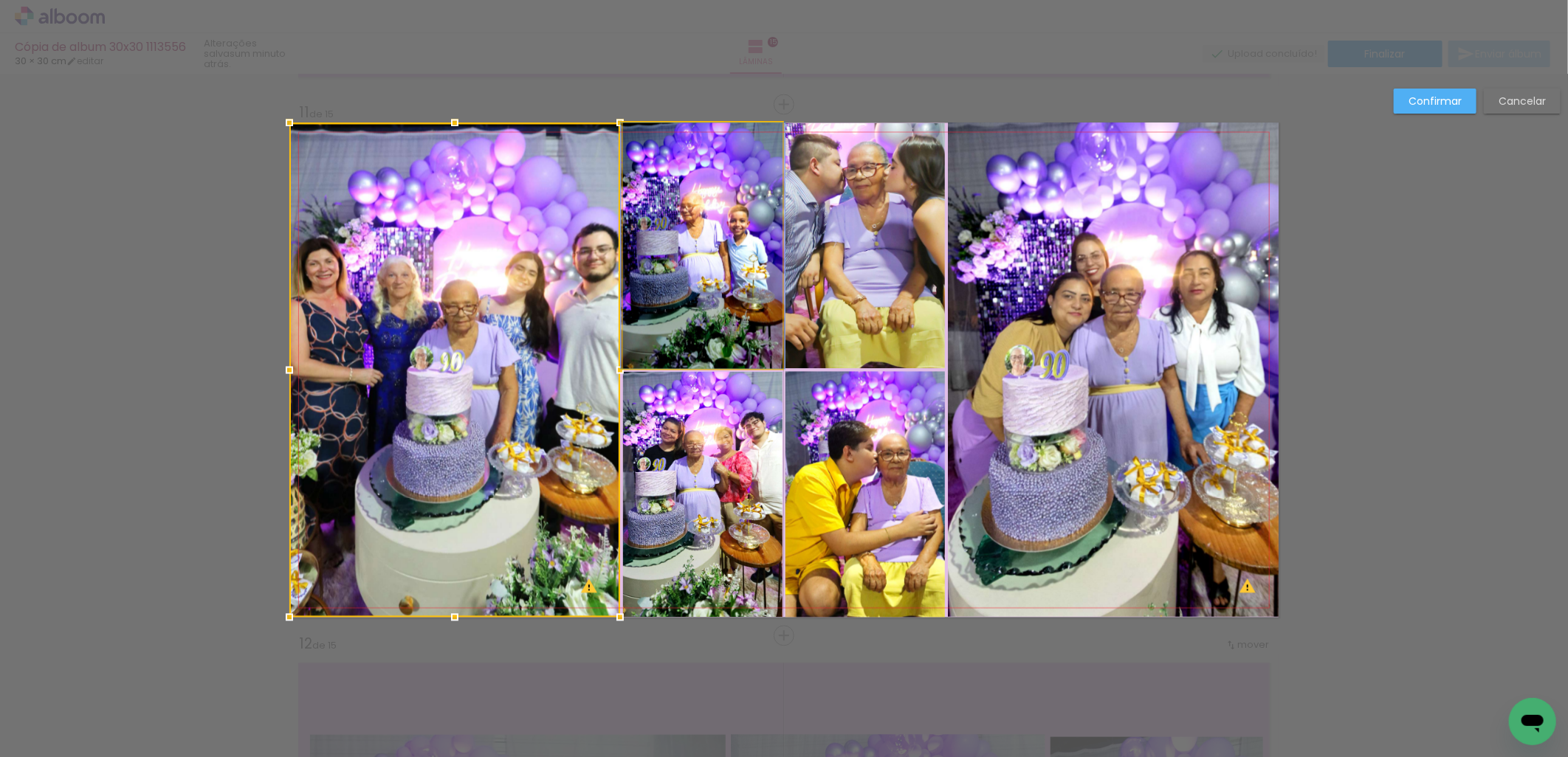
click at [673, 295] on quentale-photo at bounding box center [702, 246] width 160 height 246
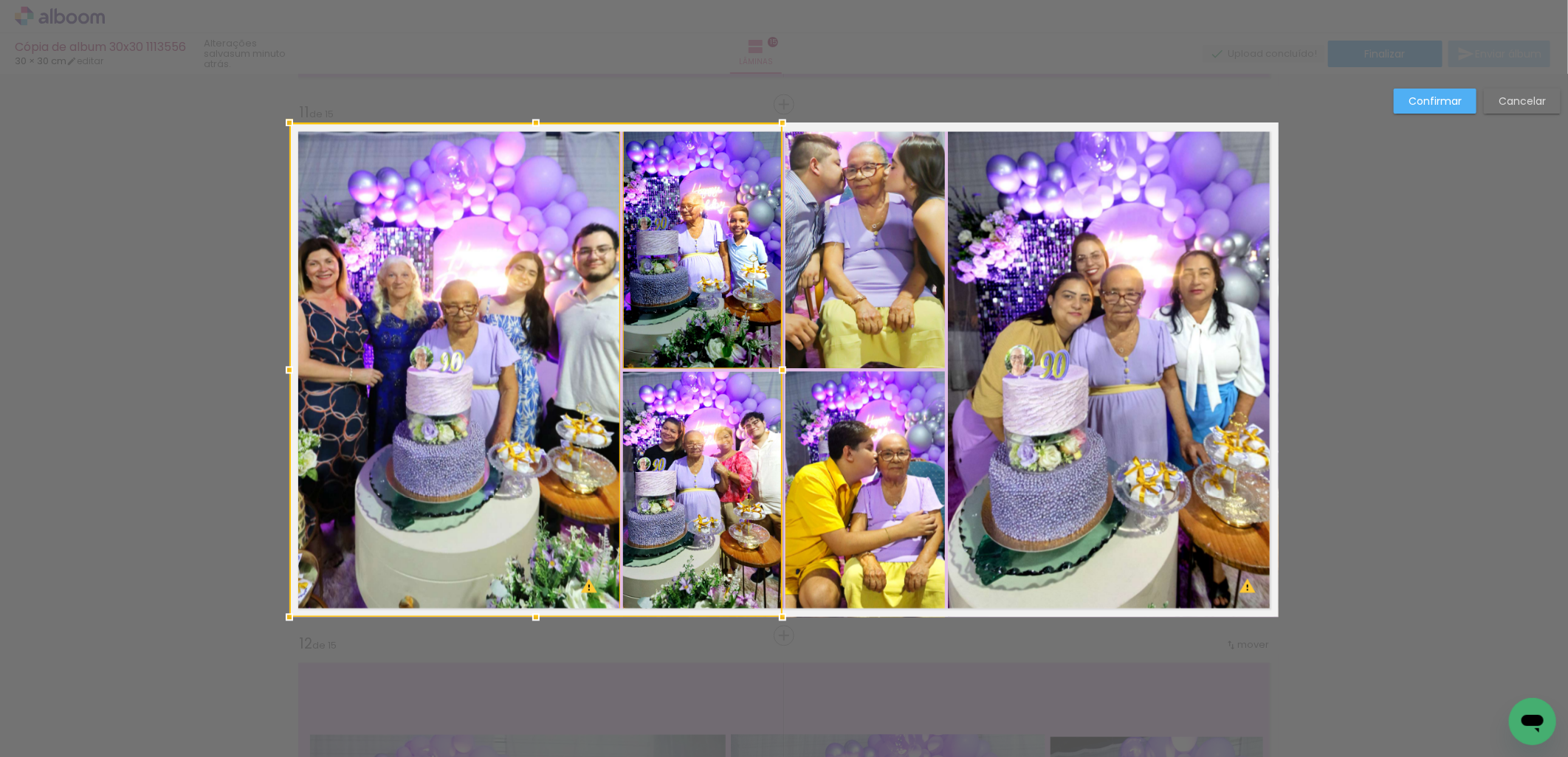
click at [700, 444] on div at bounding box center [536, 370] width 493 height 495
click at [846, 445] on quentale-photo at bounding box center [865, 495] width 160 height 246
click at [856, 295] on div at bounding box center [617, 370] width 655 height 495
click at [1055, 294] on quentale-photo at bounding box center [1113, 370] width 331 height 495
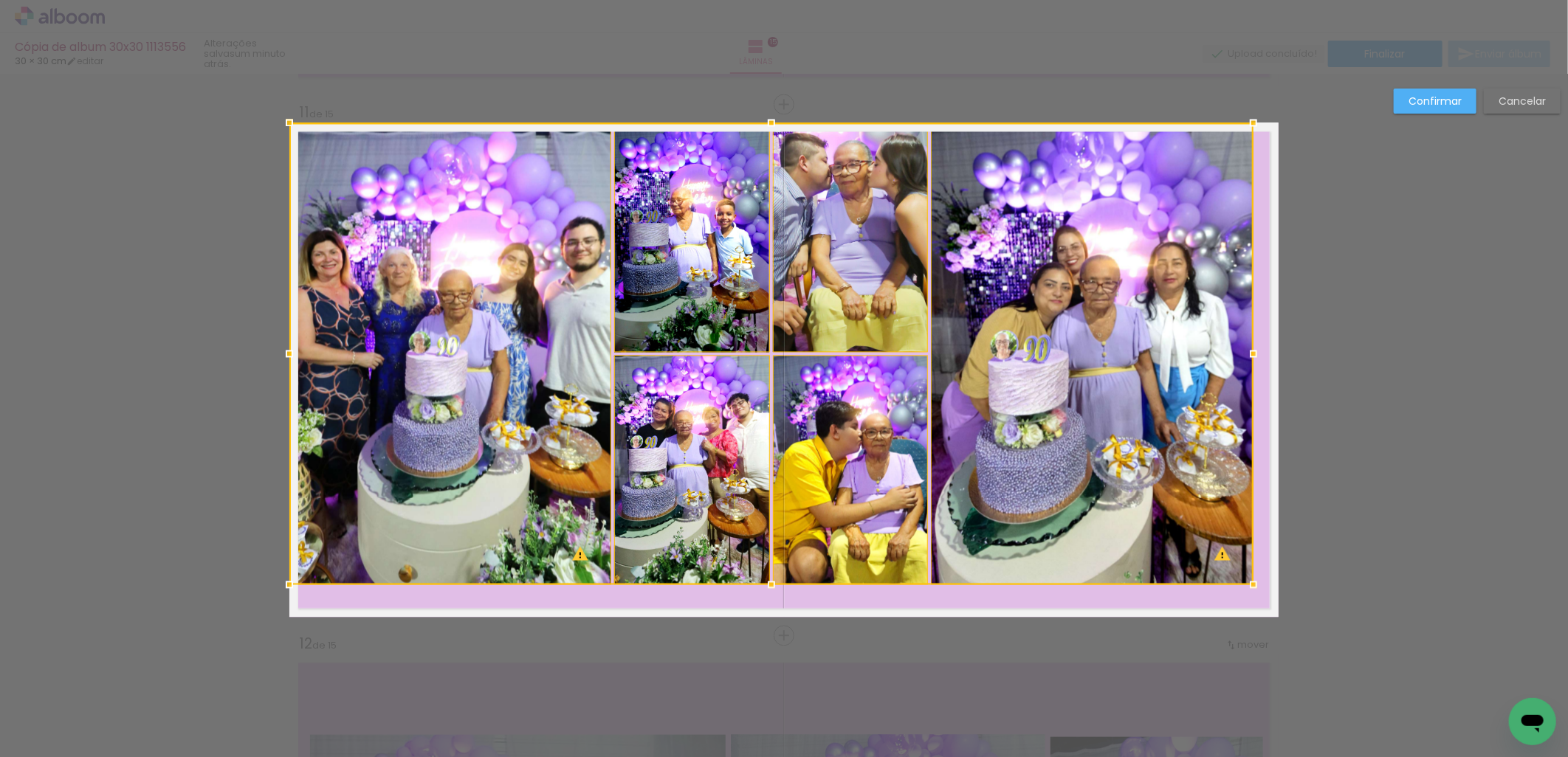
drag, startPoint x: 1275, startPoint y: 623, endPoint x: 1249, endPoint y: 592, distance: 40.5
click at [1249, 592] on div at bounding box center [1253, 586] width 29 height 29
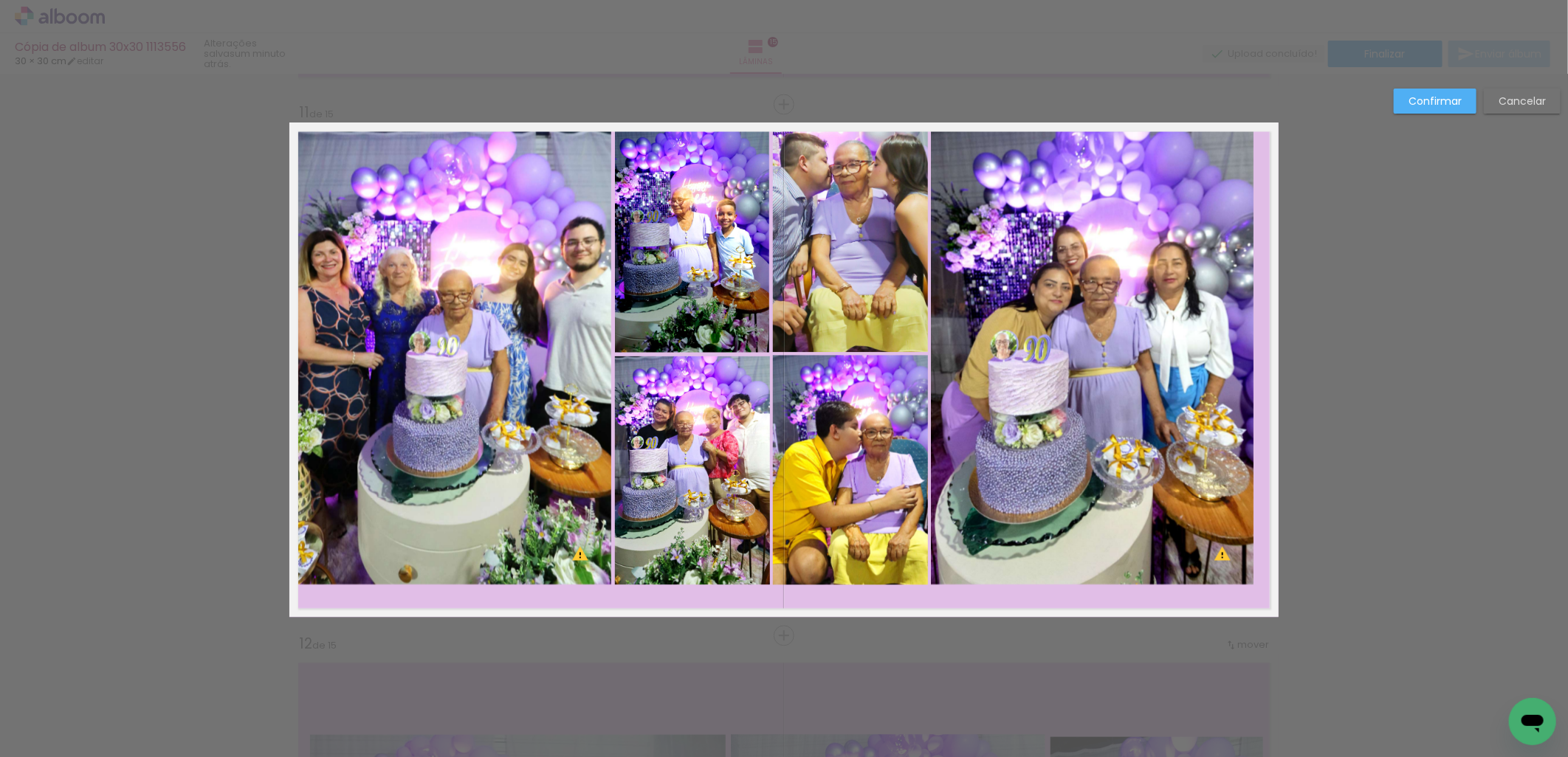
click at [1145, 502] on quentale-photo at bounding box center [1091, 354] width 322 height 462
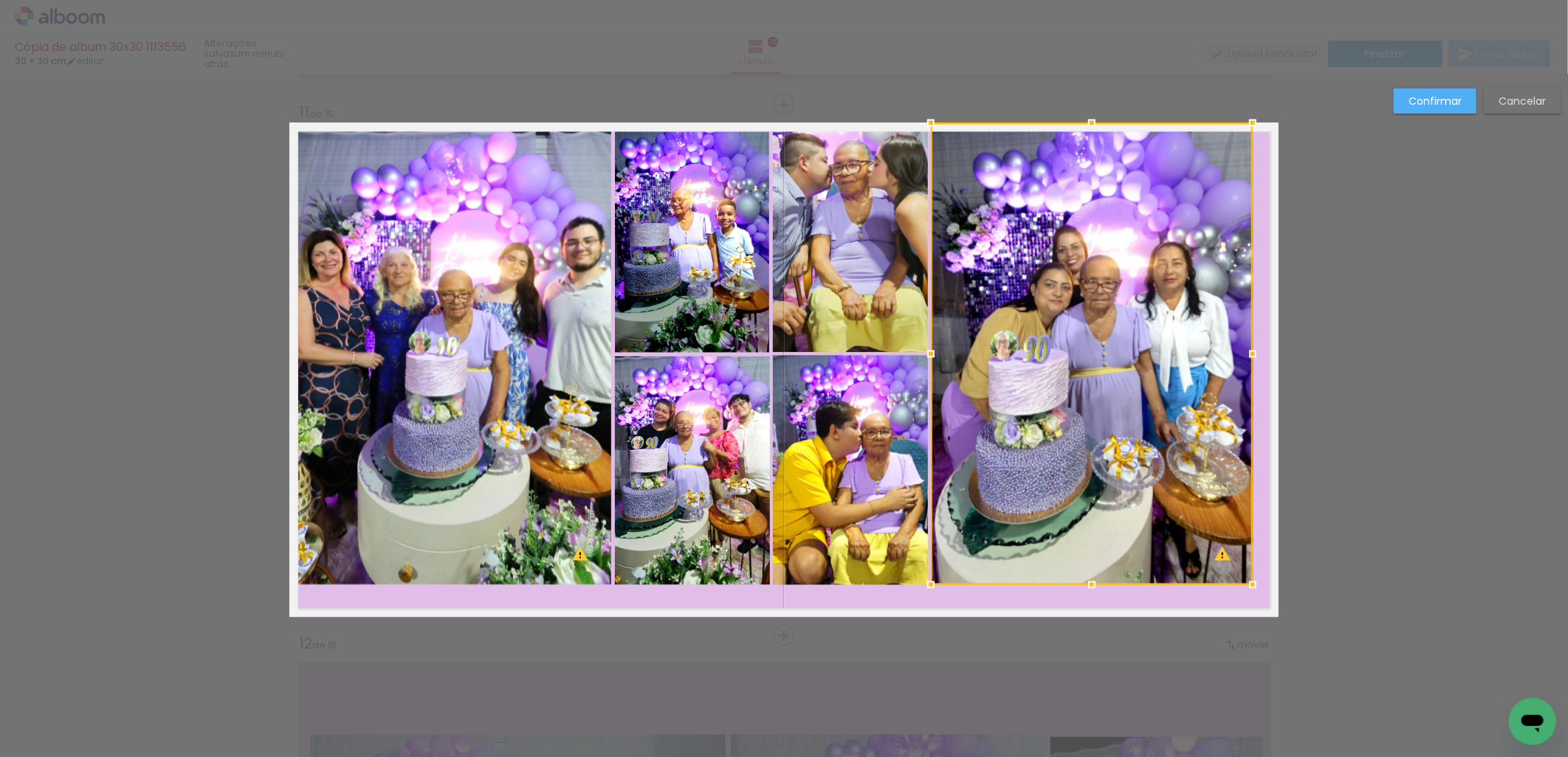
click at [865, 508] on quentale-photo at bounding box center [850, 470] width 155 height 229
click at [845, 329] on div at bounding box center [1013, 354] width 480 height 462
click at [691, 281] on quentale-photo at bounding box center [692, 238] width 155 height 229
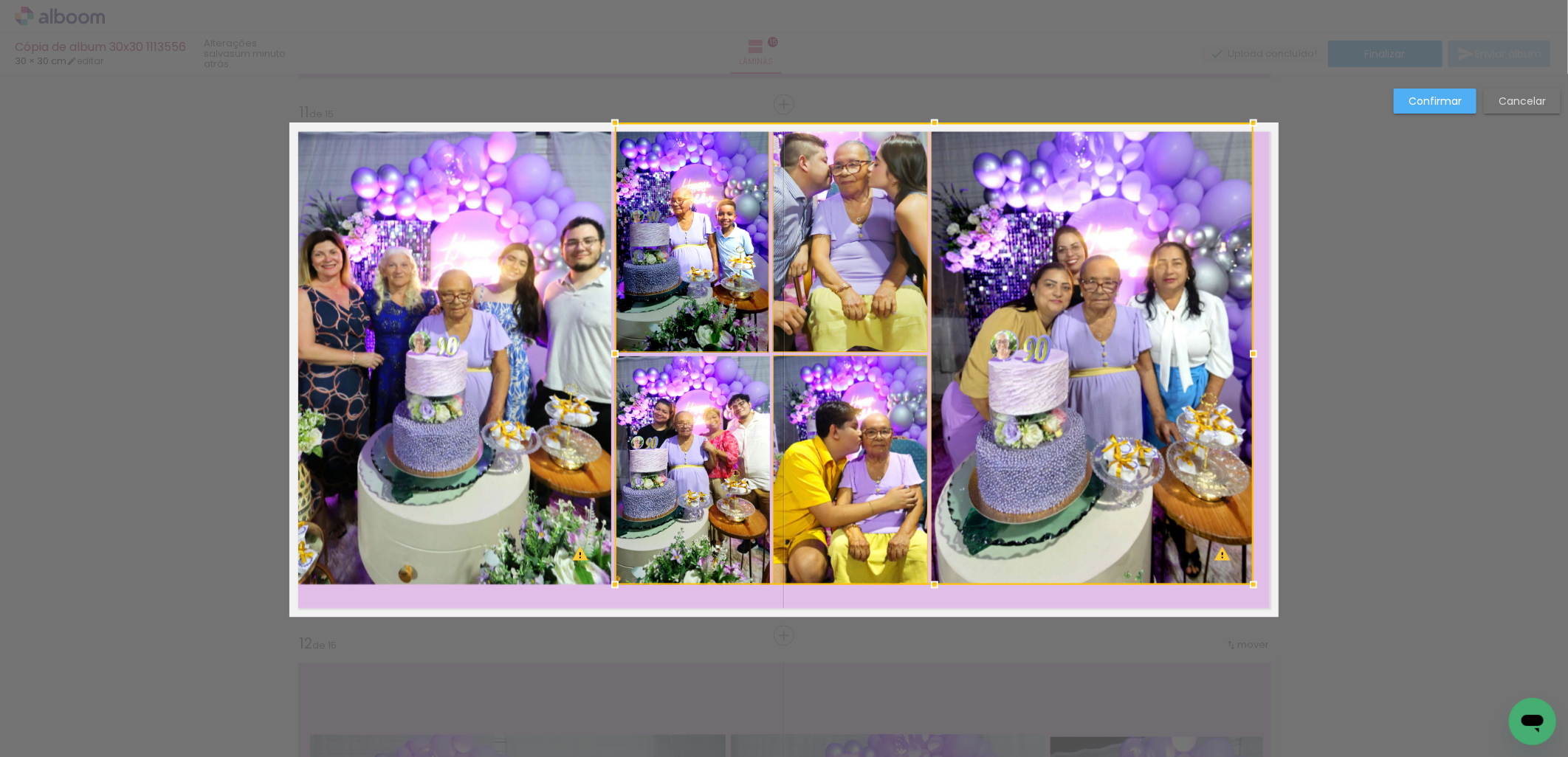
click at [745, 473] on div at bounding box center [934, 354] width 638 height 462
click at [482, 405] on quentale-photo at bounding box center [450, 354] width 322 height 462
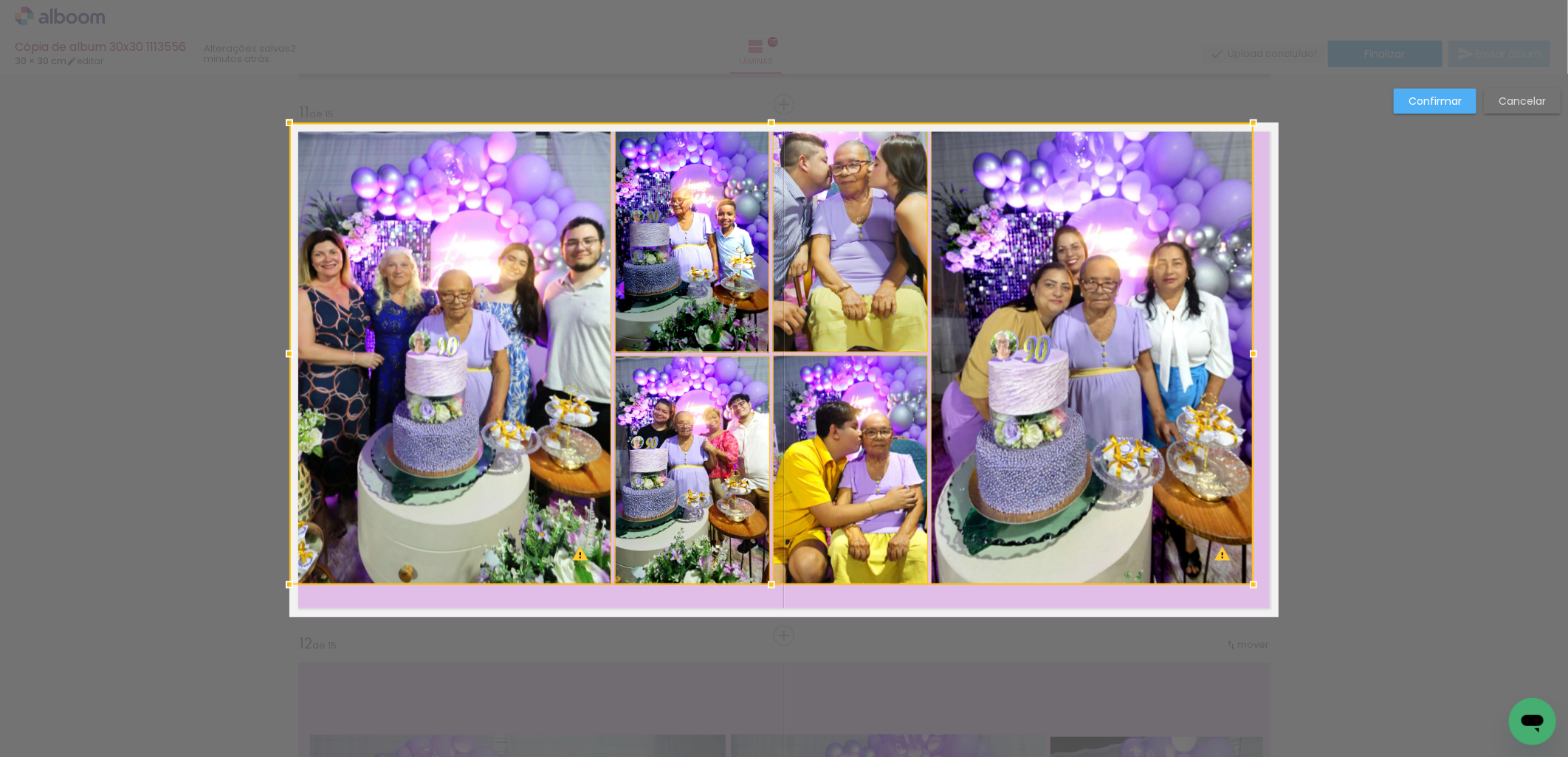
click at [447, 342] on div at bounding box center [771, 354] width 964 height 462
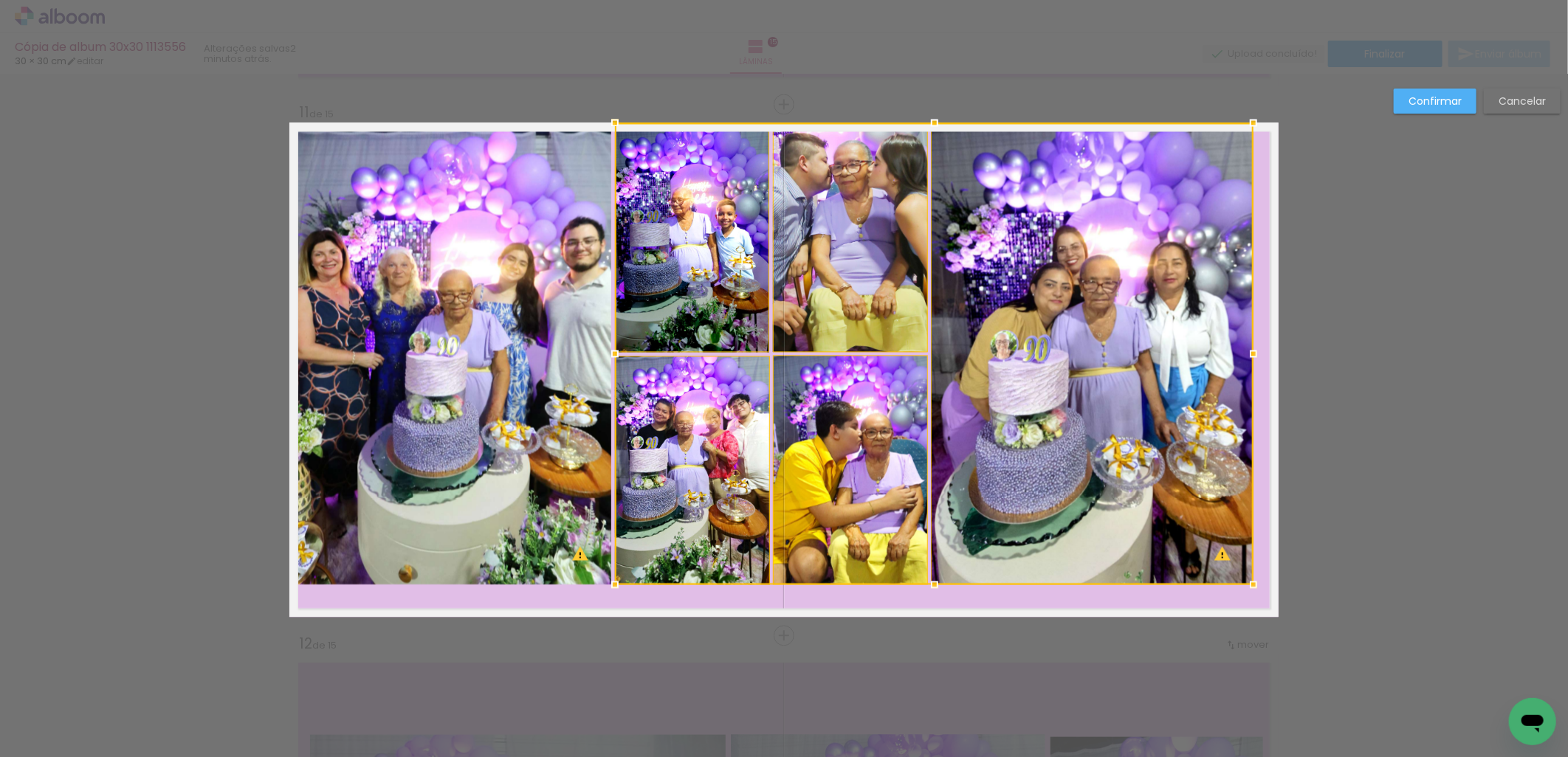
click at [474, 343] on quentale-photo at bounding box center [450, 354] width 322 height 462
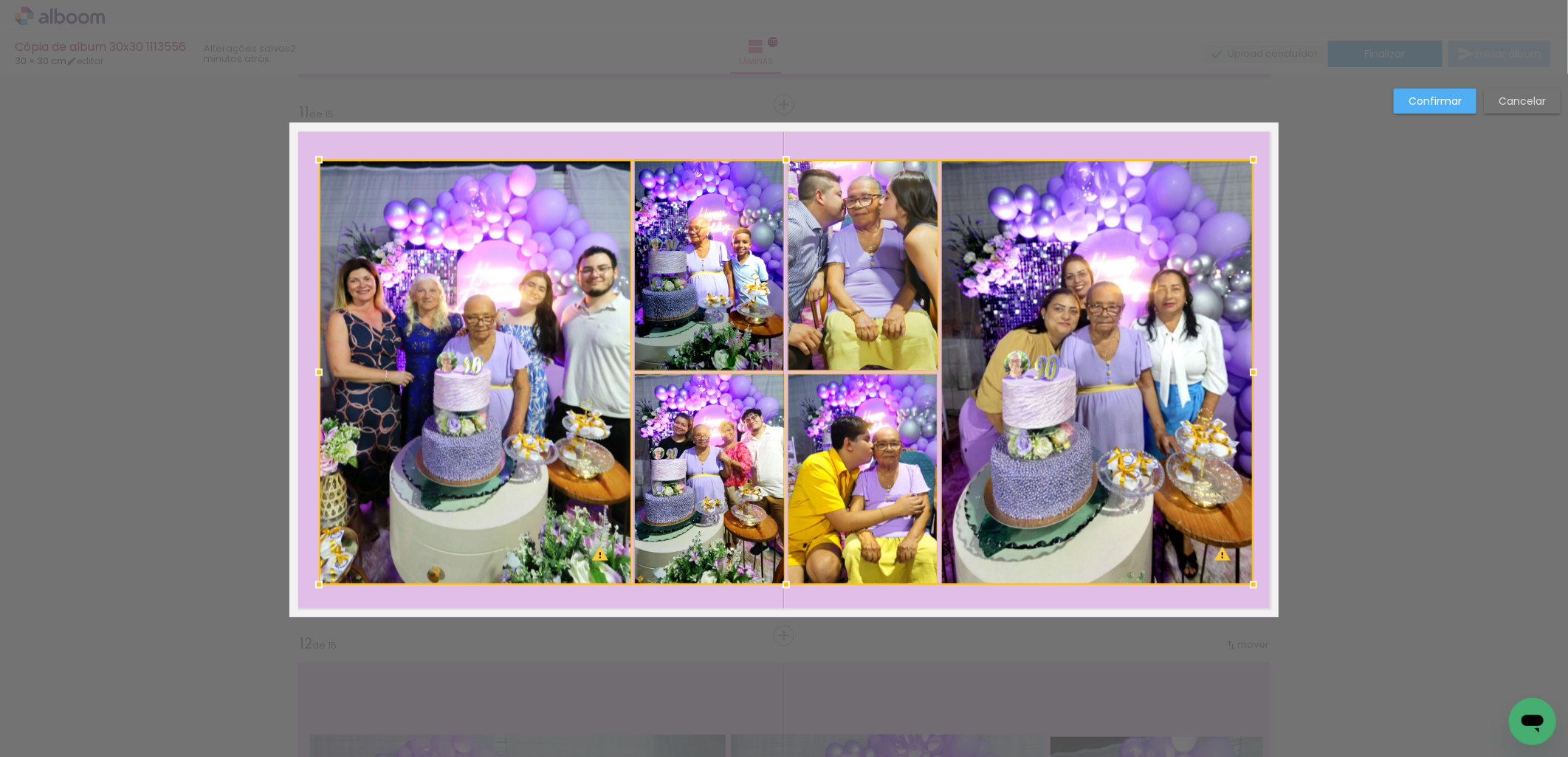
drag, startPoint x: 277, startPoint y: 116, endPoint x: 306, endPoint y: 153, distance: 47.0
click at [306, 153] on div at bounding box center [319, 161] width 29 height 29
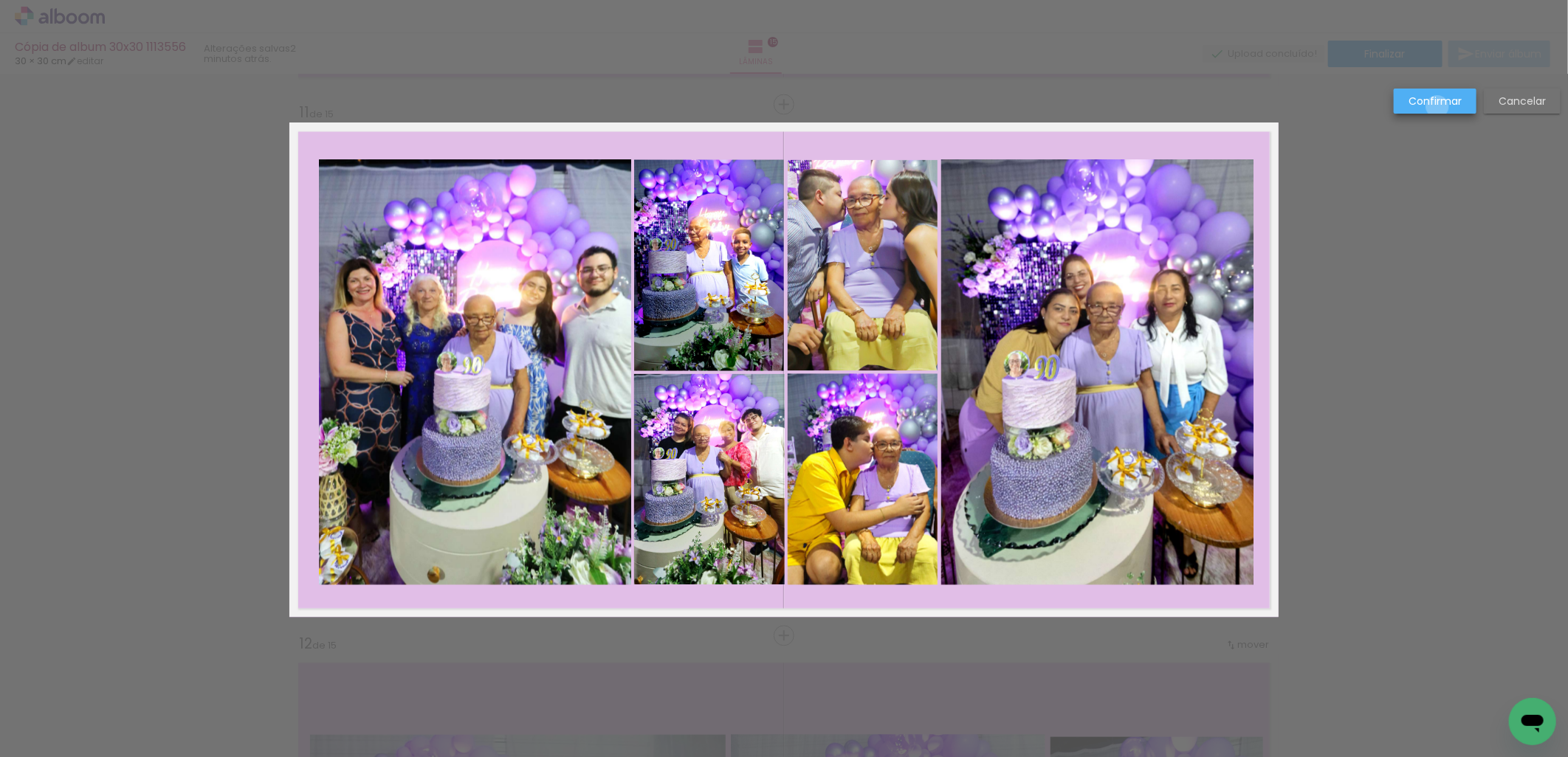
click at [1438, 107] on paper-button "Confirmar" at bounding box center [1434, 101] width 83 height 25
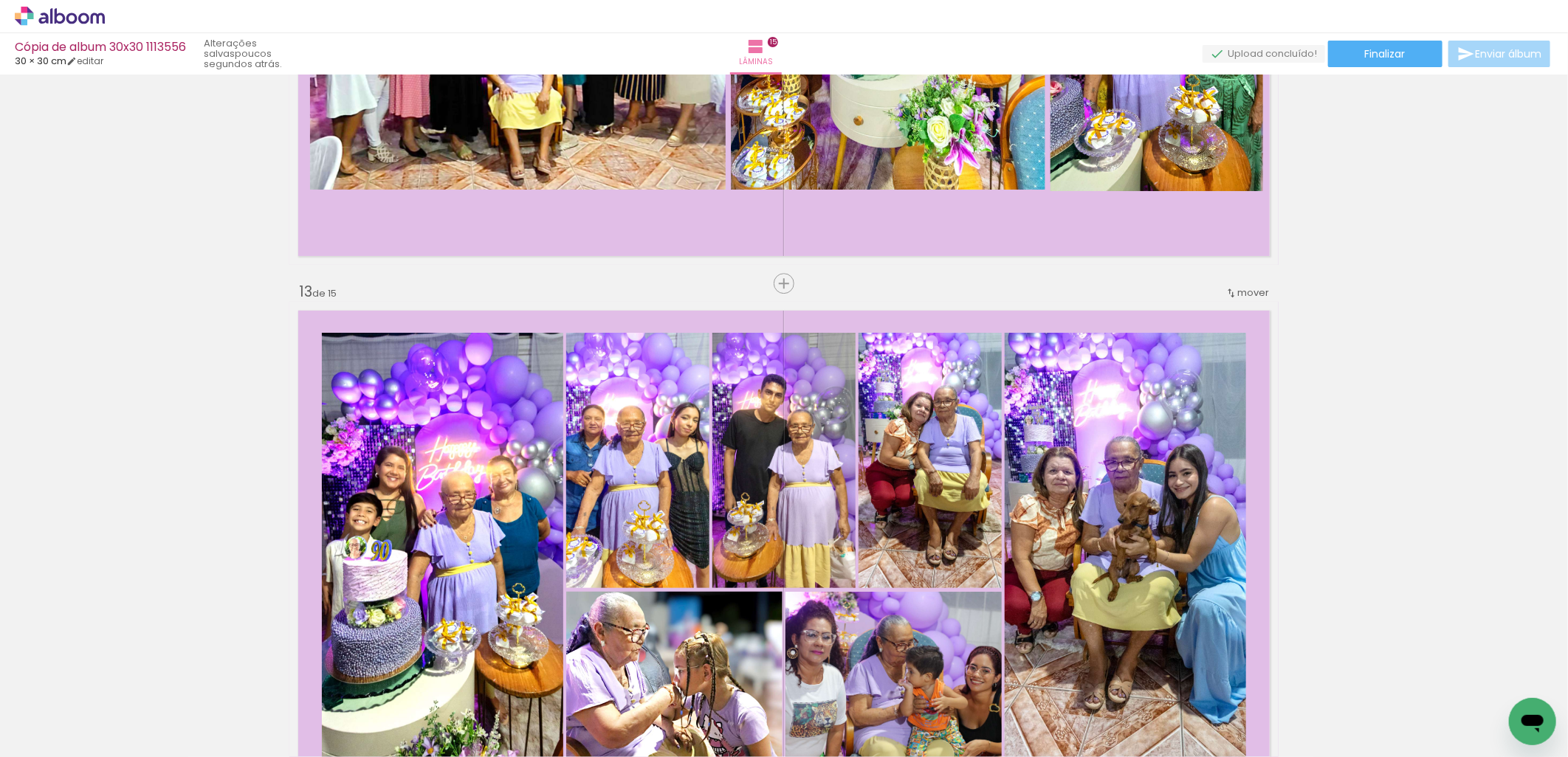
scroll to position [6057, 0]
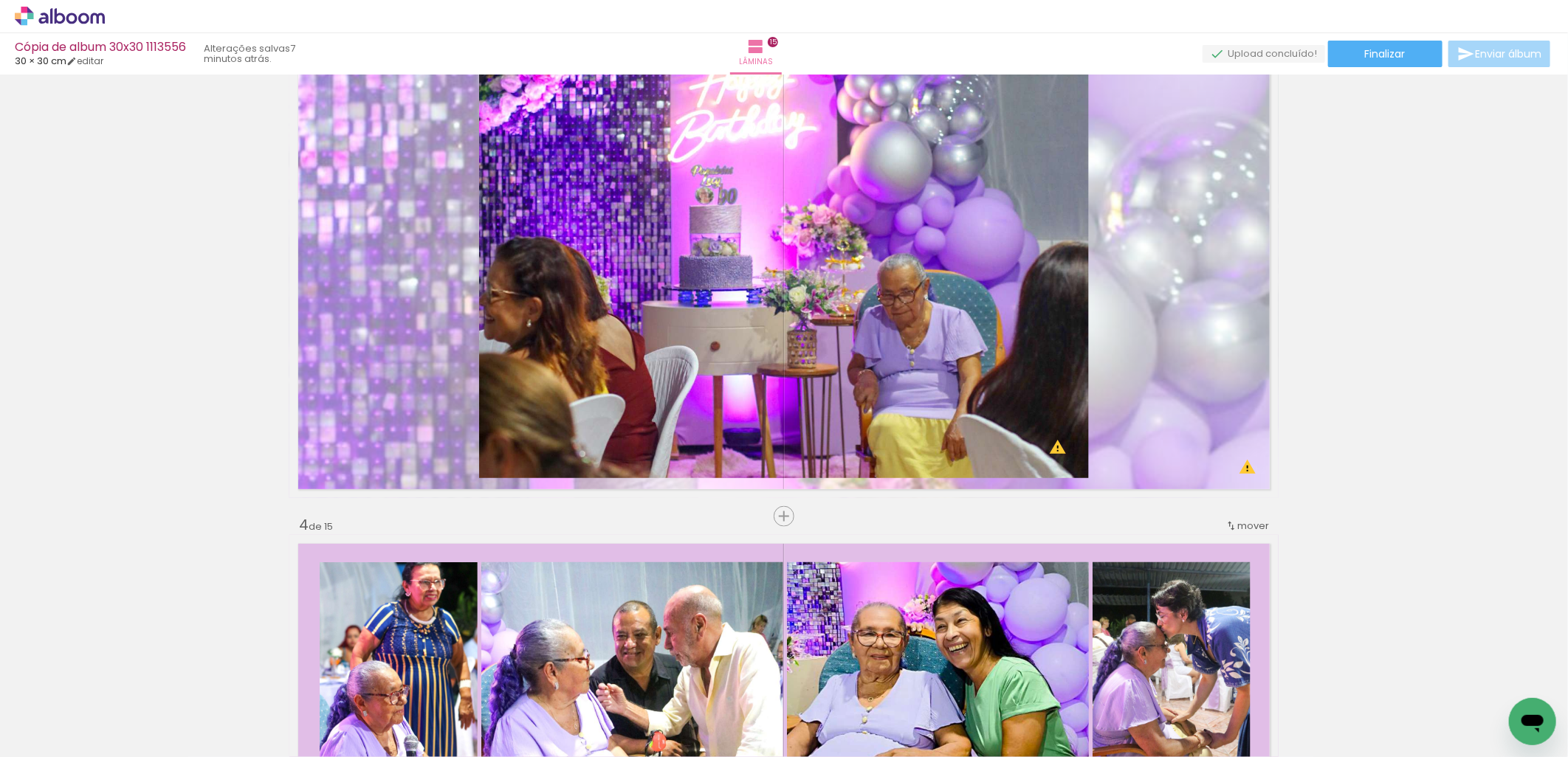
scroll to position [904, 0]
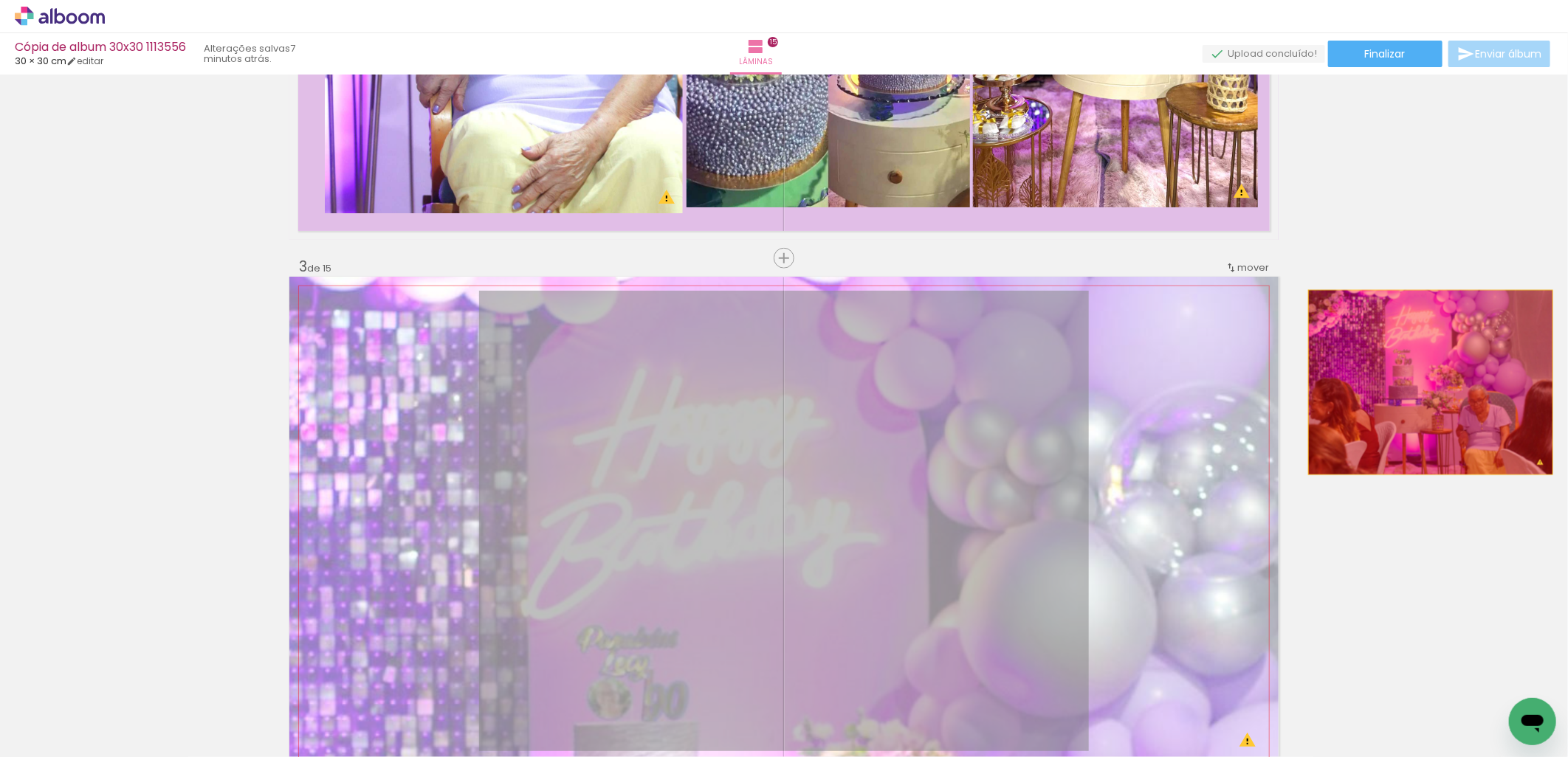
drag, startPoint x: 915, startPoint y: 380, endPoint x: 1427, endPoint y: 380, distance: 512.0
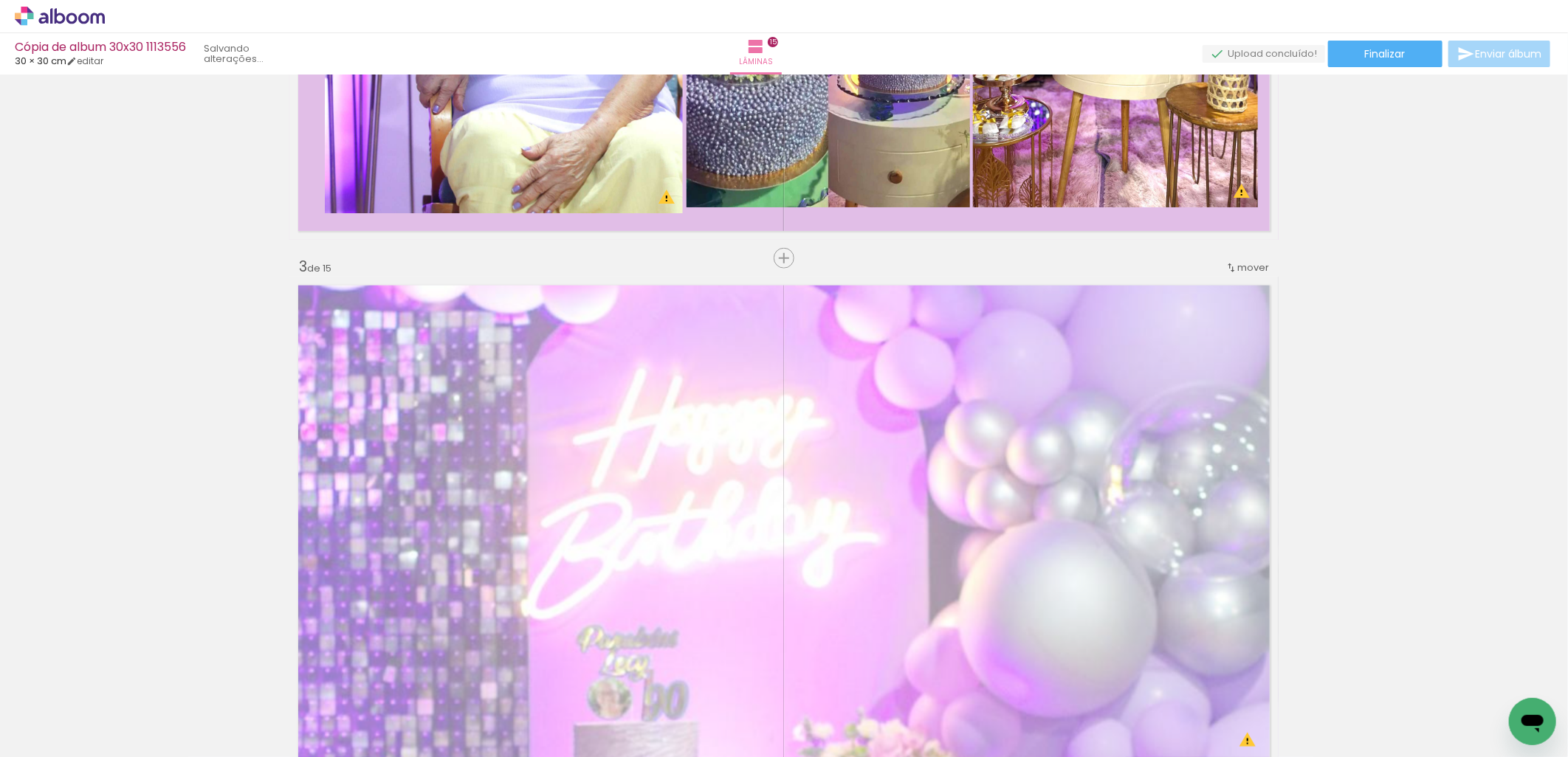
drag, startPoint x: 805, startPoint y: 424, endPoint x: 1525, endPoint y: 418, distance: 720.0
drag, startPoint x: 1043, startPoint y: 403, endPoint x: 1380, endPoint y: 406, distance: 337.0
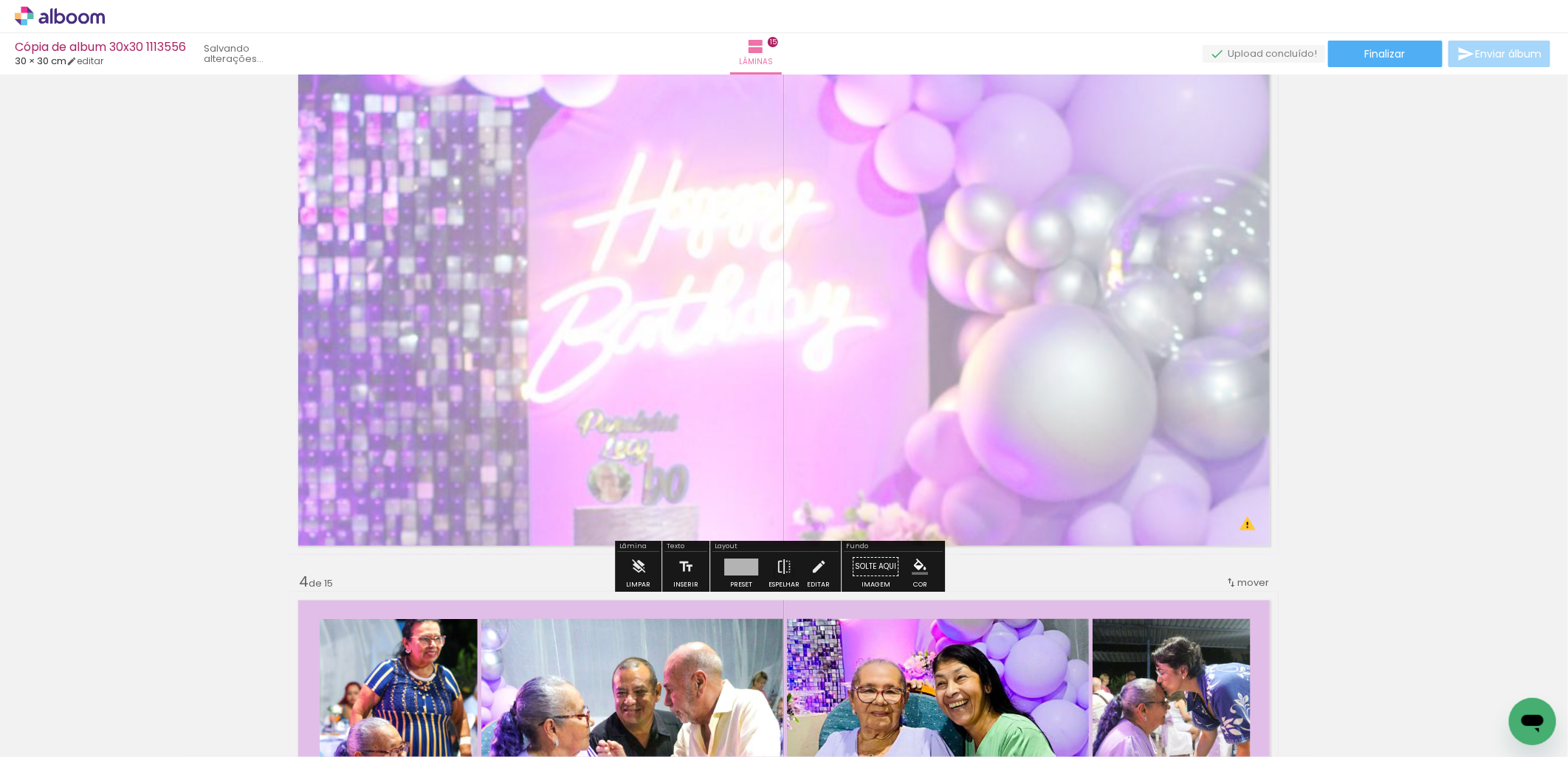
scroll to position [1176, 0]
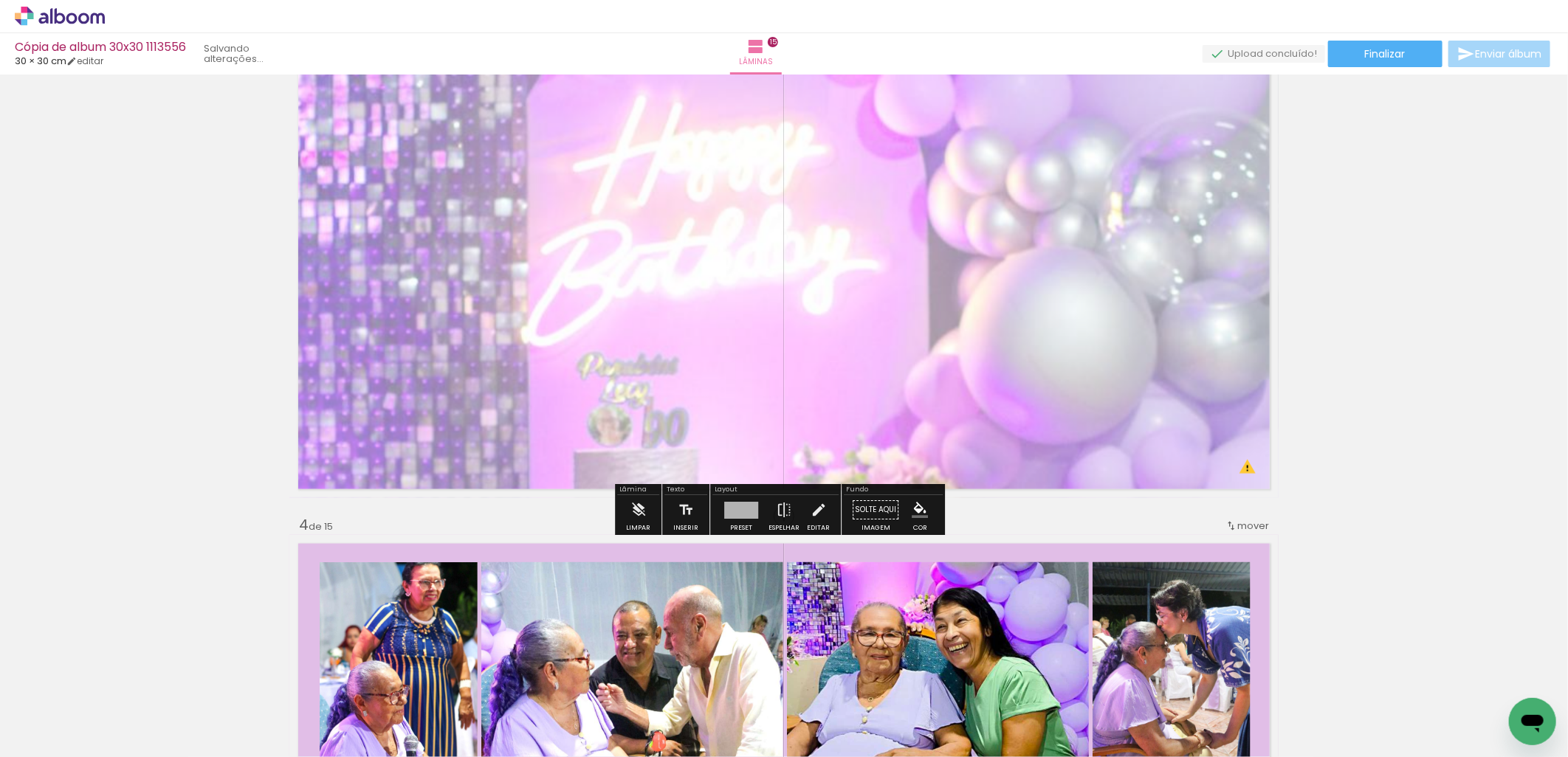
click at [854, 401] on quentale-layouter at bounding box center [783, 252] width 989 height 495
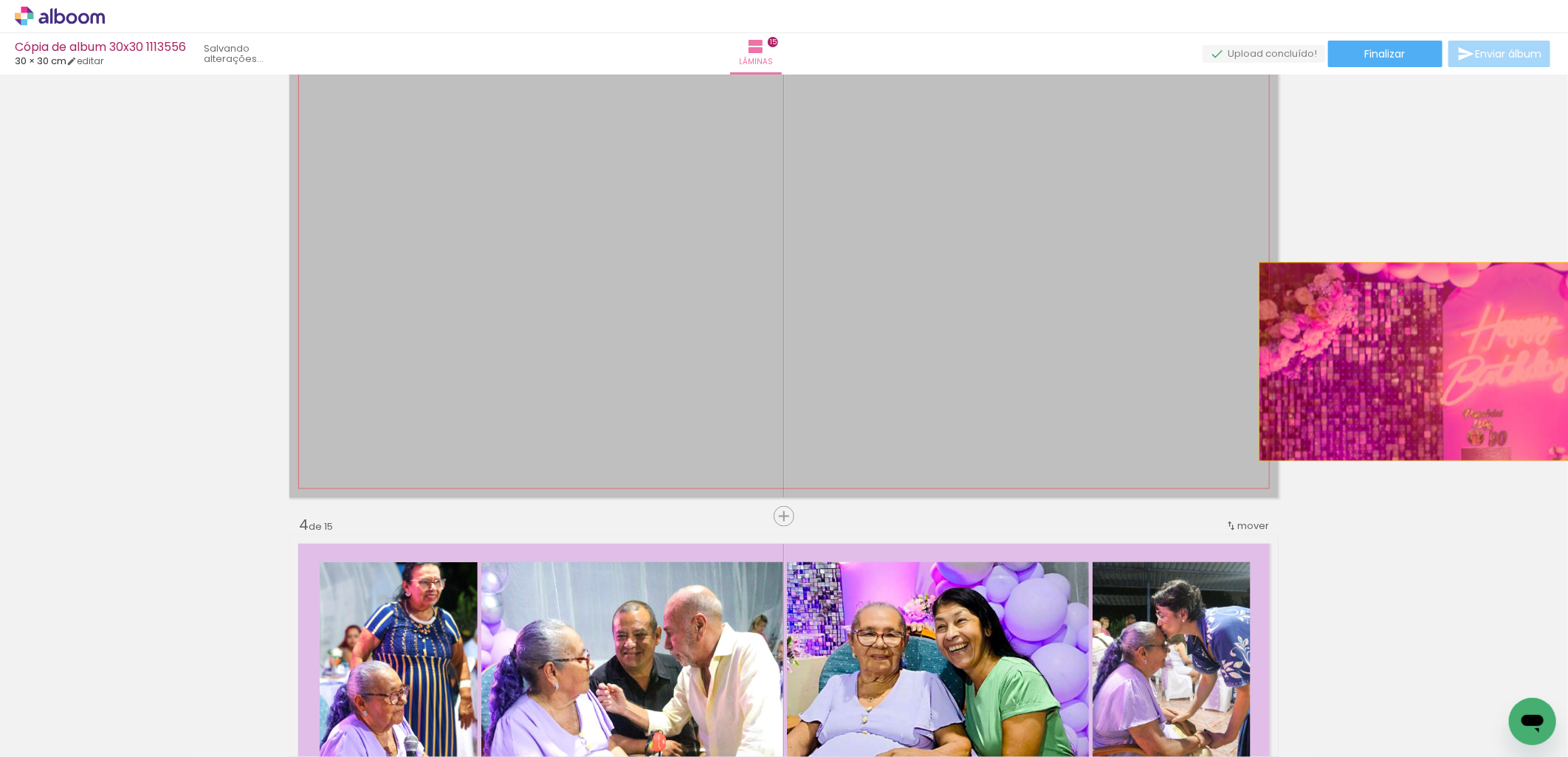
drag, startPoint x: 810, startPoint y: 340, endPoint x: 1458, endPoint y: 362, distance: 648.4
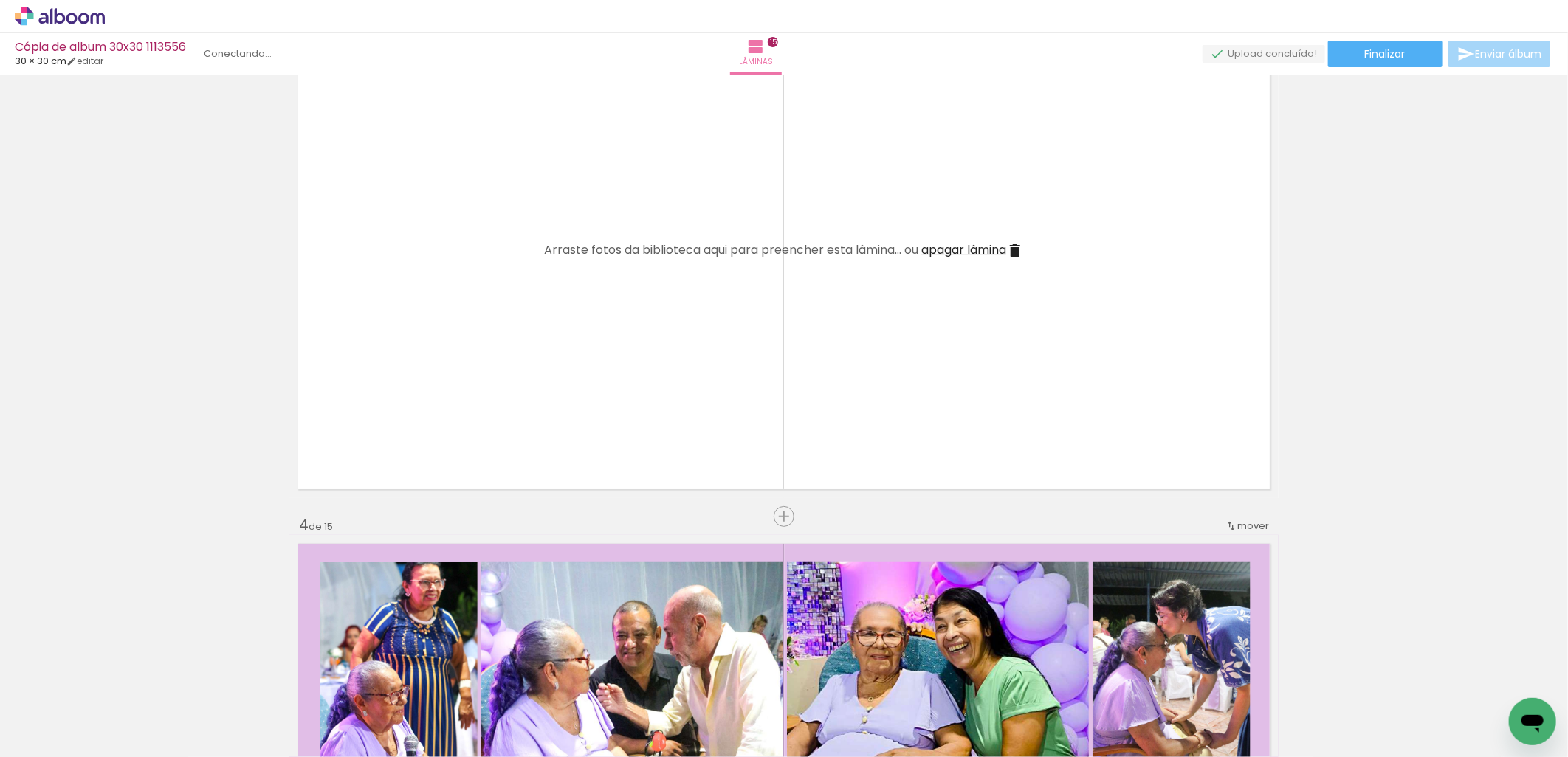
click at [989, 247] on span "apagar lâmina" at bounding box center [964, 250] width 85 height 17
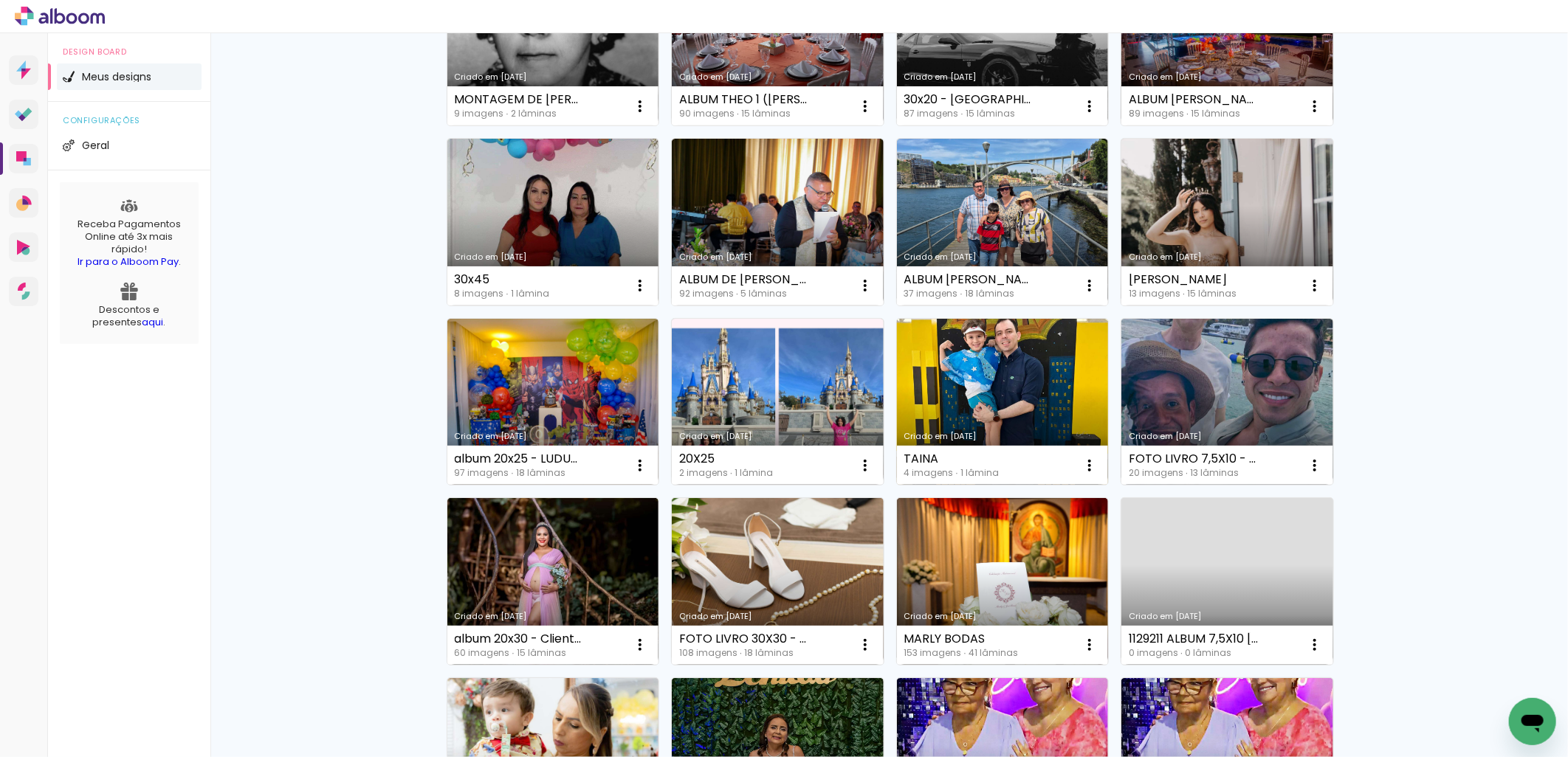
scroll to position [547, 0]
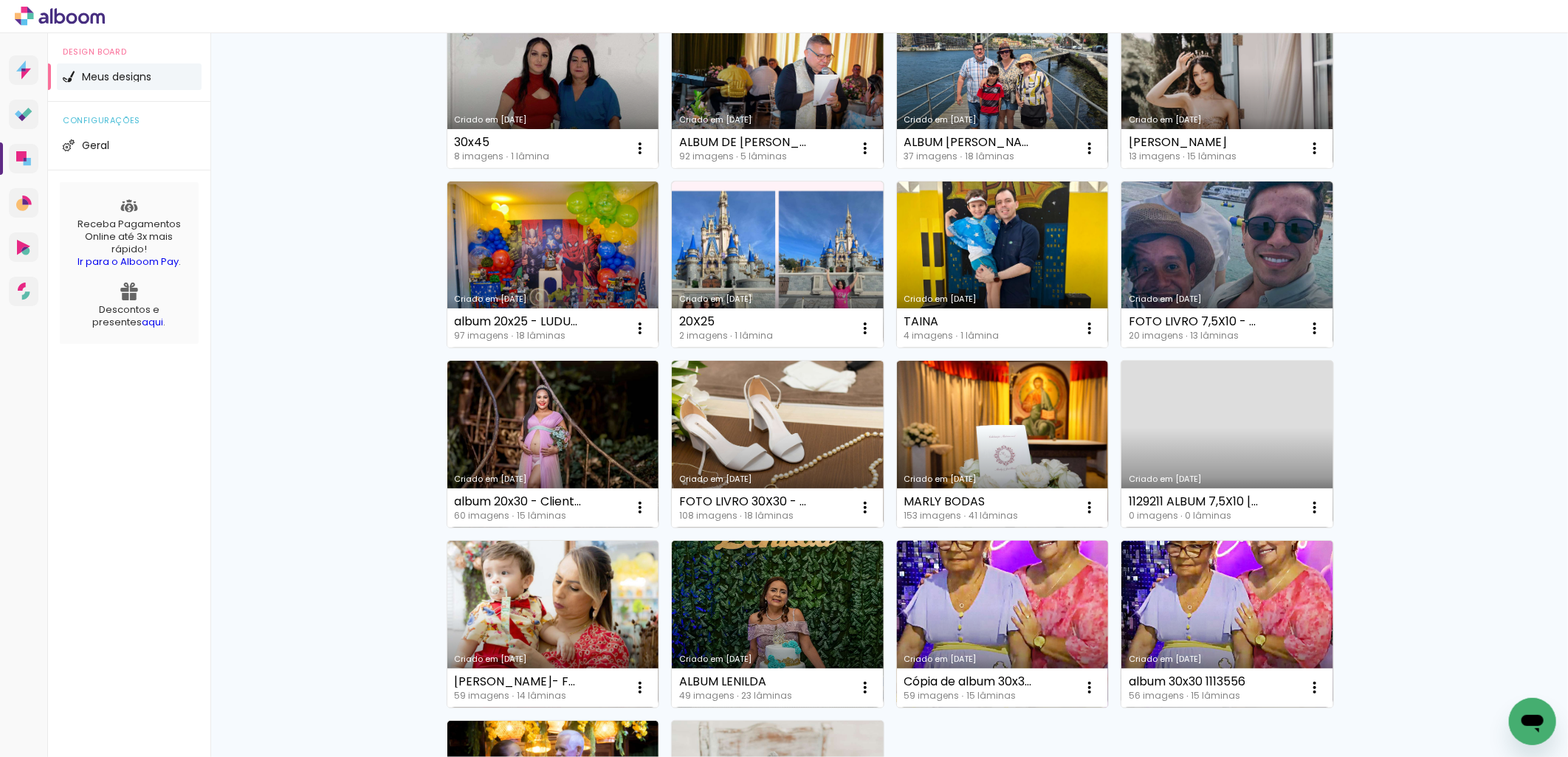
click at [1005, 587] on link "Criado em [DATE]" at bounding box center [1003, 624] width 212 height 167
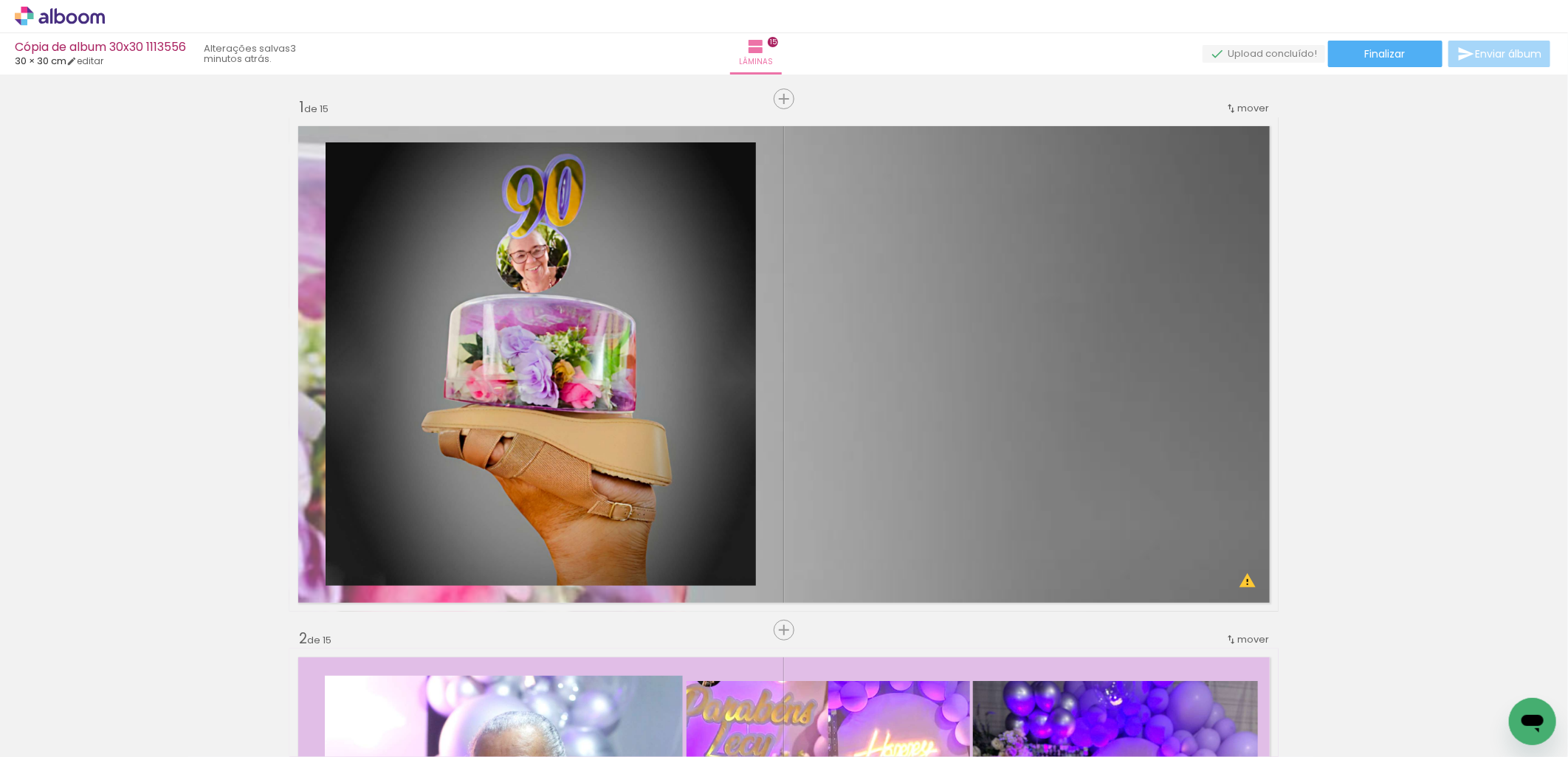
scroll to position [6698, 0]
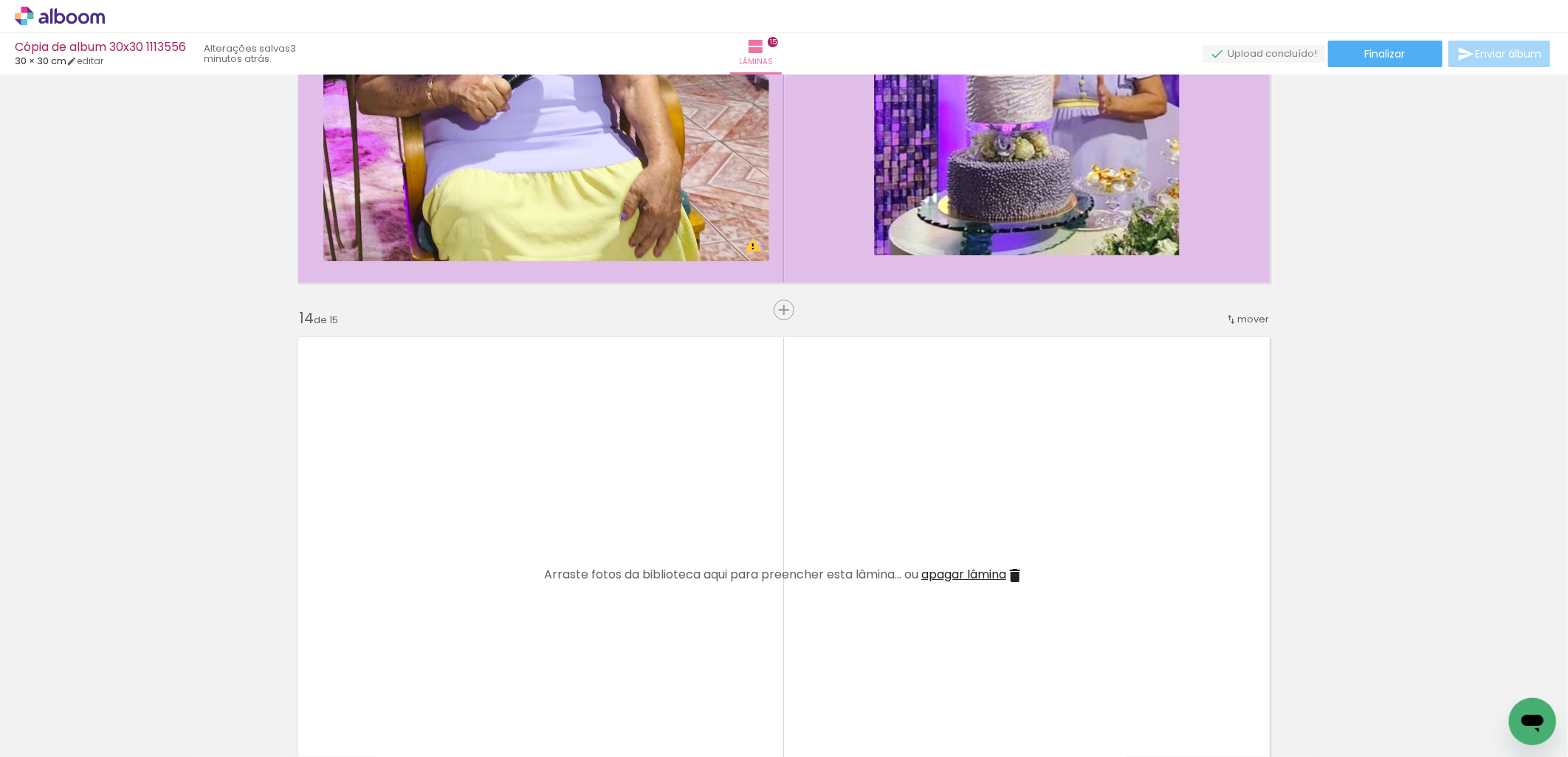
click at [52, 733] on span "Adicionar Fotos" at bounding box center [52, 737] width 44 height 16
click at [0, 0] on input "file" at bounding box center [0, 0] width 0 height 0
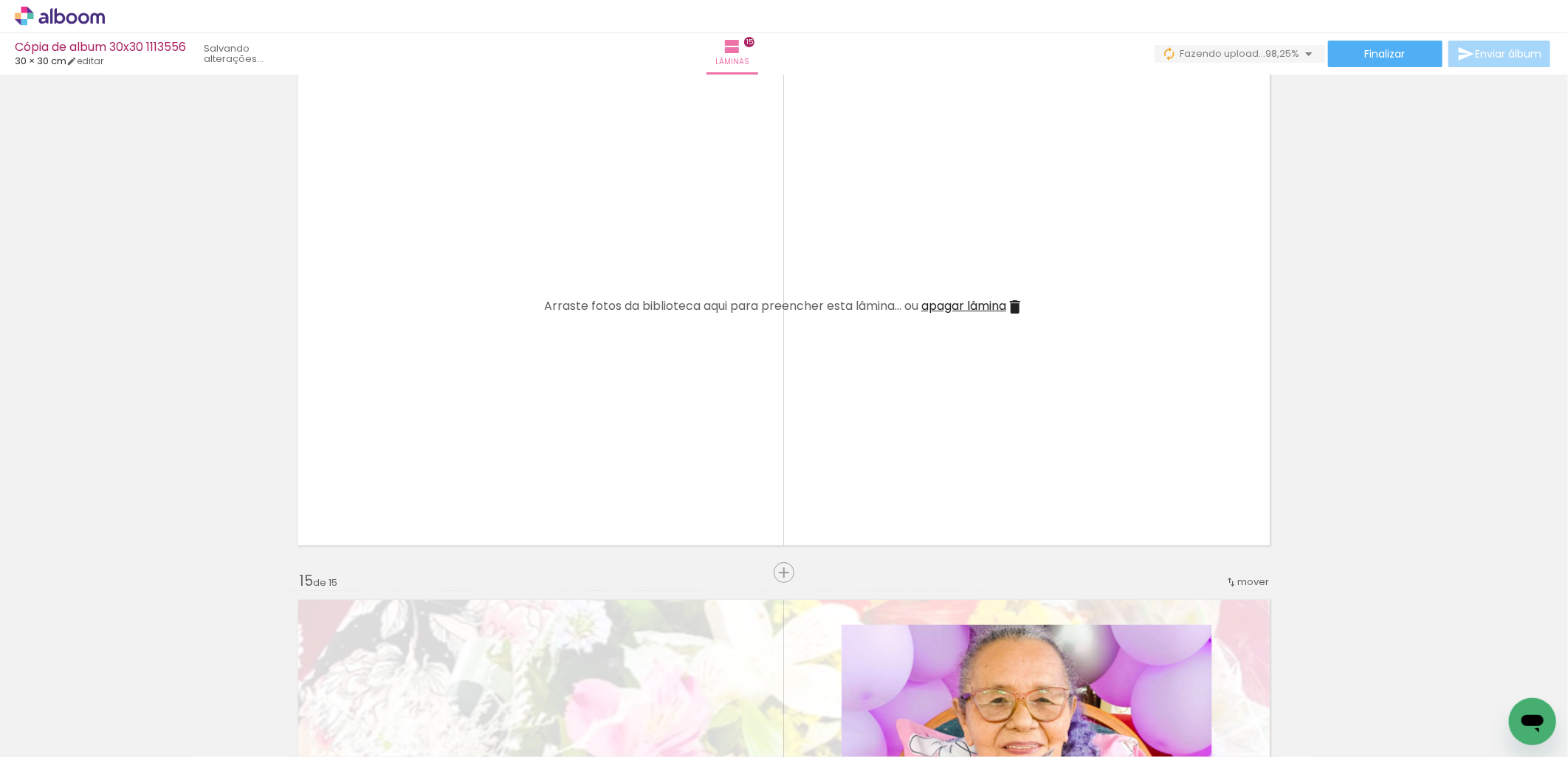
scroll to position [6971, 0]
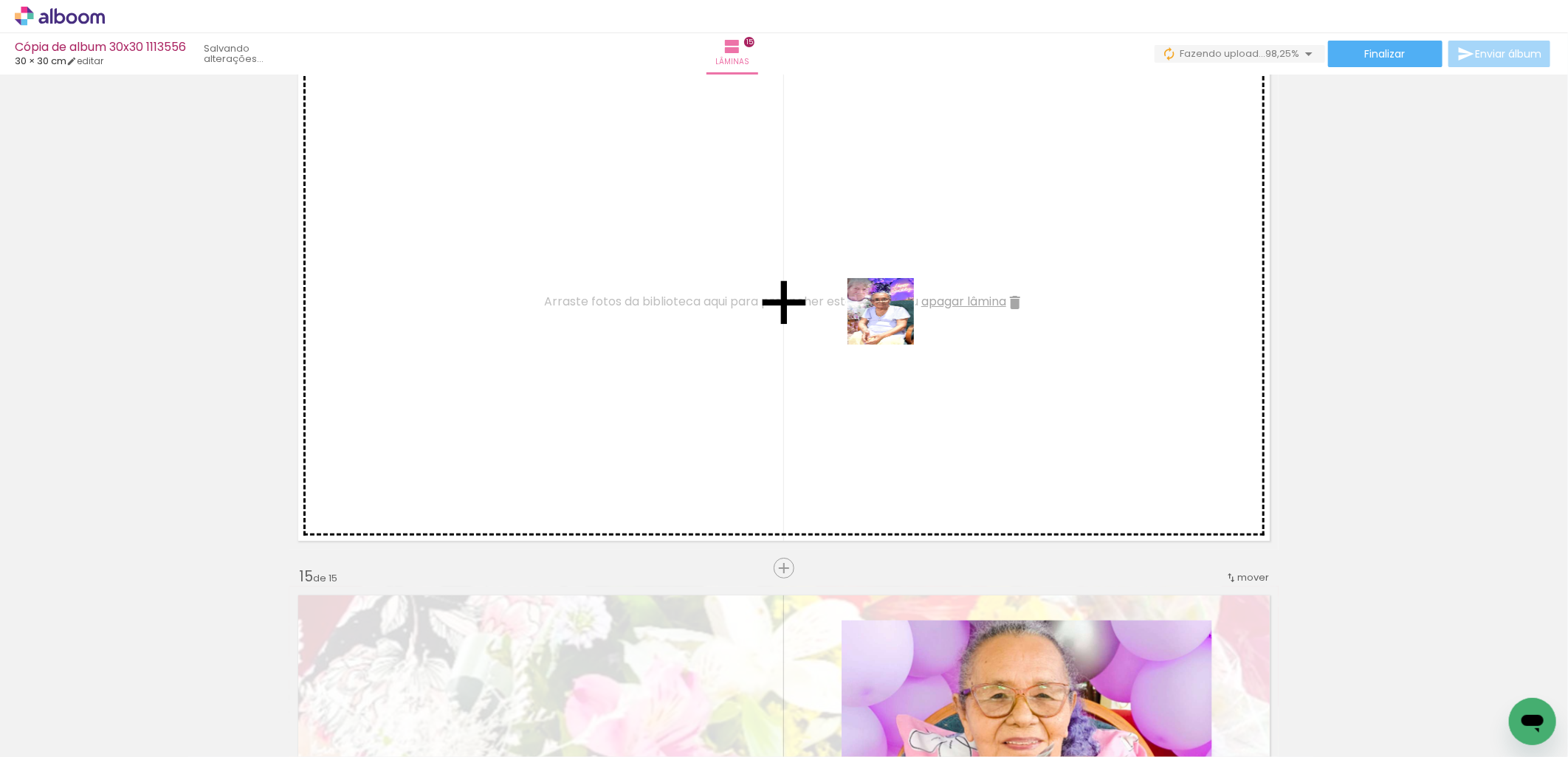
drag, startPoint x: 1511, startPoint y: 697, endPoint x: 884, endPoint y: 318, distance: 732.6
click at [884, 318] on quentale-workspace at bounding box center [784, 378] width 1568 height 757
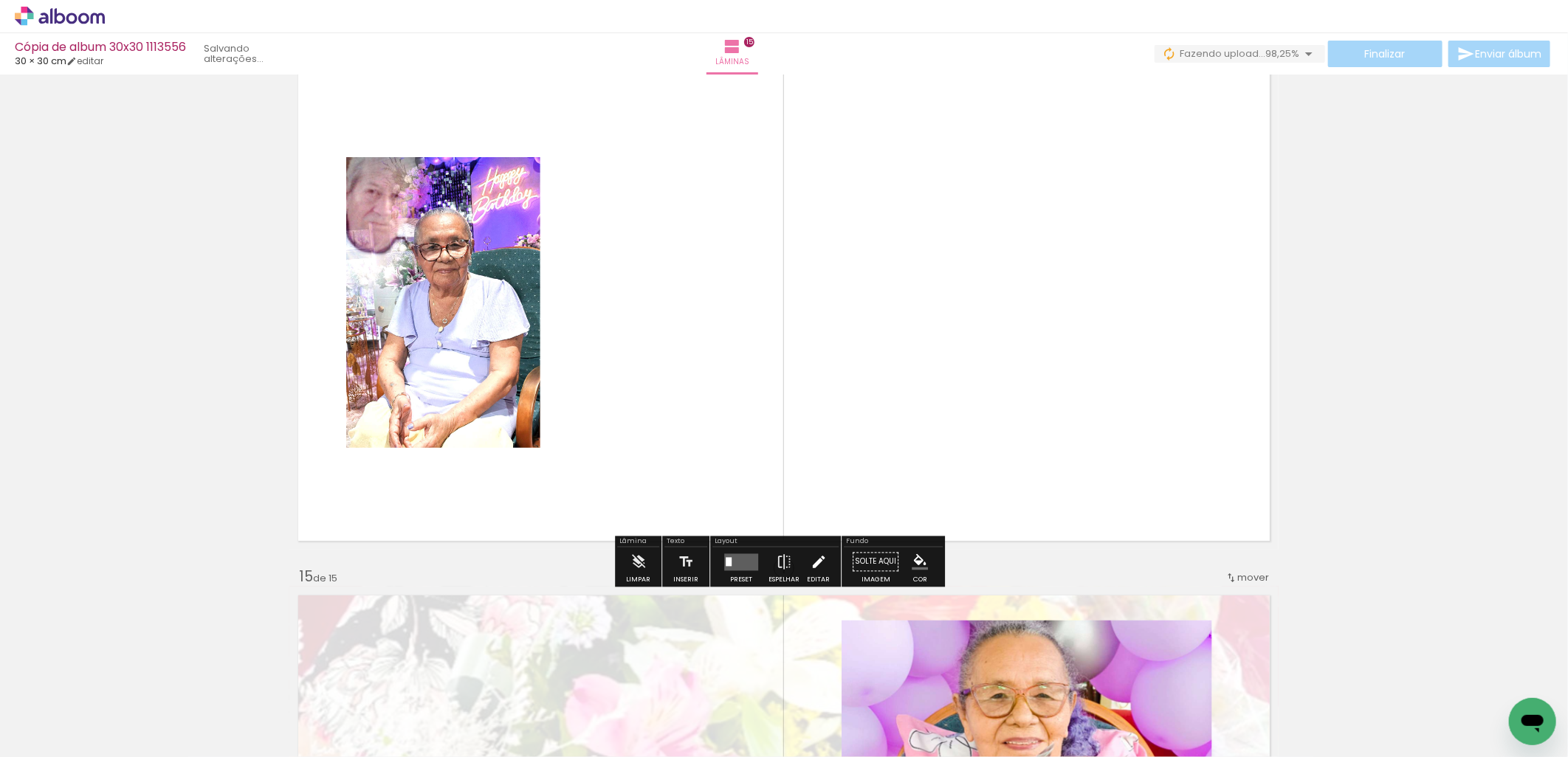
click at [810, 565] on iron-icon at bounding box center [818, 563] width 16 height 29
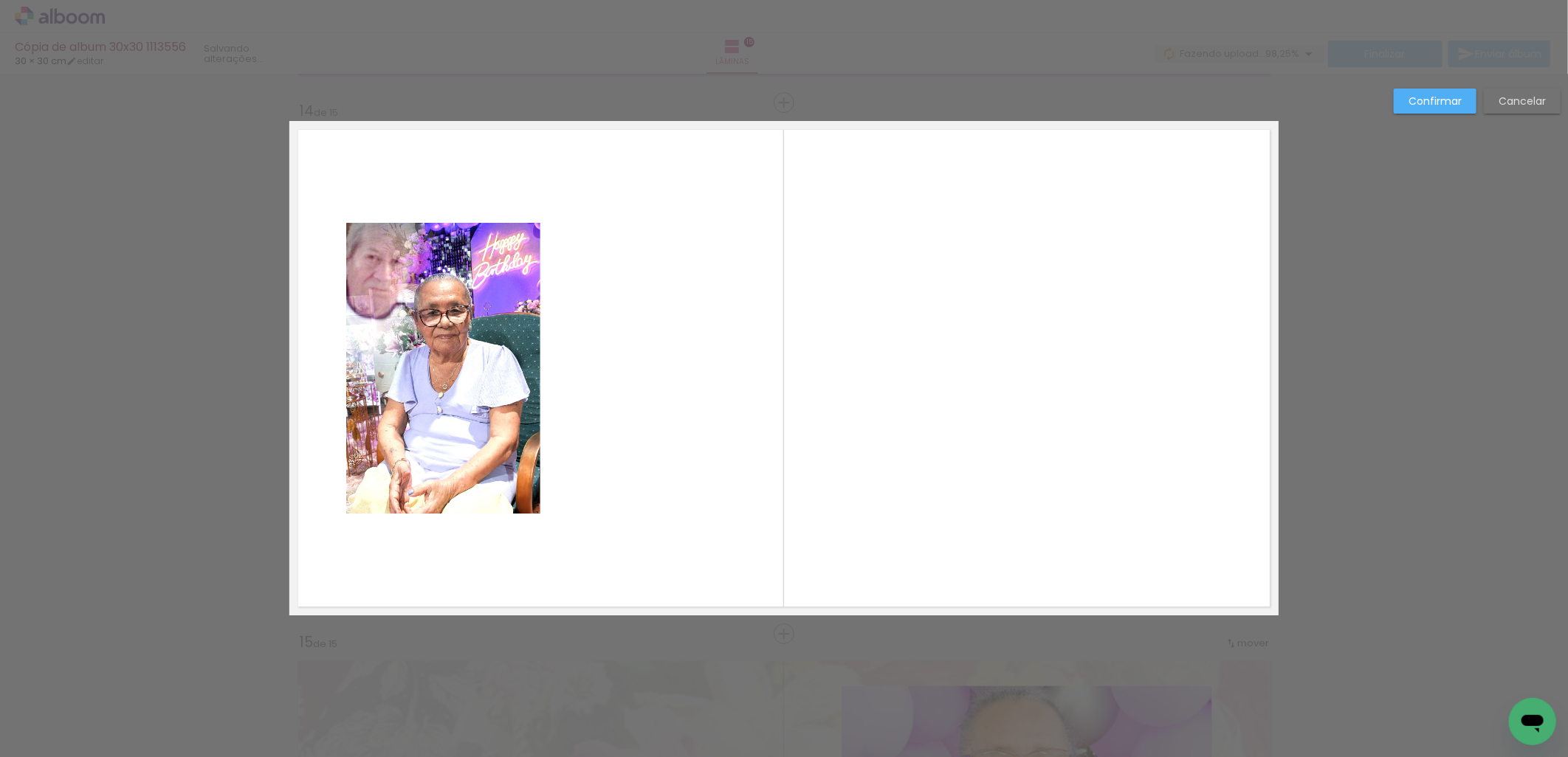
scroll to position [6904, 0]
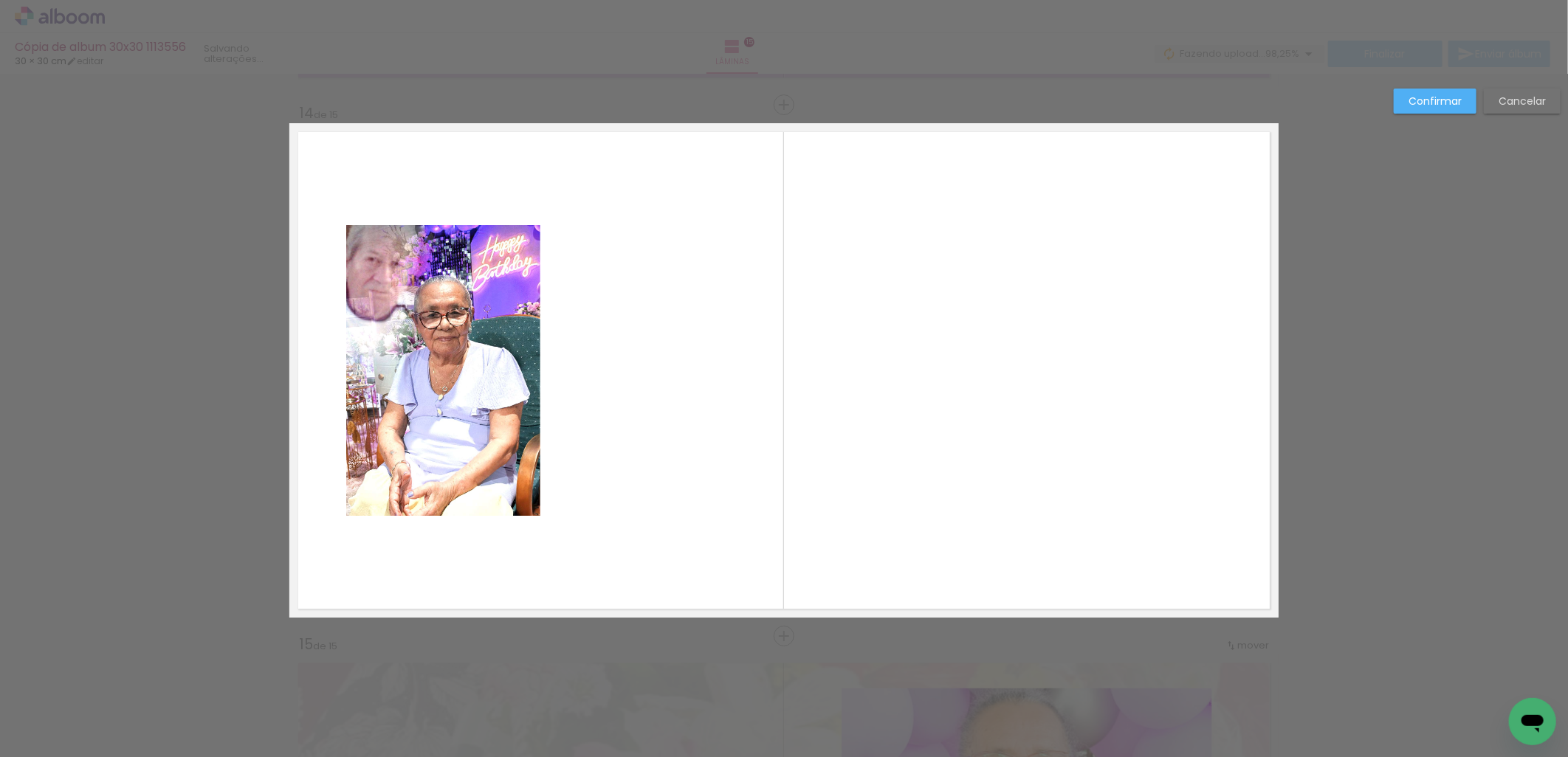
click at [399, 303] on quentale-photo at bounding box center [443, 370] width 194 height 291
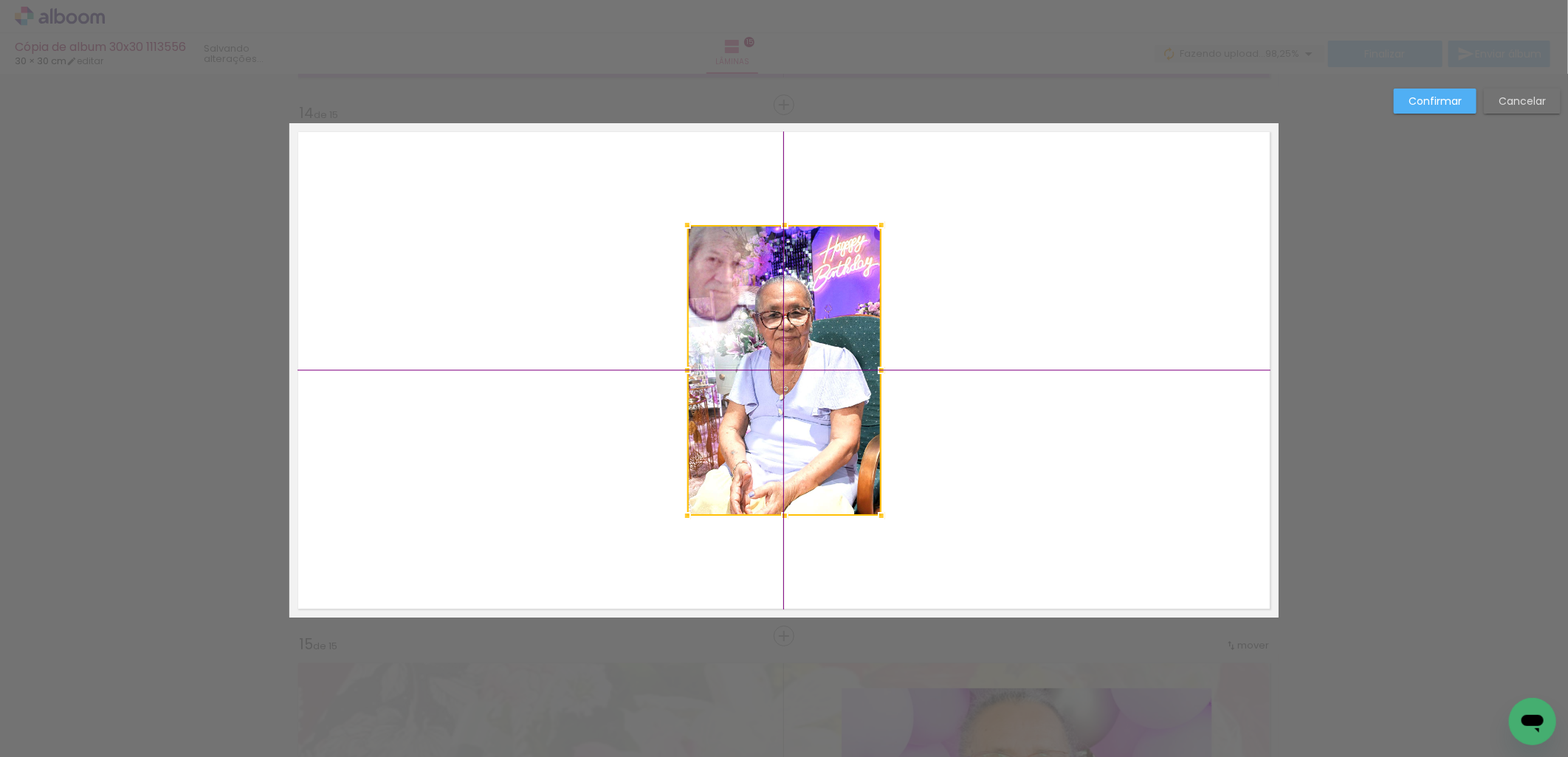
drag, startPoint x: 519, startPoint y: 400, endPoint x: 794, endPoint y: 388, distance: 275.3
click at [794, 388] on div at bounding box center [784, 370] width 194 height 291
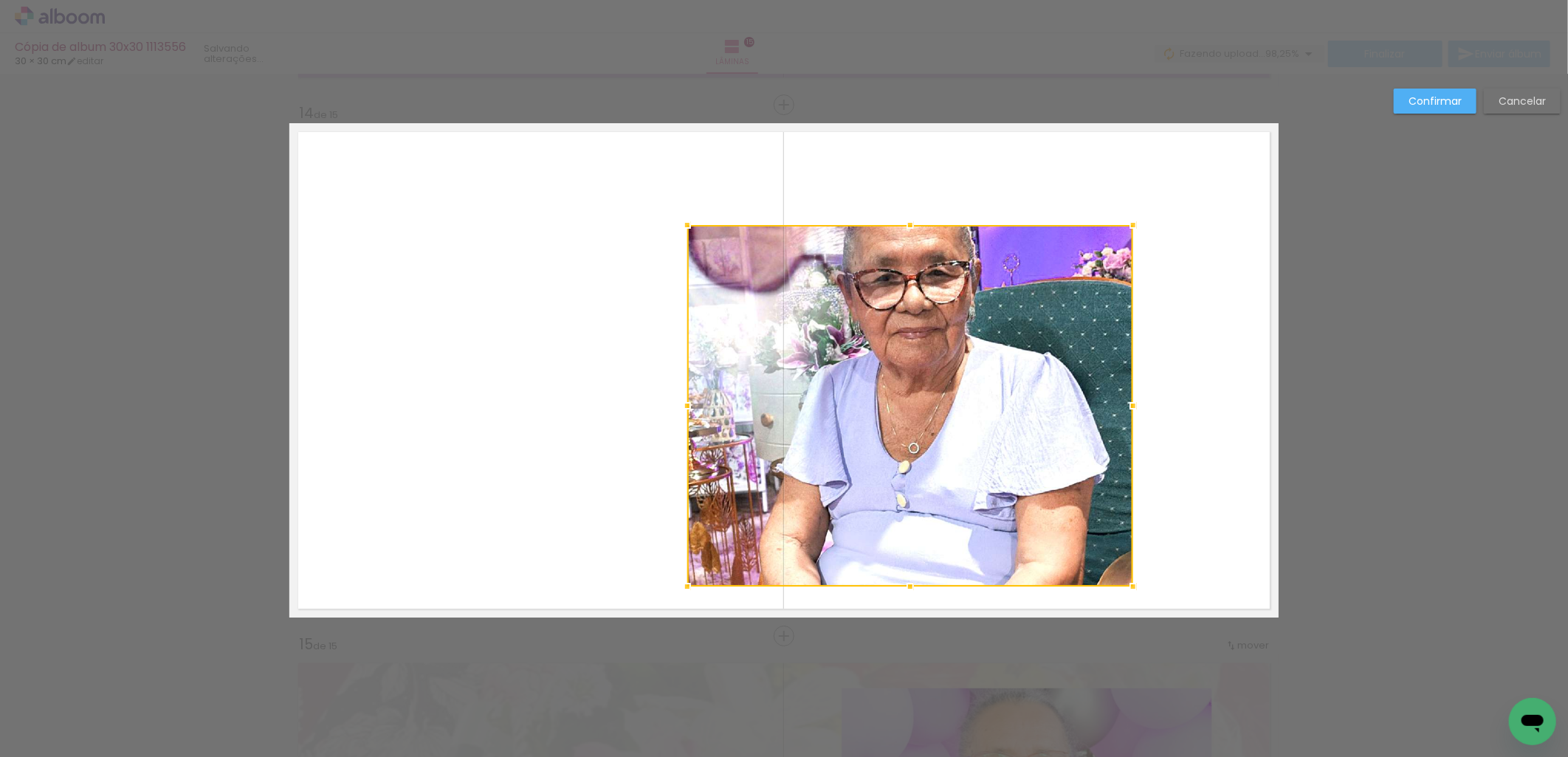
drag, startPoint x: 877, startPoint y: 519, endPoint x: 1140, endPoint y: 603, distance: 276.1
click at [1140, 603] on album-spread "14 de 15" at bounding box center [783, 370] width 989 height 495
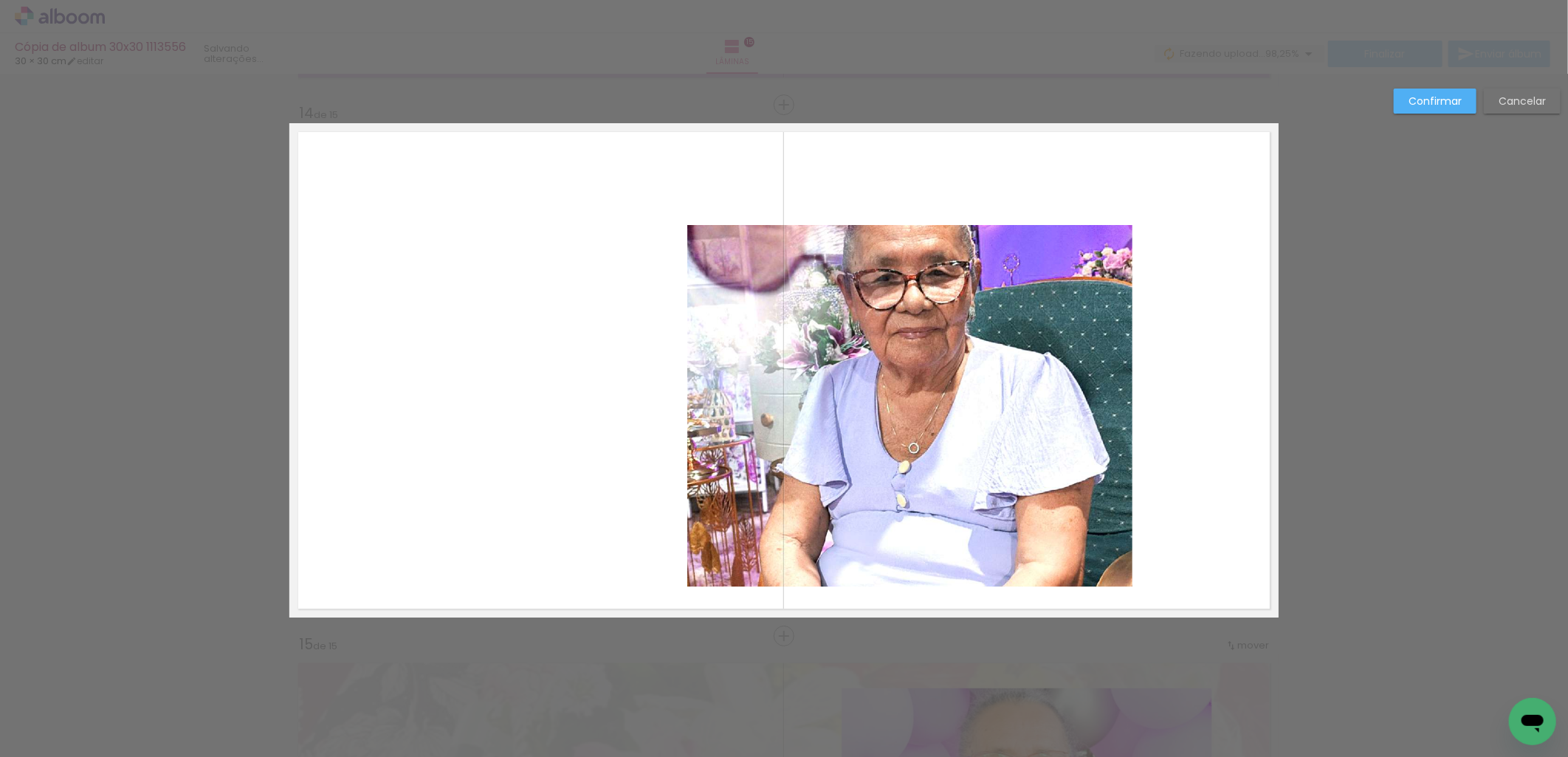
click at [802, 313] on quentale-photo at bounding box center [910, 406] width 446 height 362
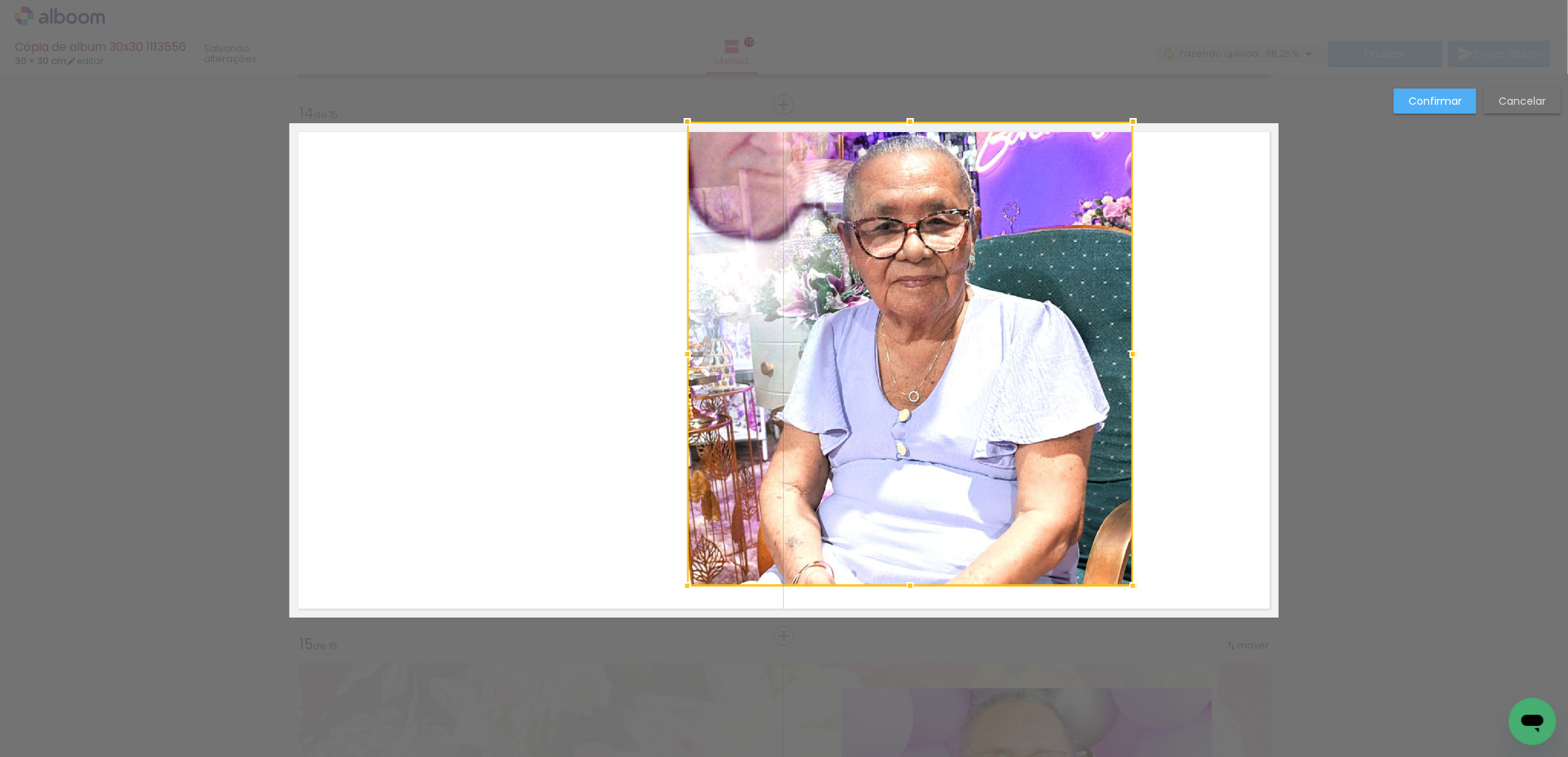
drag, startPoint x: 904, startPoint y: 226, endPoint x: 934, endPoint y: 120, distance: 110.2
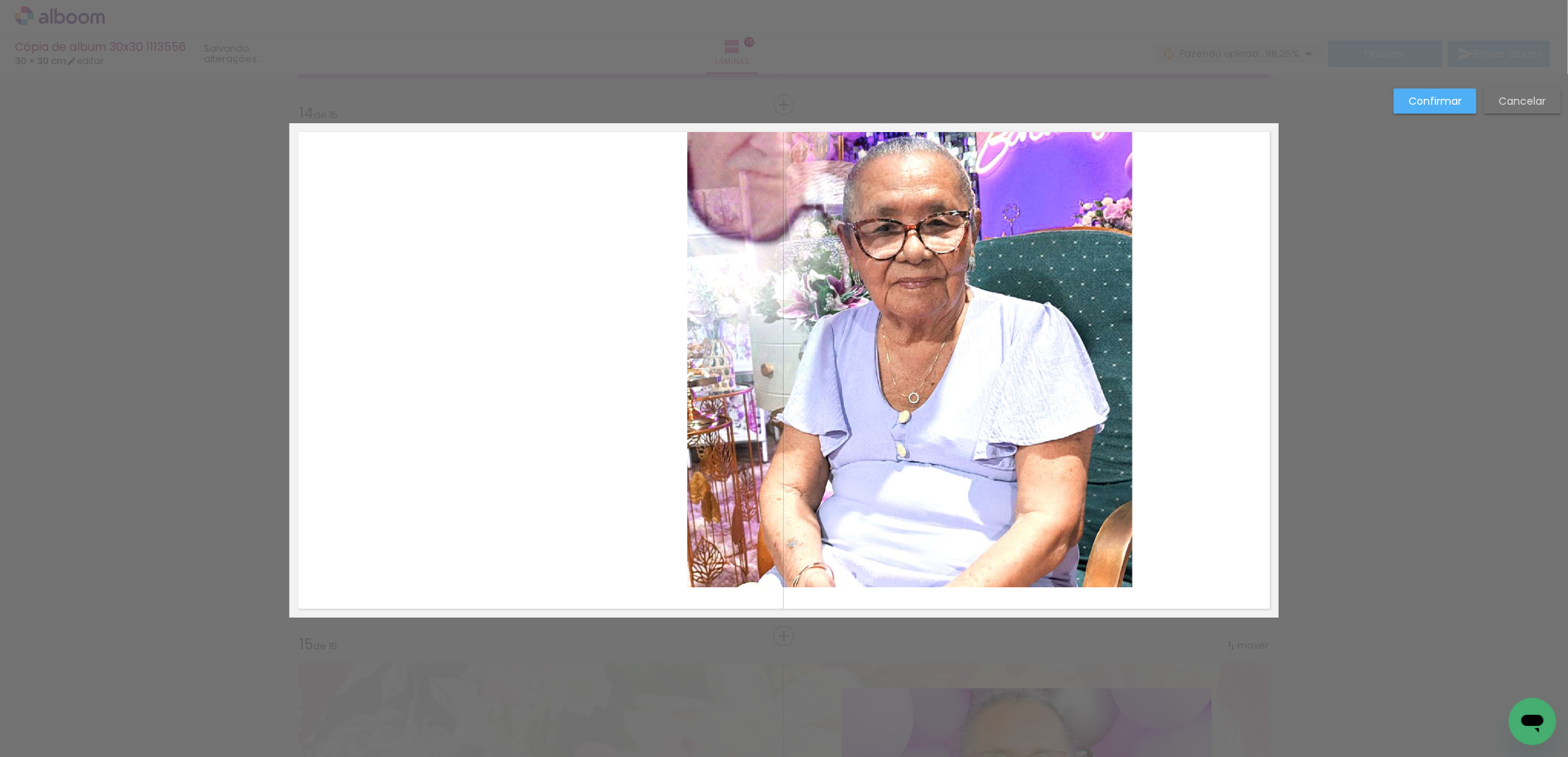
click at [850, 374] on quentale-photo at bounding box center [910, 355] width 446 height 465
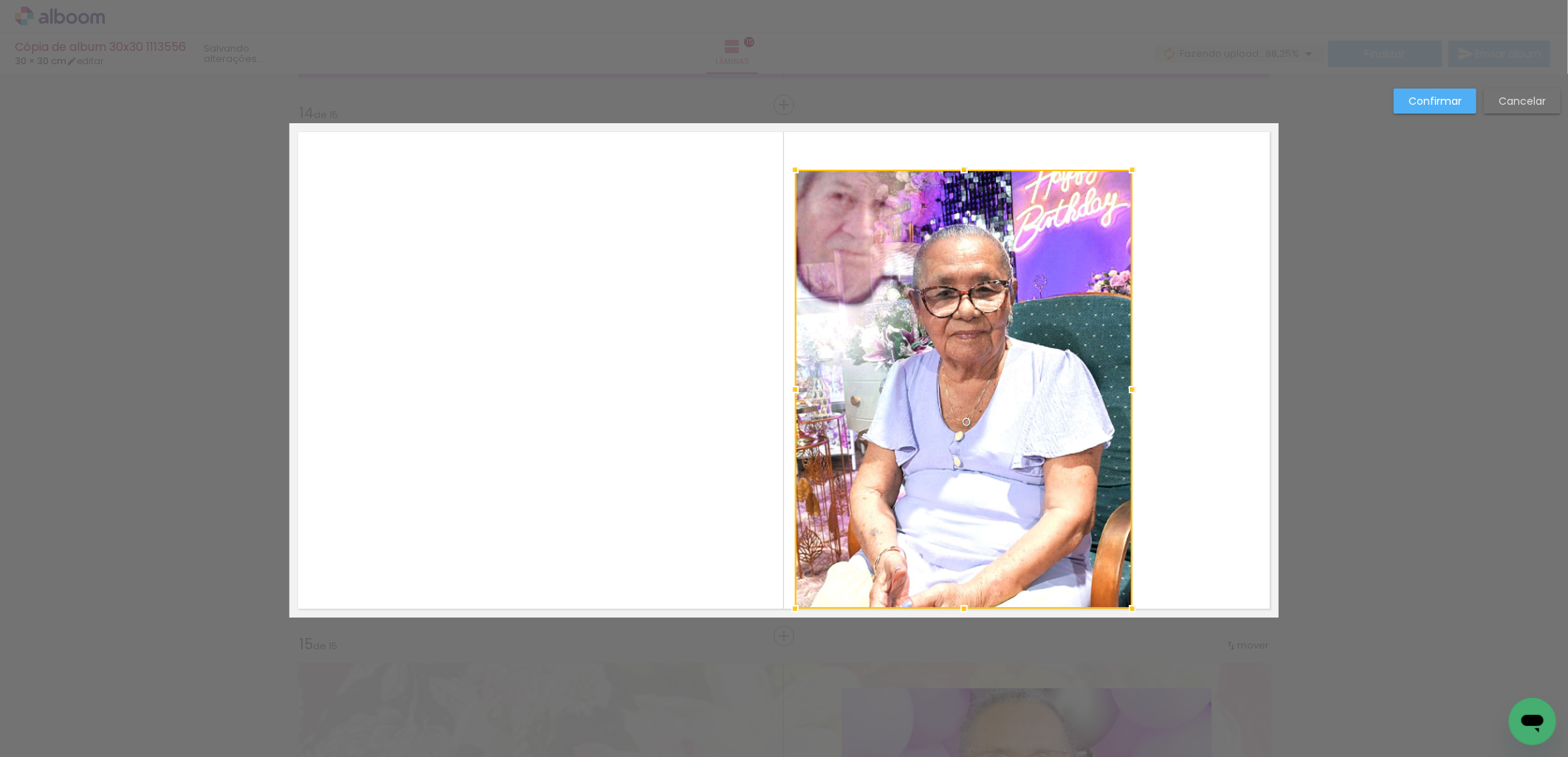
drag, startPoint x: 682, startPoint y: 120, endPoint x: 791, endPoint y: 170, distance: 119.9
click at [791, 170] on div at bounding box center [795, 170] width 29 height 29
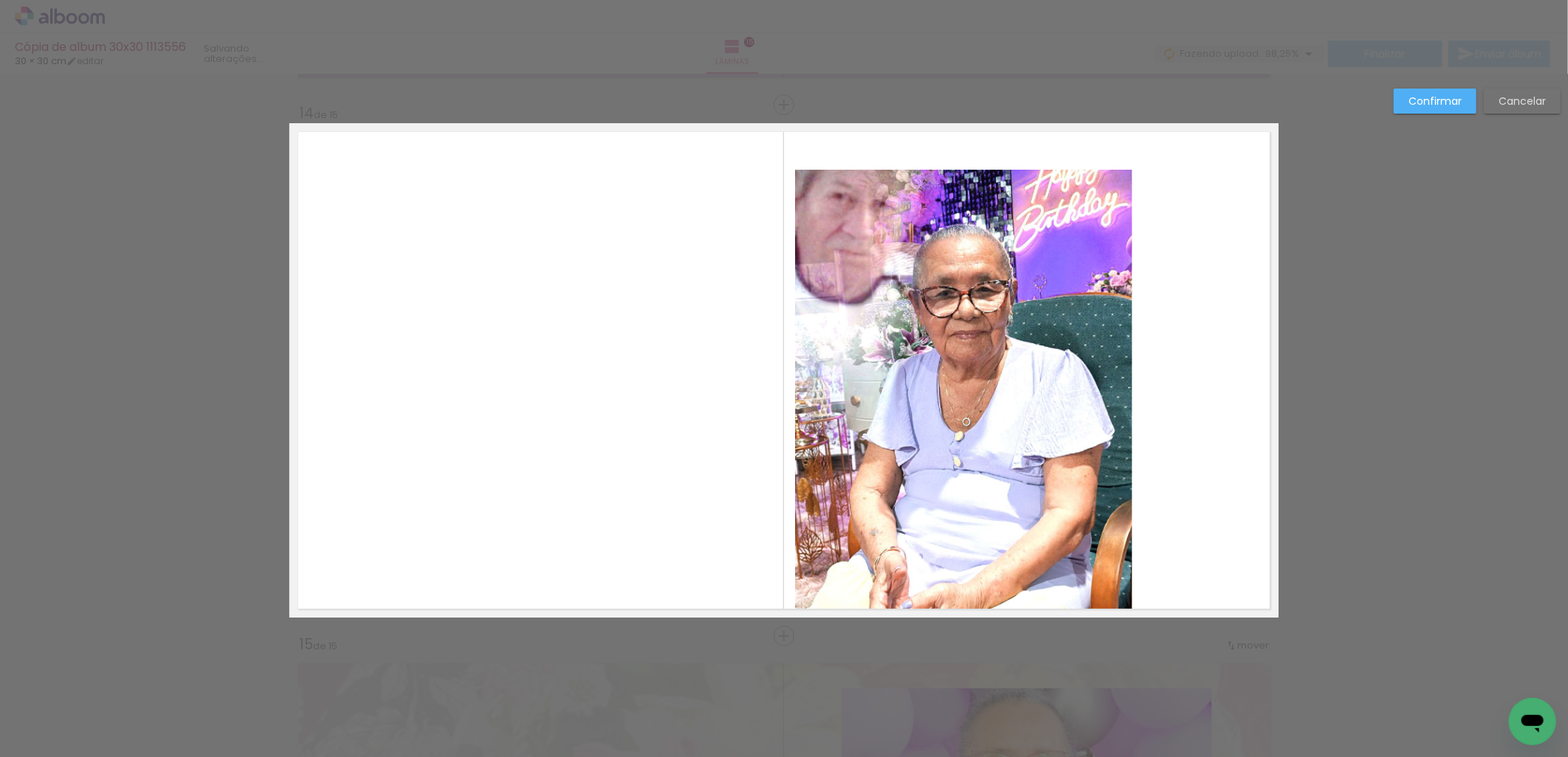
click at [957, 222] on quentale-photo at bounding box center [963, 390] width 338 height 441
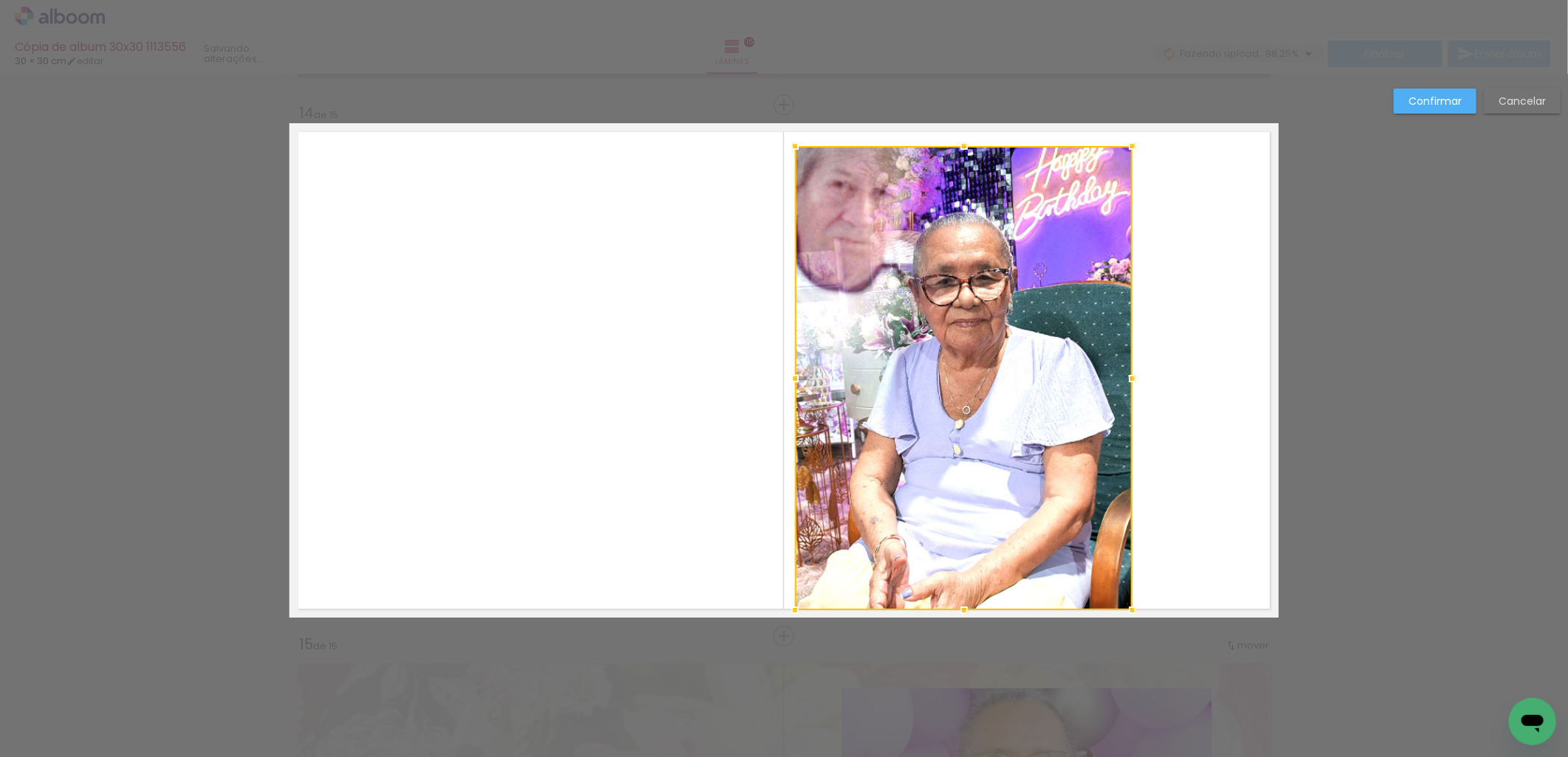
drag, startPoint x: 961, startPoint y: 165, endPoint x: 963, endPoint y: 142, distance: 23.1
click at [963, 142] on div at bounding box center [964, 146] width 29 height 29
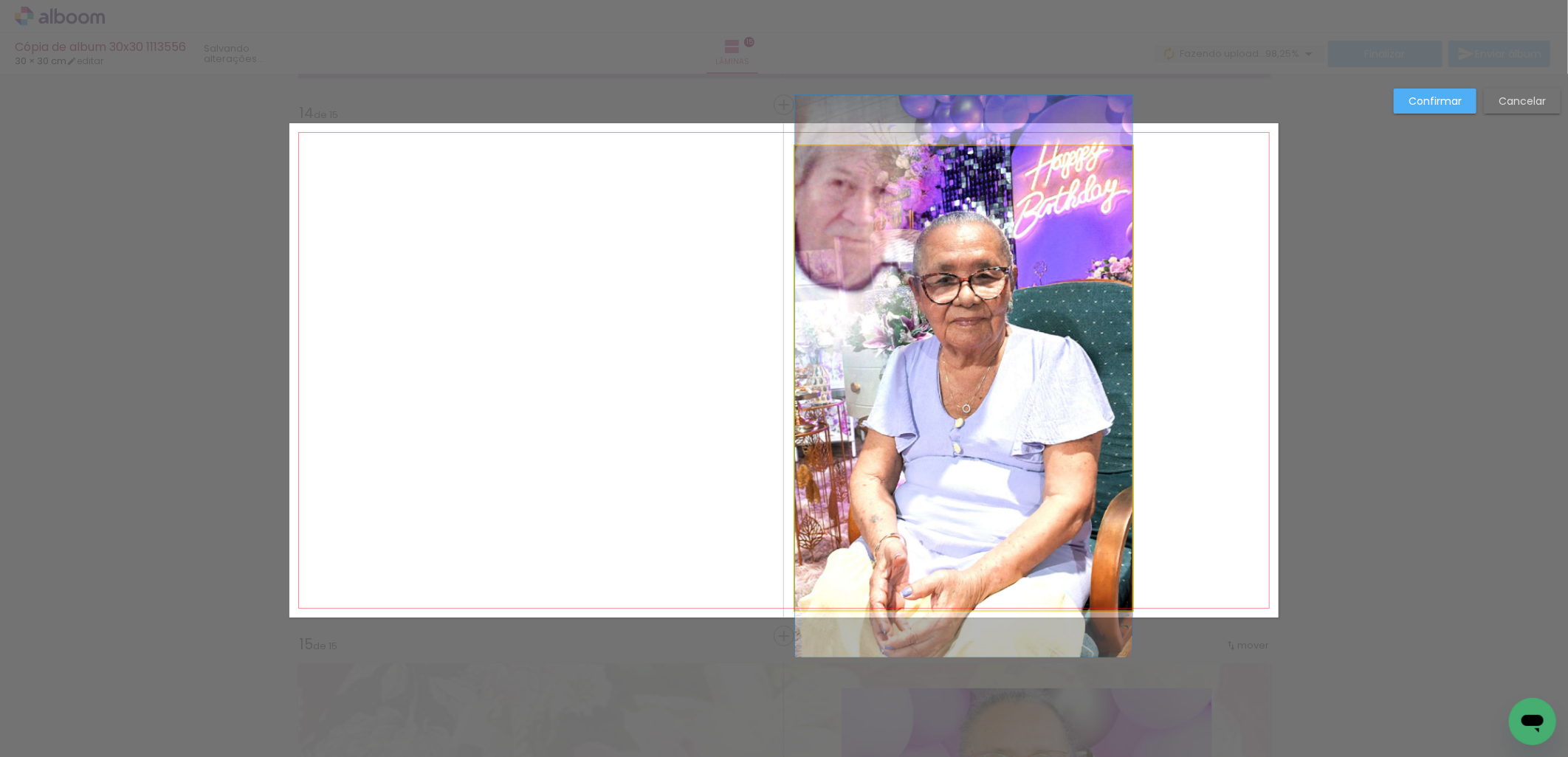
drag, startPoint x: 1011, startPoint y: 297, endPoint x: 1036, endPoint y: 296, distance: 25.0
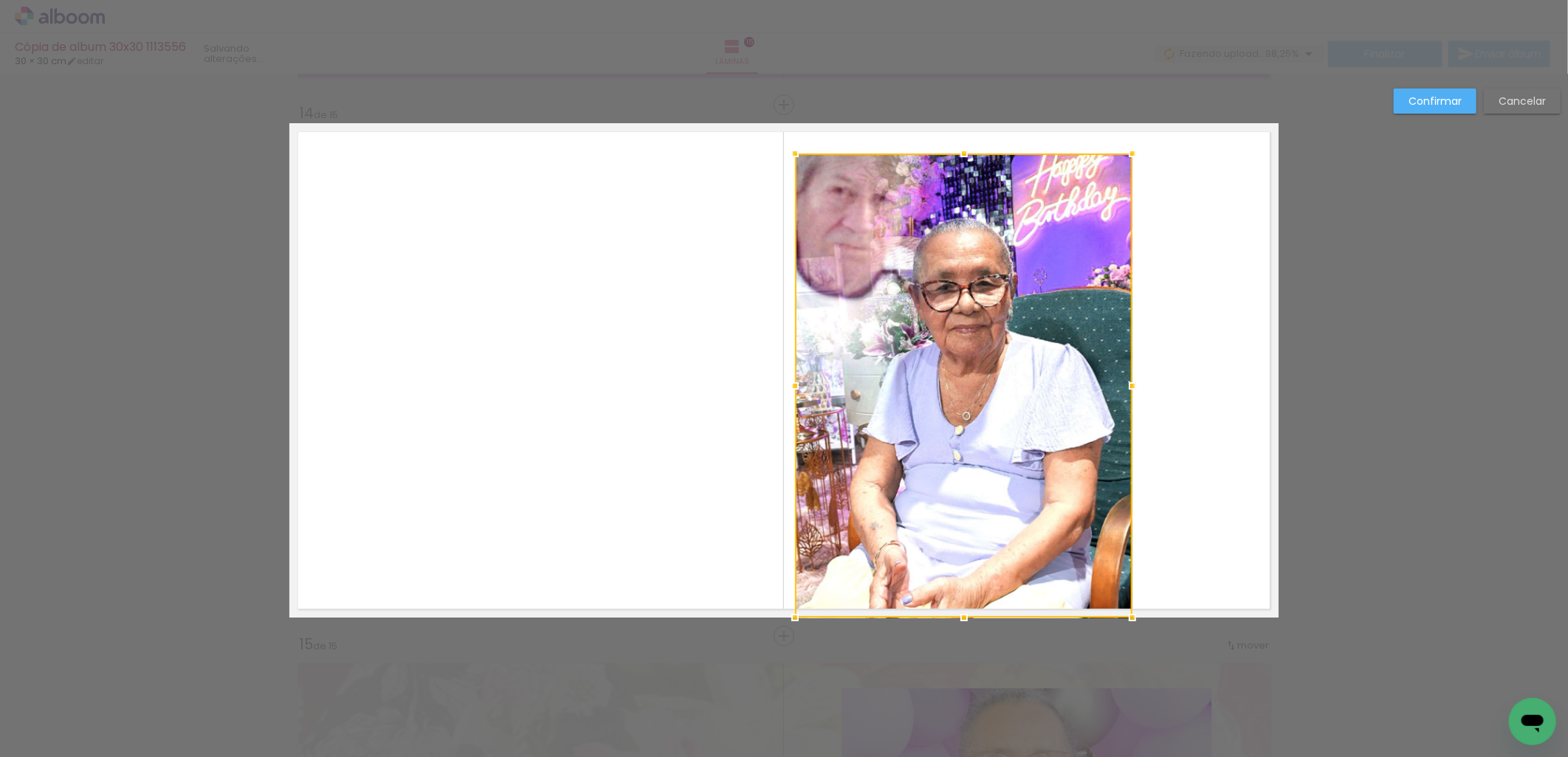
drag, startPoint x: 989, startPoint y: 384, endPoint x: 989, endPoint y: 410, distance: 26.0
click at [989, 410] on div at bounding box center [963, 385] width 338 height 465
click at [918, 355] on div at bounding box center [963, 385] width 338 height 465
click at [717, 343] on quentale-layouter at bounding box center [783, 370] width 989 height 495
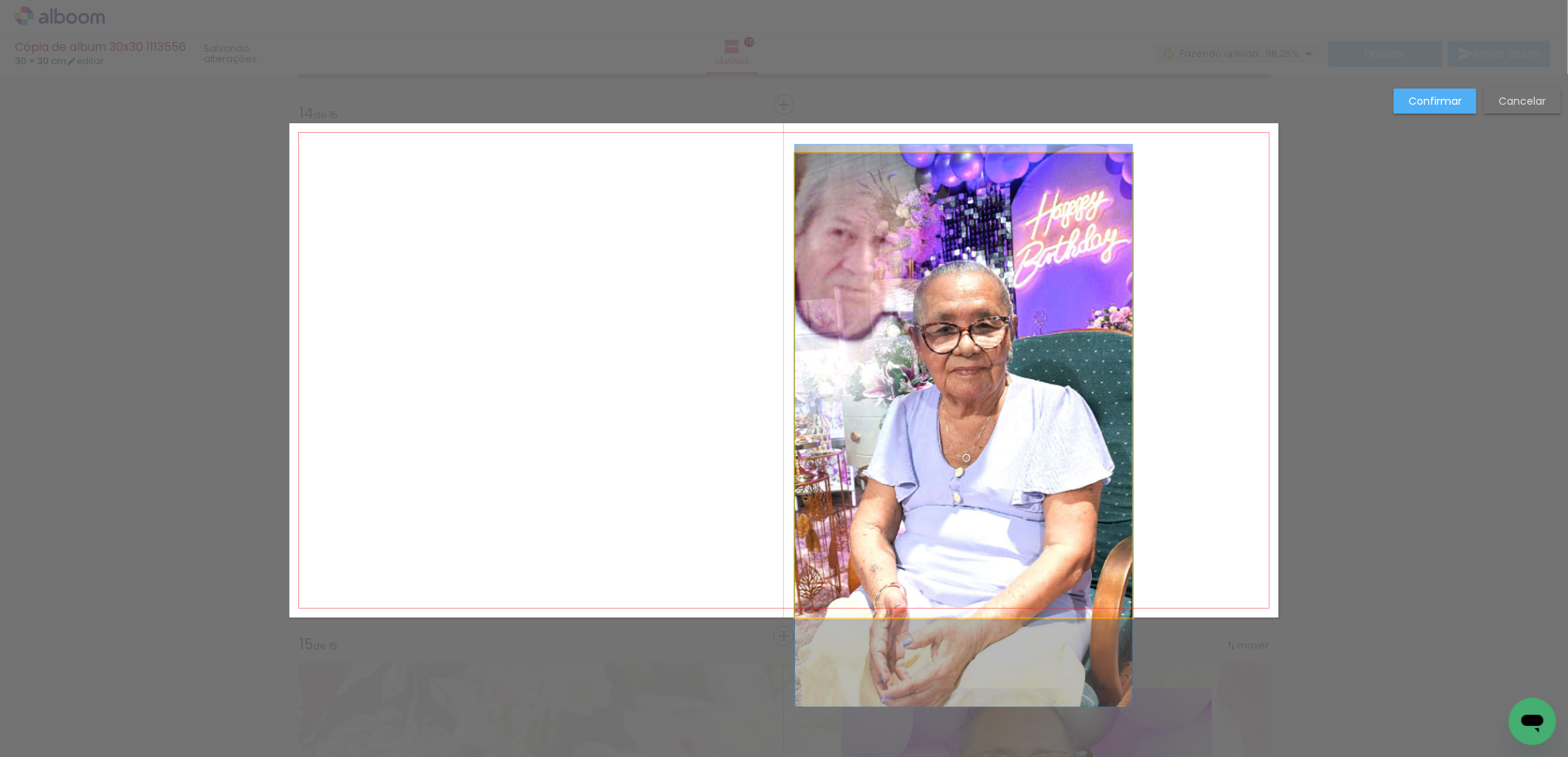
drag, startPoint x: 913, startPoint y: 355, endPoint x: 925, endPoint y: 397, distance: 43.7
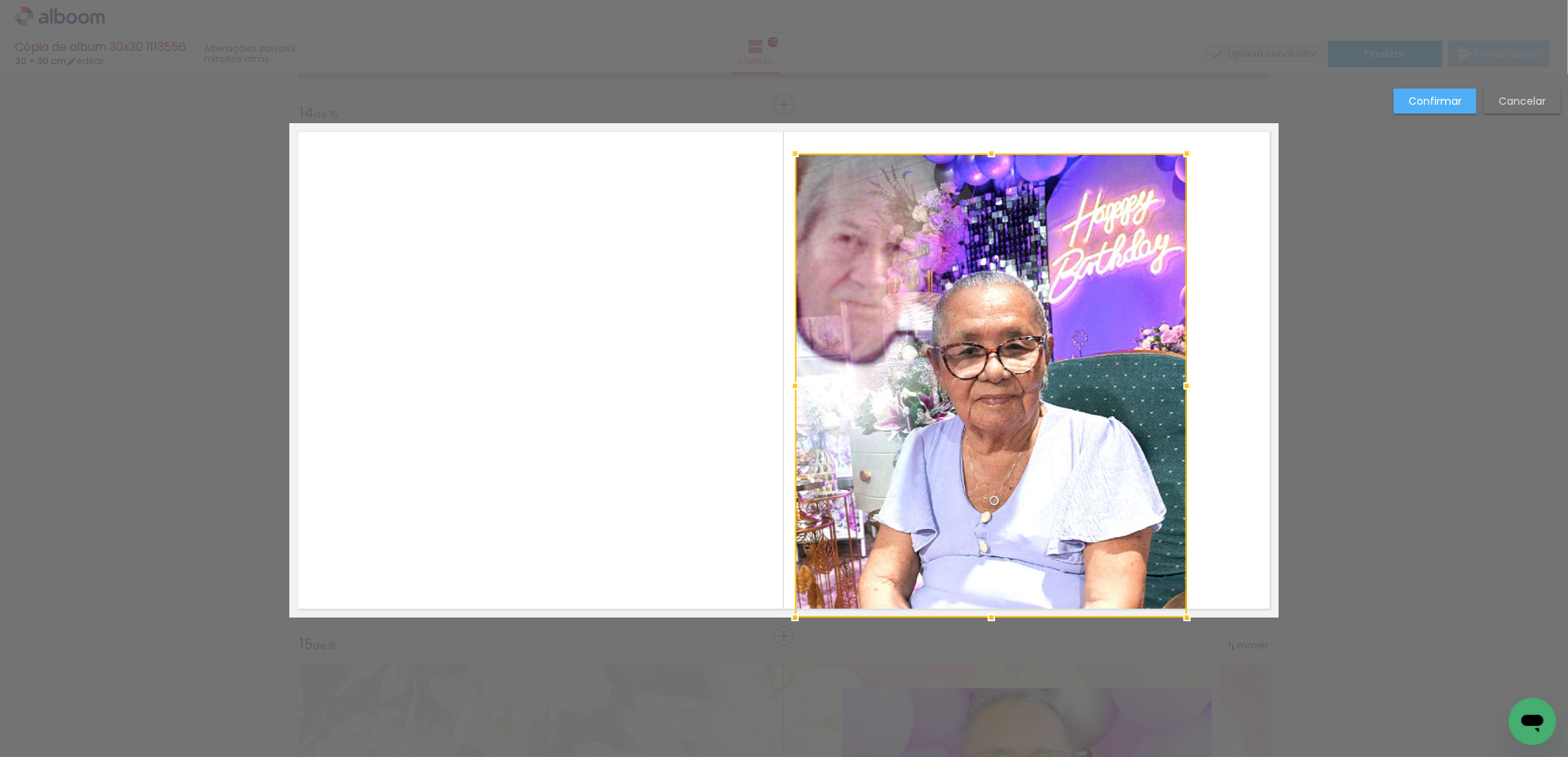
drag, startPoint x: 1126, startPoint y: 384, endPoint x: 1182, endPoint y: 381, distance: 56.1
click at [1182, 381] on div at bounding box center [1187, 386] width 29 height 29
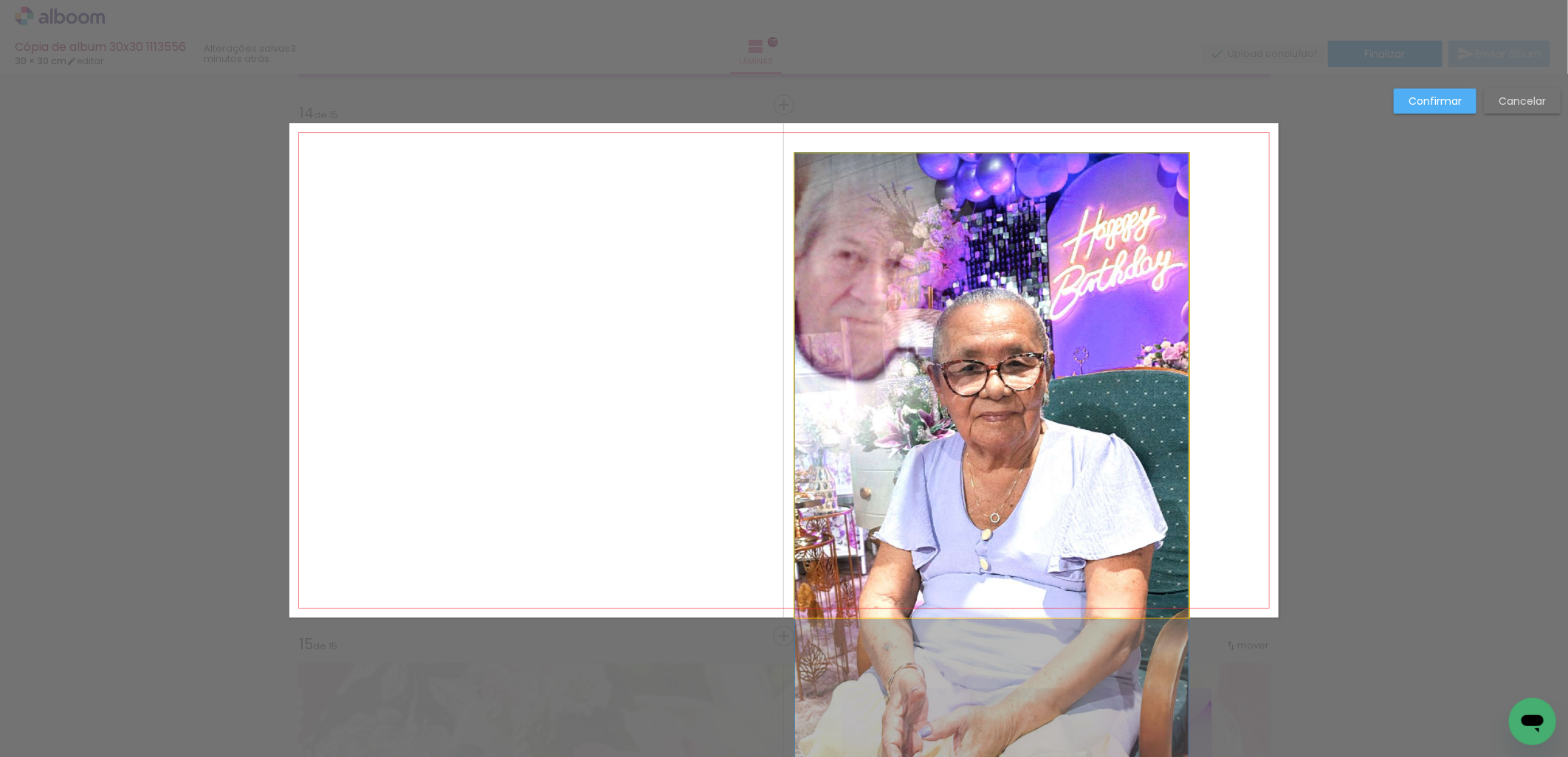
drag, startPoint x: 1115, startPoint y: 372, endPoint x: 1147, endPoint y: 390, distance: 36.7
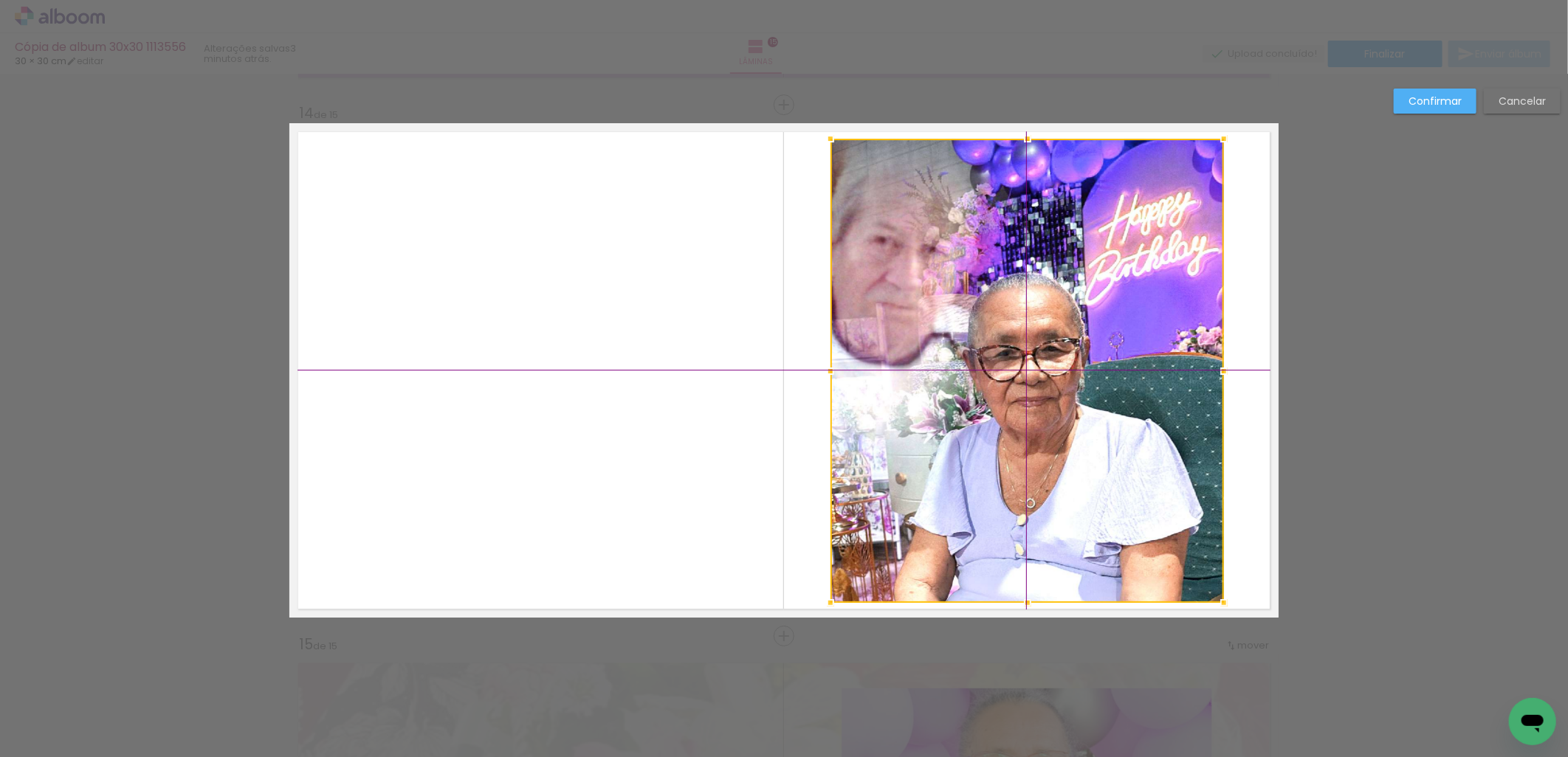
drag, startPoint x: 1117, startPoint y: 373, endPoint x: 1131, endPoint y: 378, distance: 14.9
click at [1131, 378] on div at bounding box center [1027, 370] width 393 height 465
click at [1445, 116] on div "Confirmar Cancelar" at bounding box center [1473, 107] width 174 height 36
click at [0, 0] on slot "Confirmar" at bounding box center [0, 0] width 0 height 0
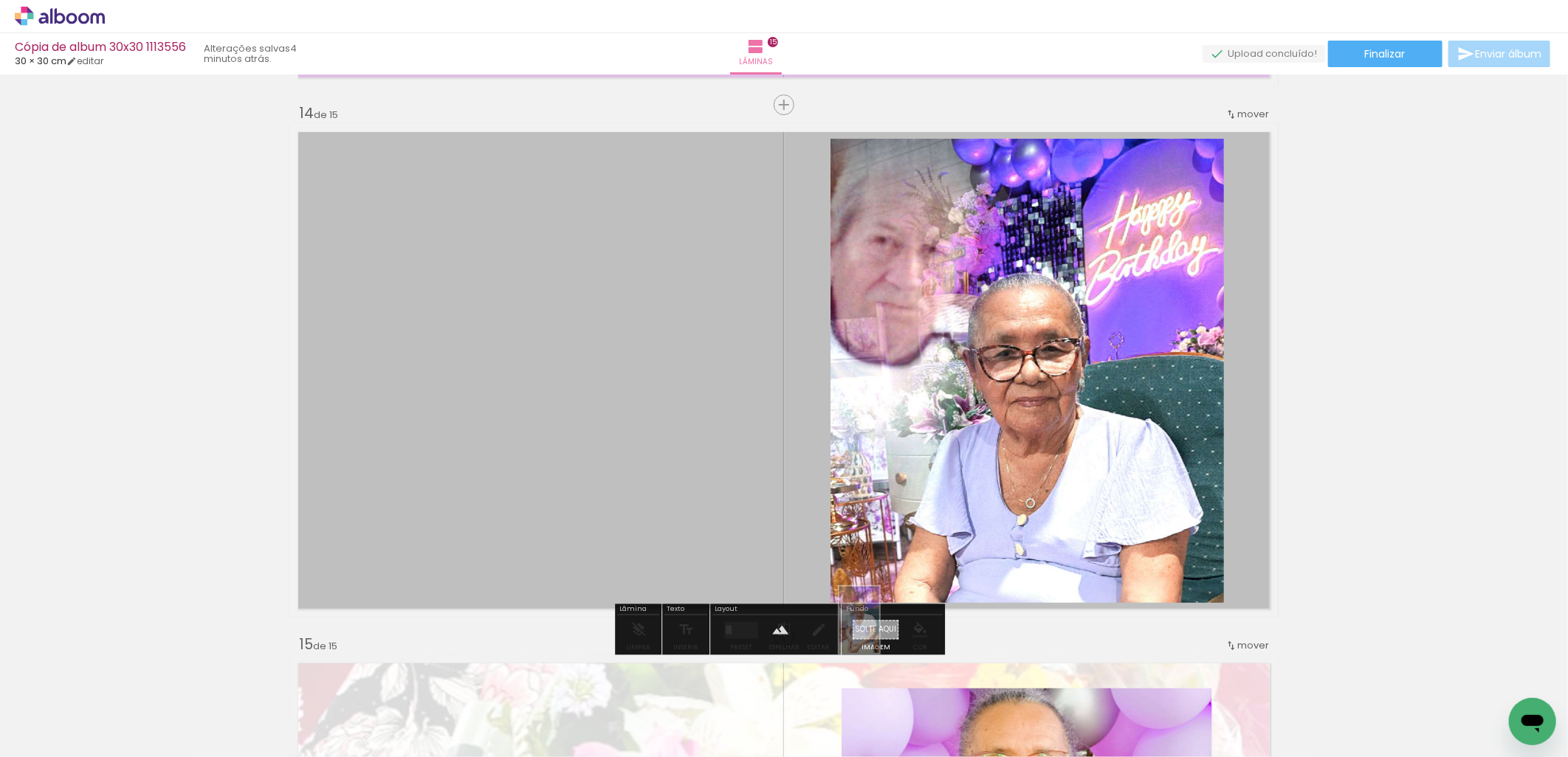
drag, startPoint x: 1506, startPoint y: 698, endPoint x: 884, endPoint y: 631, distance: 625.6
click at [884, 631] on quentale-workspace at bounding box center [784, 378] width 1568 height 757
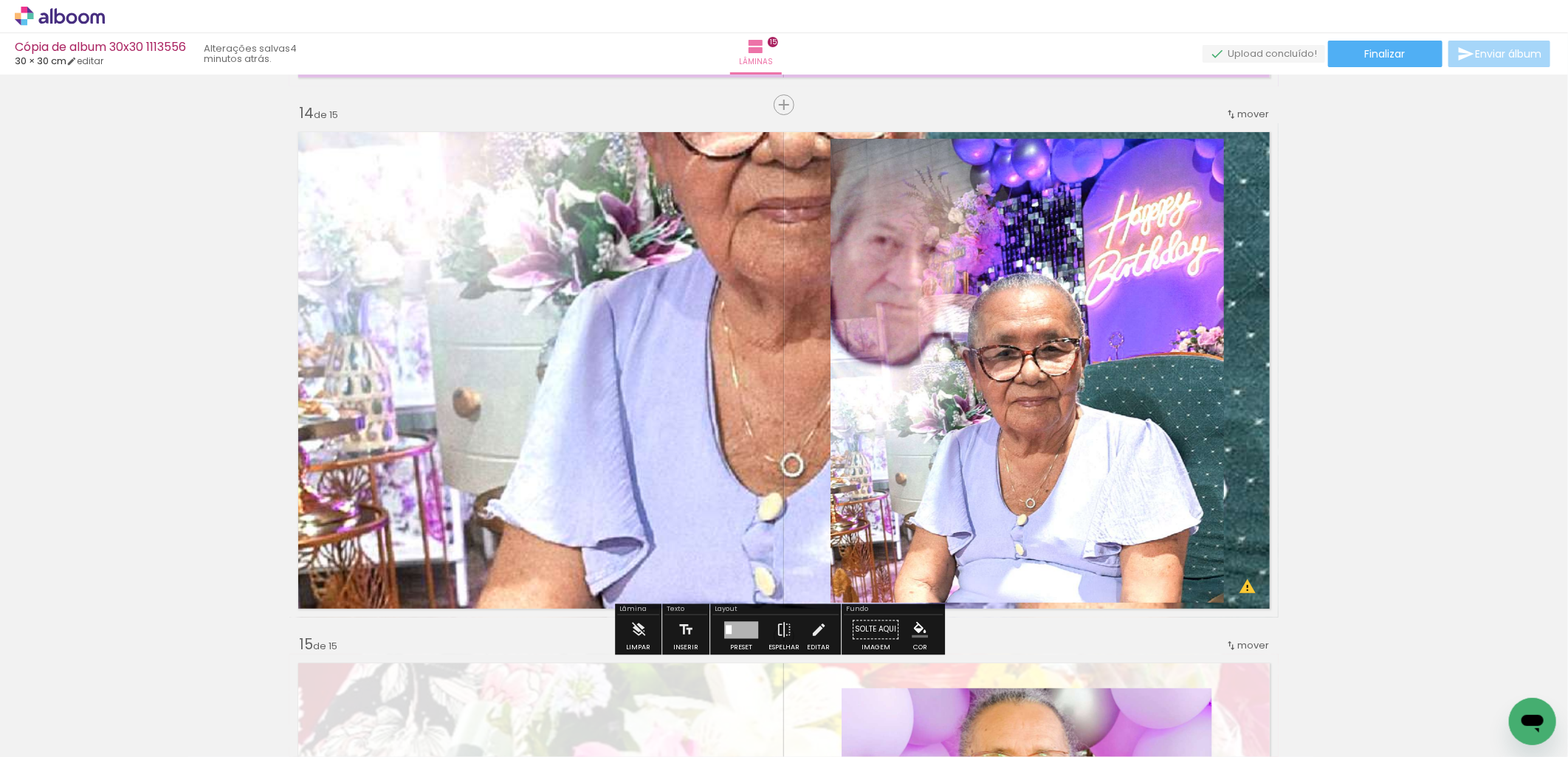
click at [623, 294] on quentale-layouter at bounding box center [783, 370] width 989 height 495
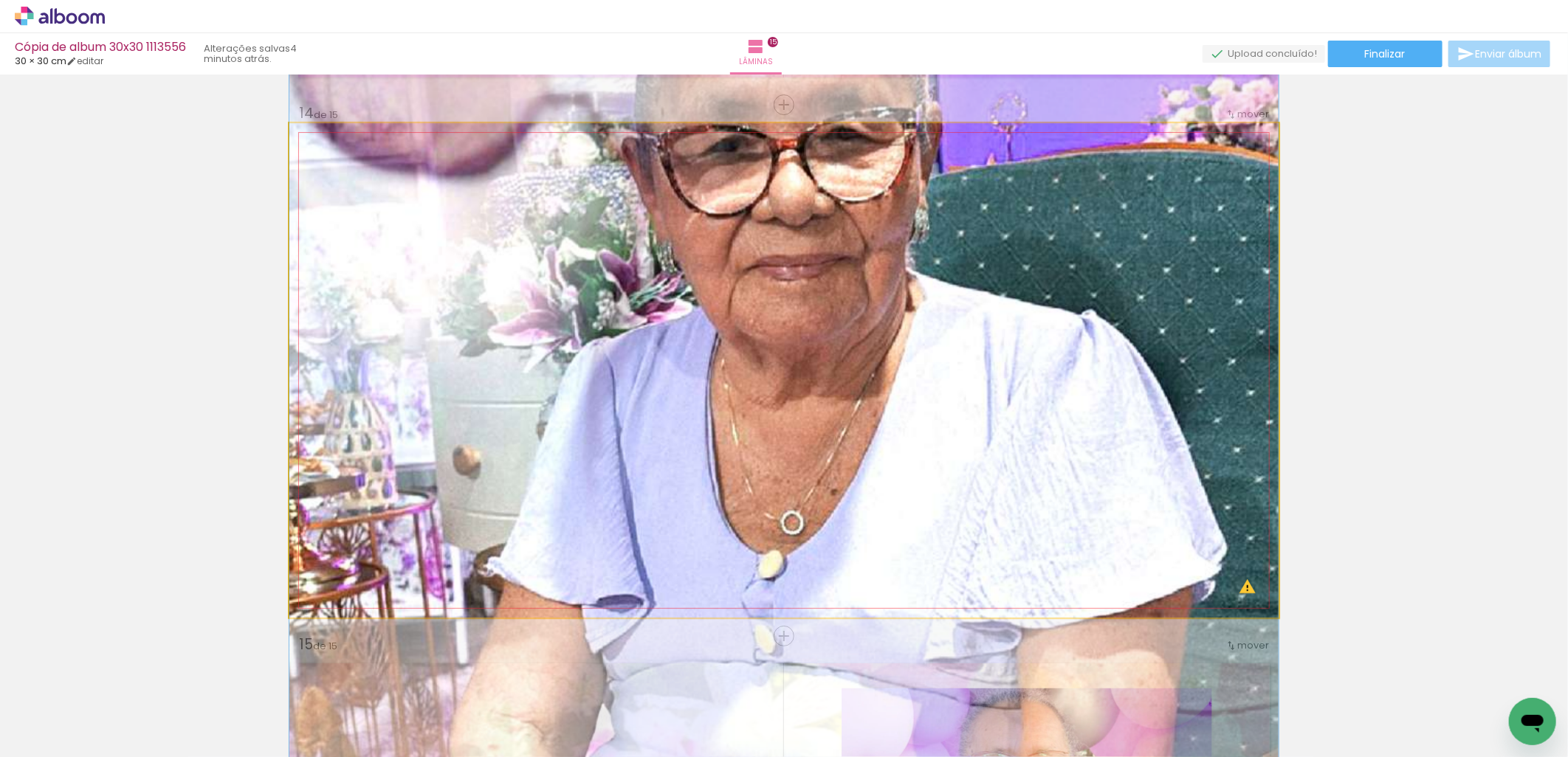
drag, startPoint x: 712, startPoint y: 321, endPoint x: 704, endPoint y: 378, distance: 57.6
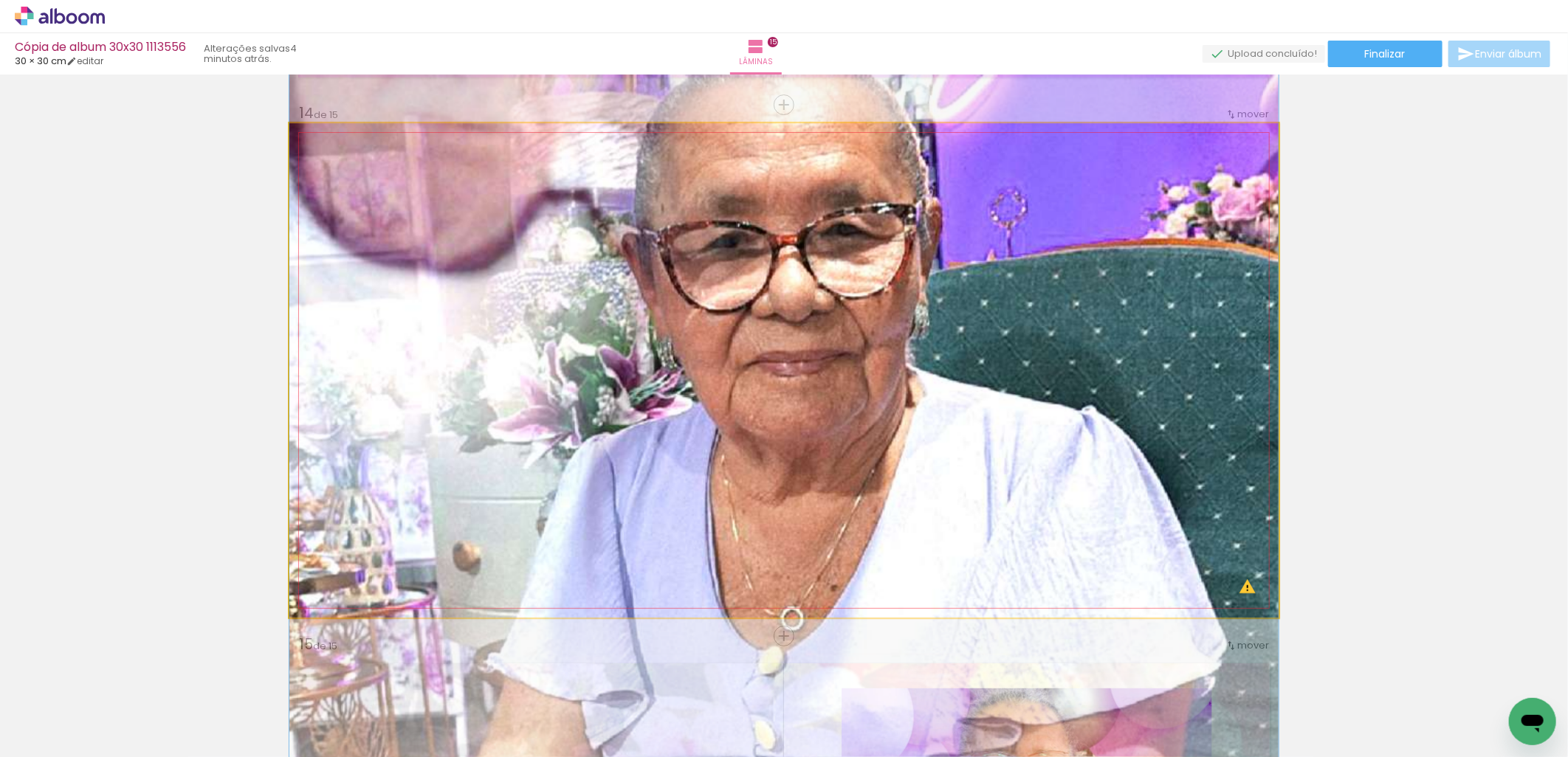
drag, startPoint x: 594, startPoint y: 250, endPoint x: 595, endPoint y: 347, distance: 97.0
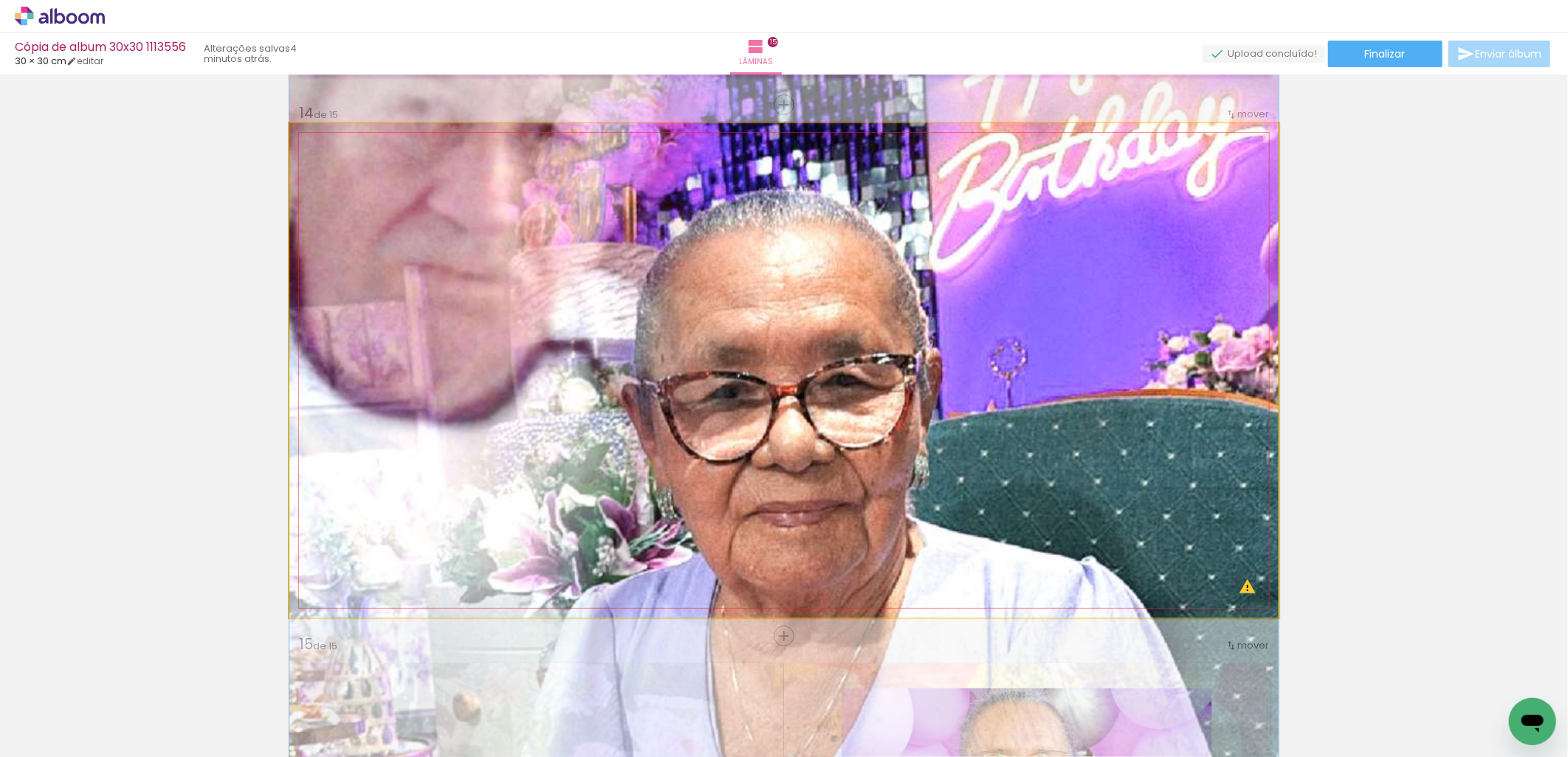
drag, startPoint x: 594, startPoint y: 278, endPoint x: 601, endPoint y: 412, distance: 134.2
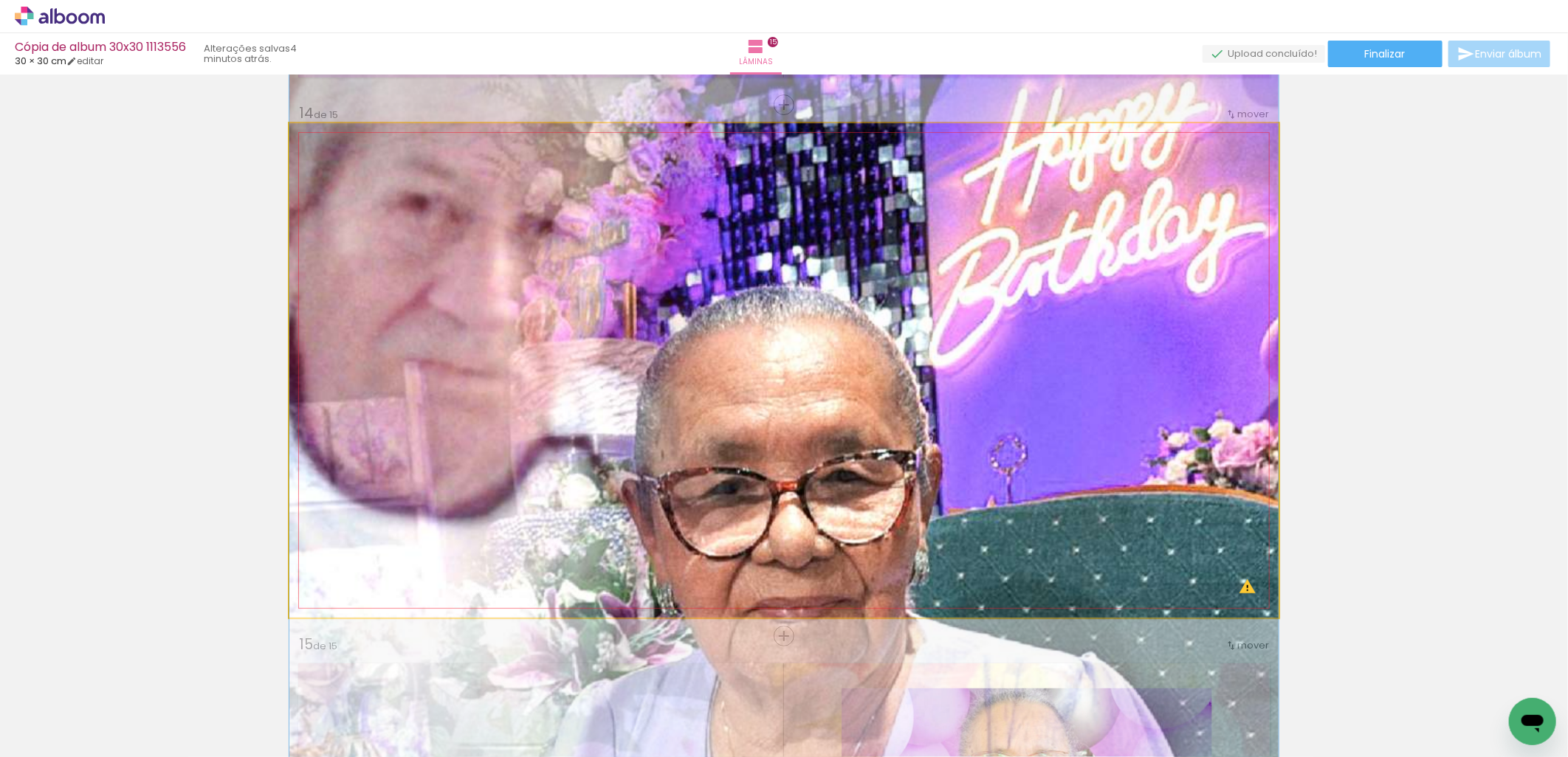
drag, startPoint x: 605, startPoint y: 286, endPoint x: 600, endPoint y: 372, distance: 86.1
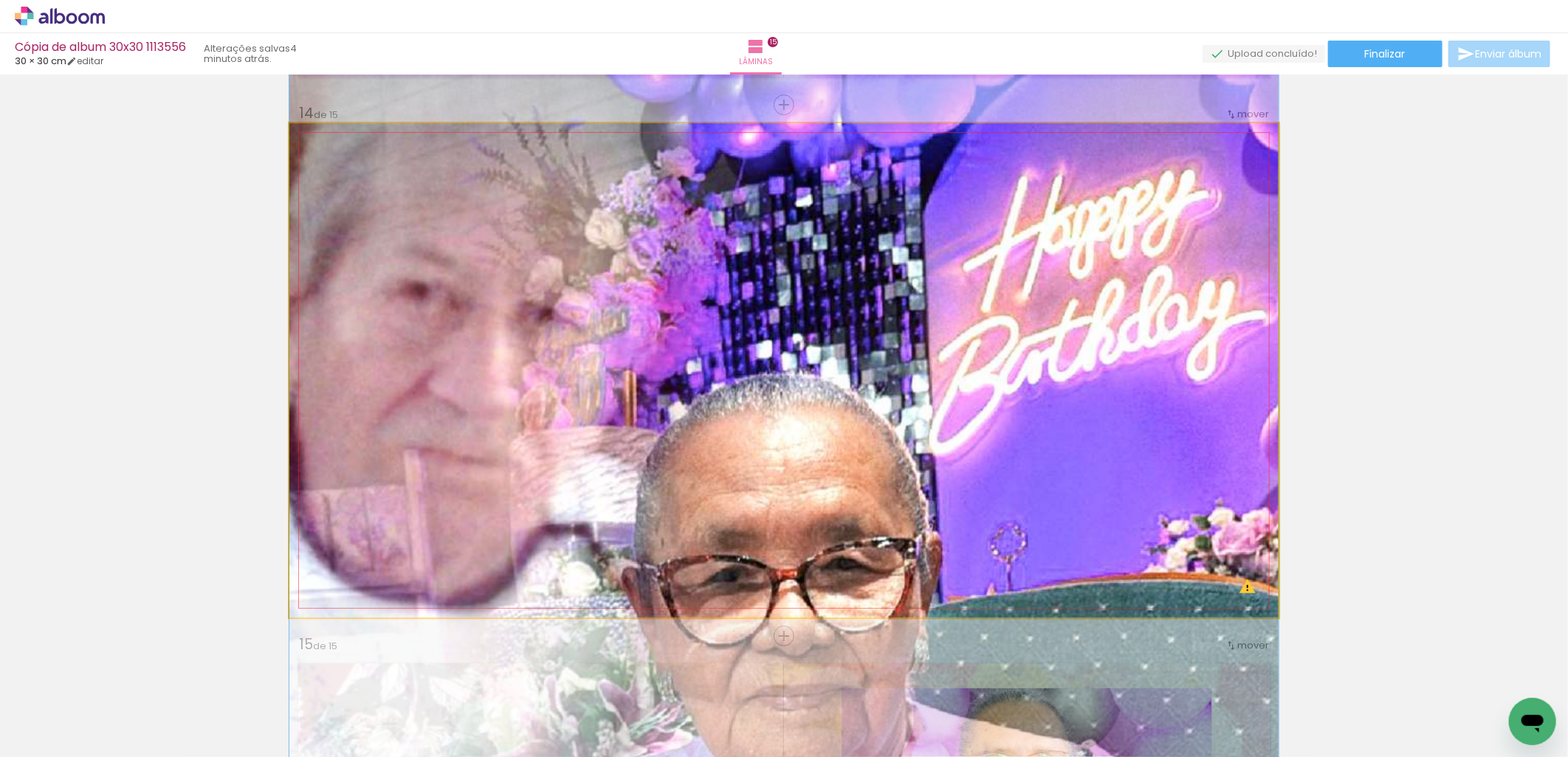
drag, startPoint x: 601, startPoint y: 252, endPoint x: 608, endPoint y: 330, distance: 78.3
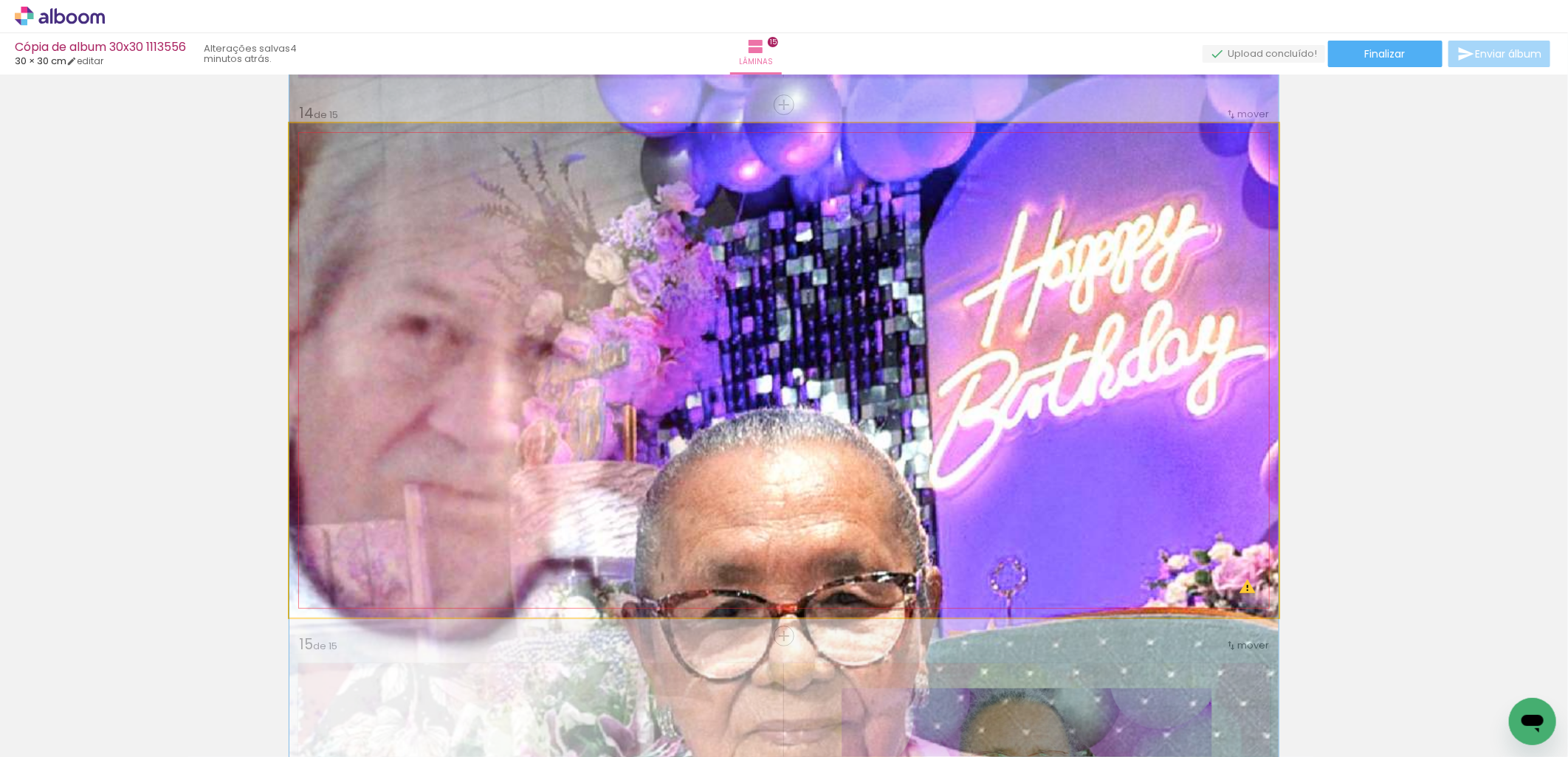
drag, startPoint x: 608, startPoint y: 225, endPoint x: 610, endPoint y: 257, distance: 32.1
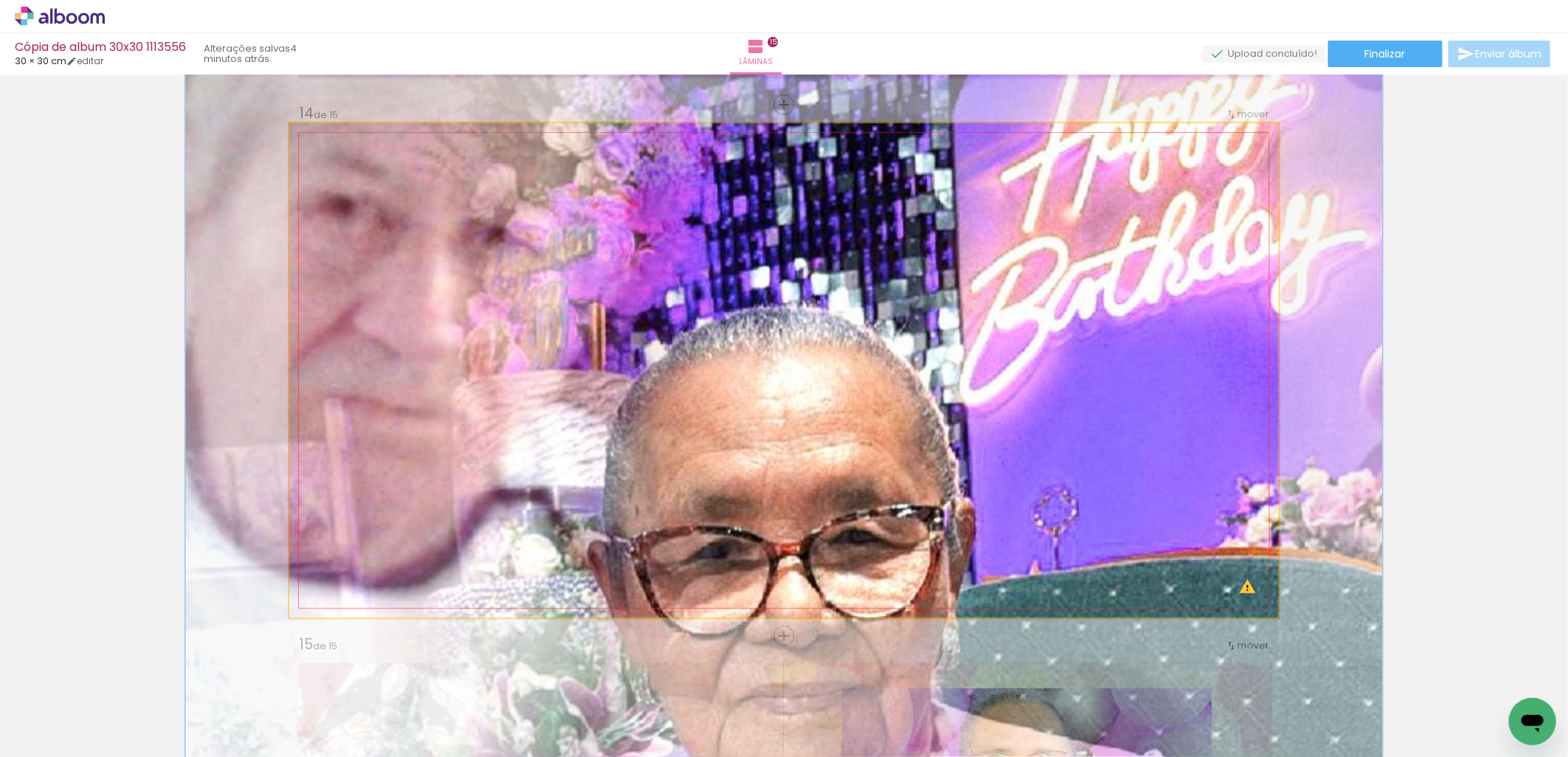
drag, startPoint x: 347, startPoint y: 161, endPoint x: 468, endPoint y: 213, distance: 131.7
type paper-slider "130"
click at [362, 164] on div at bounding box center [357, 161] width 24 height 24
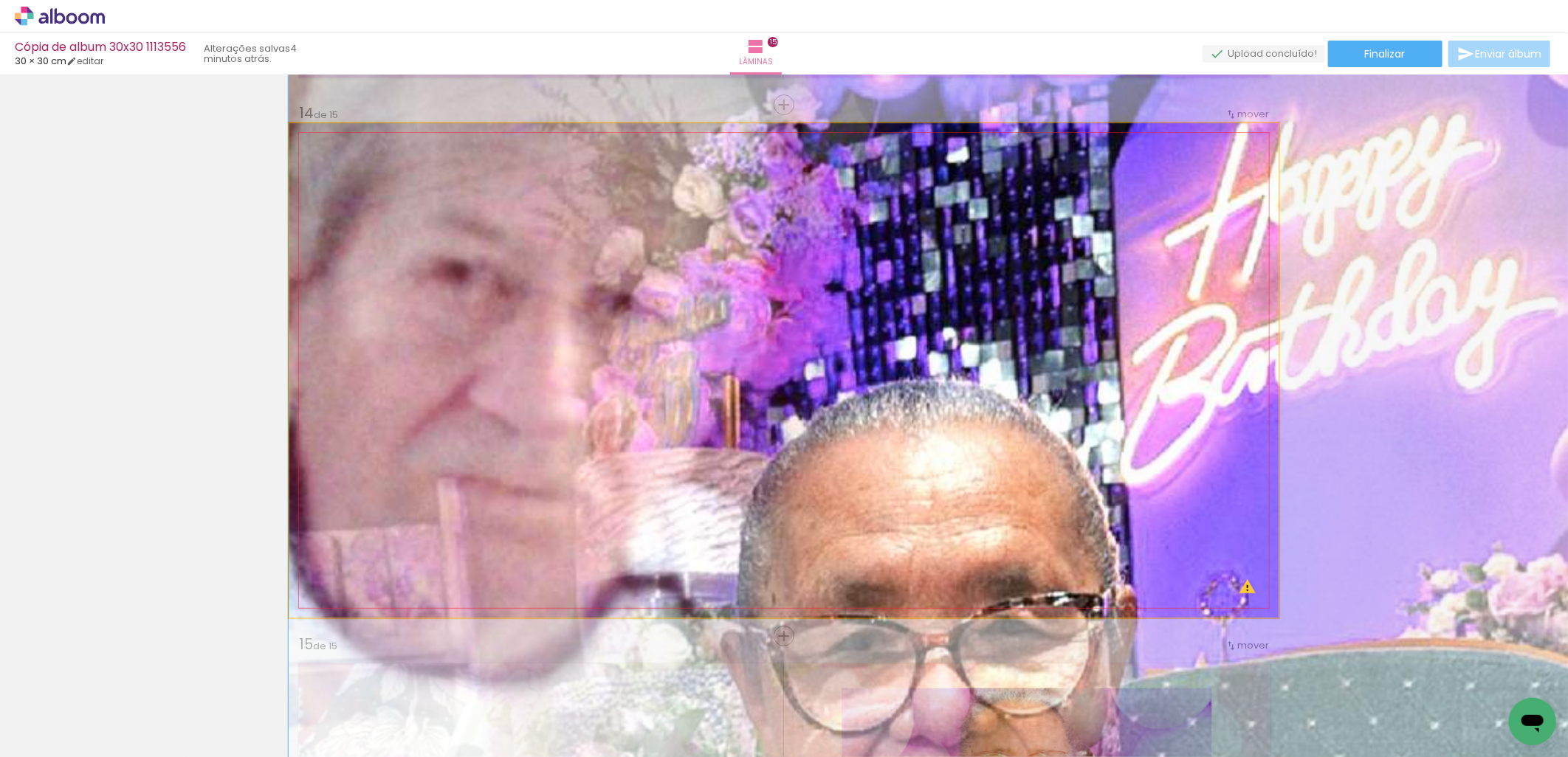
drag, startPoint x: 555, startPoint y: 301, endPoint x: 704, endPoint y: 418, distance: 189.4
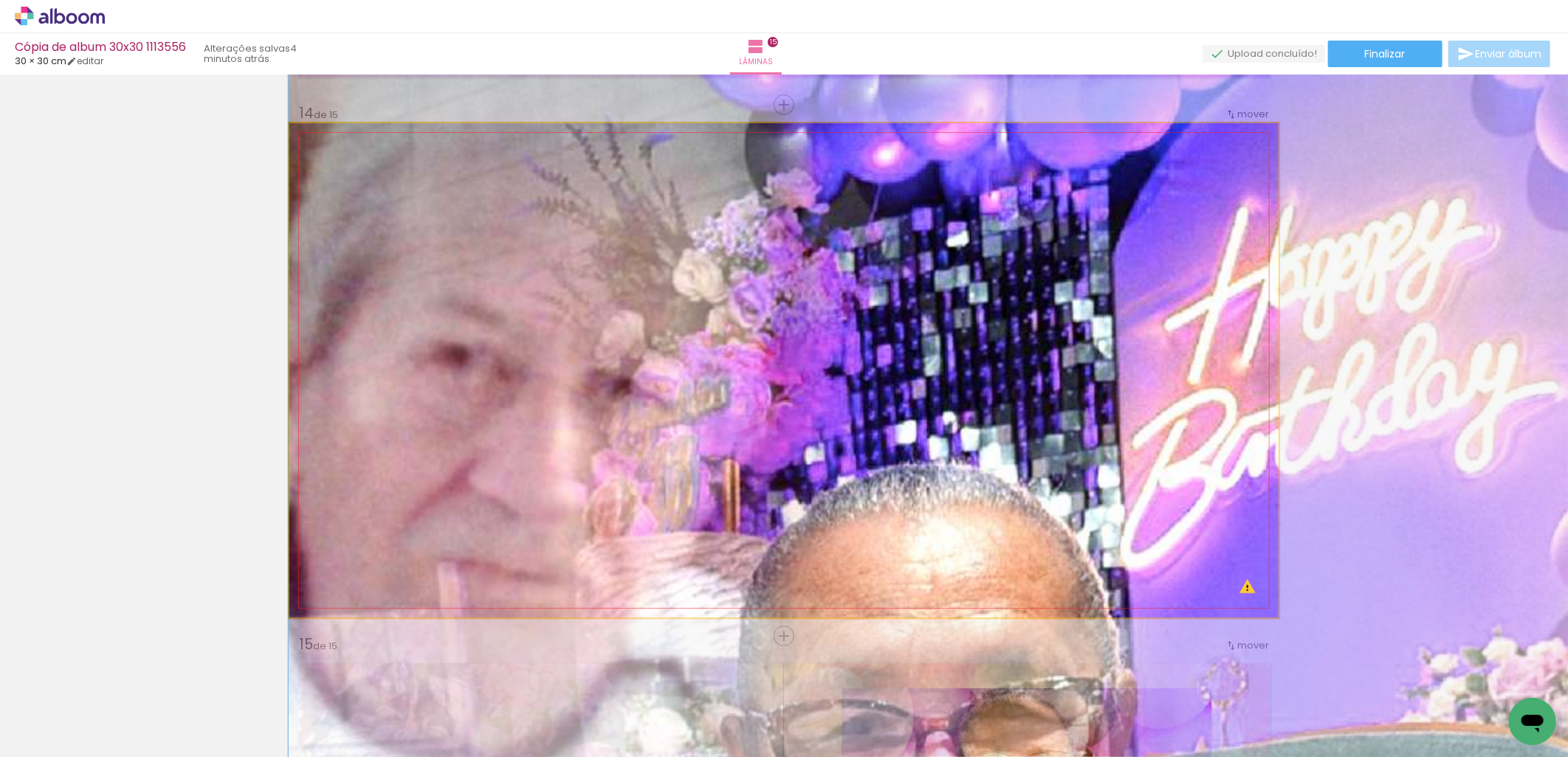
drag, startPoint x: 638, startPoint y: 274, endPoint x: 683, endPoint y: 359, distance: 96.2
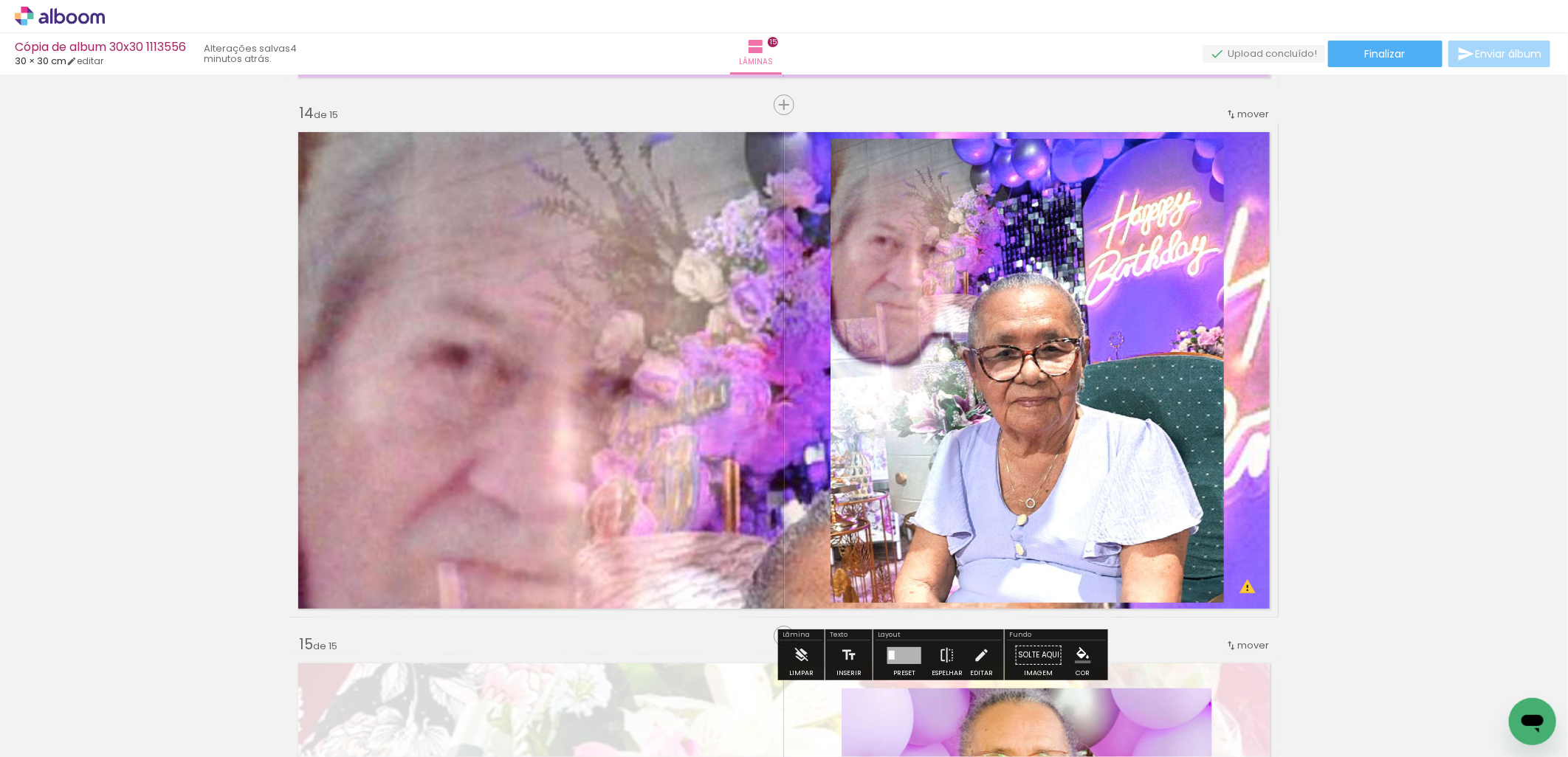
click at [651, 352] on quentale-layouter at bounding box center [783, 370] width 989 height 495
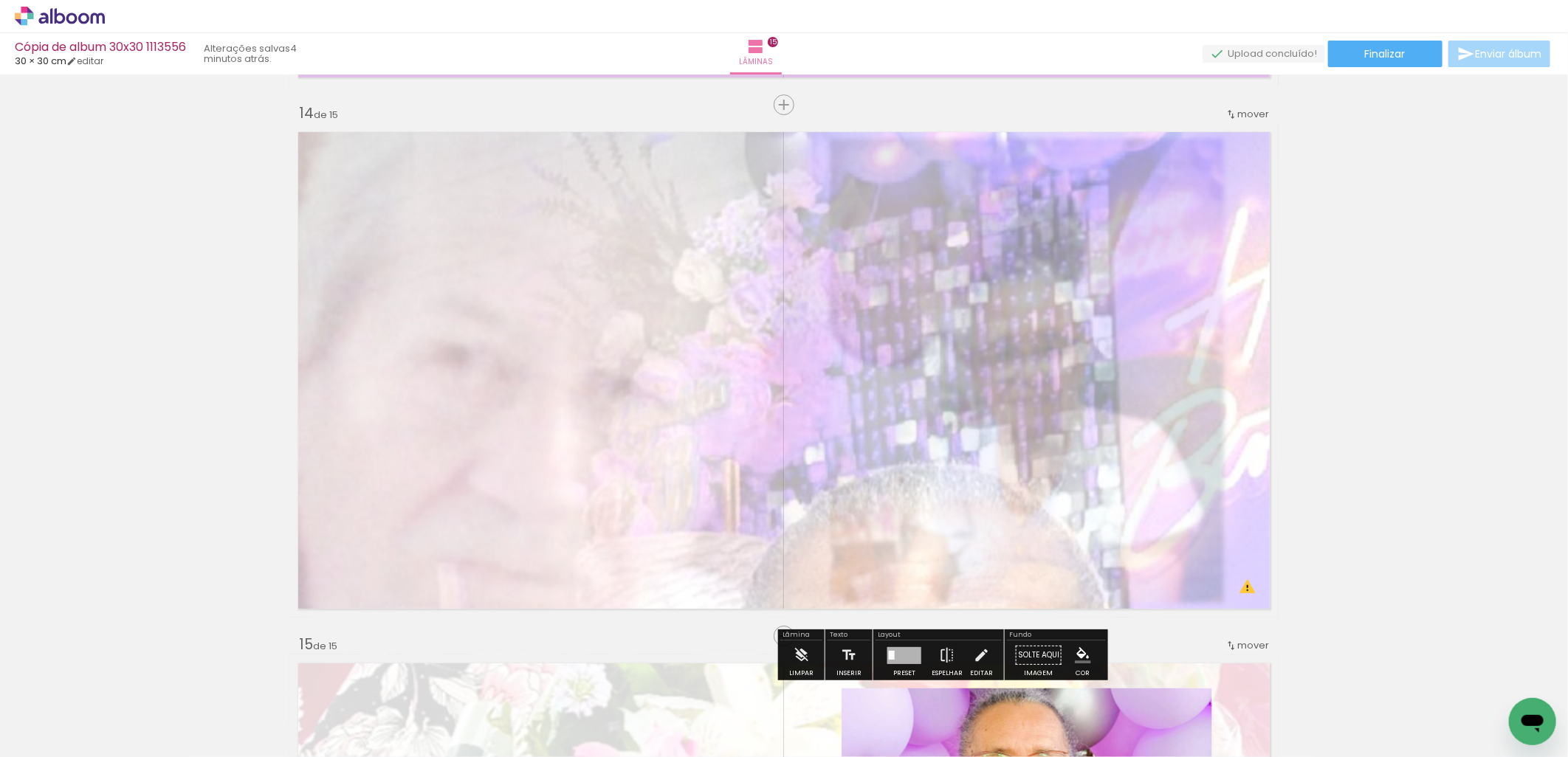
drag, startPoint x: 490, startPoint y: 166, endPoint x: 449, endPoint y: 185, distance: 45.2
type paper-slider "30"
click at [449, 185] on quentale-photo at bounding box center [783, 370] width 989 height 495
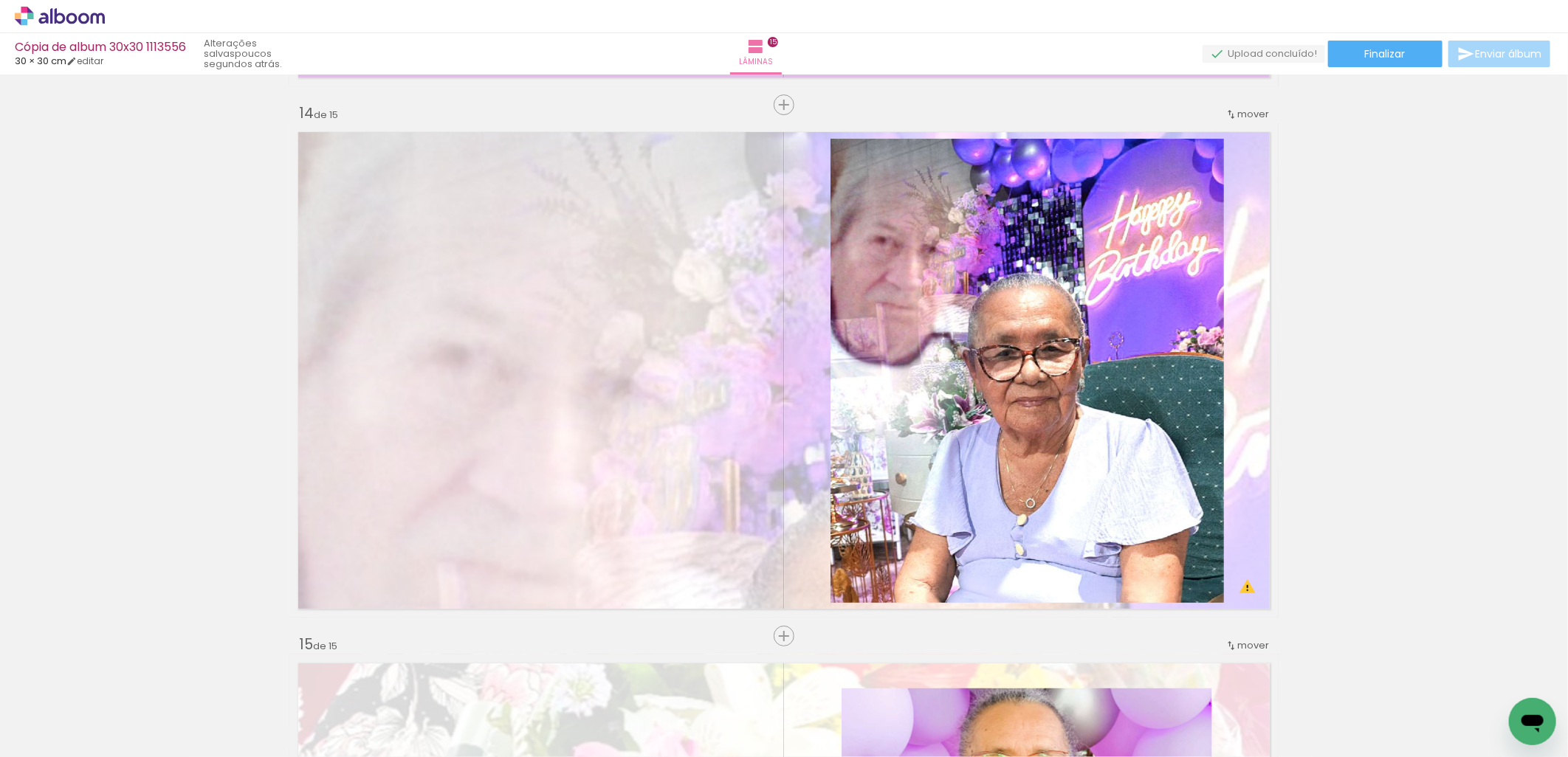
scroll to position [0, 3270]
